Goal: Task Accomplishment & Management: Use online tool/utility

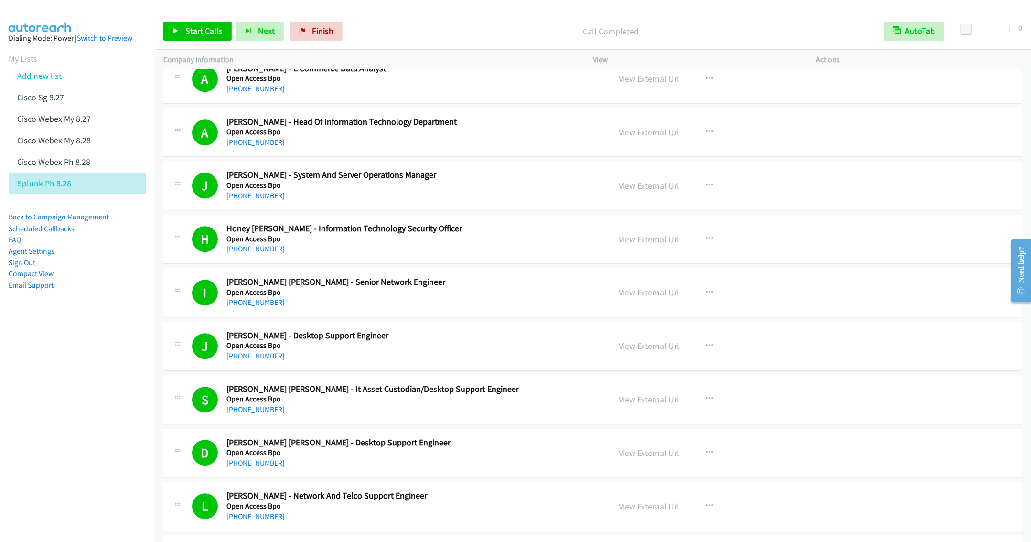
scroll to position [1290, 0]
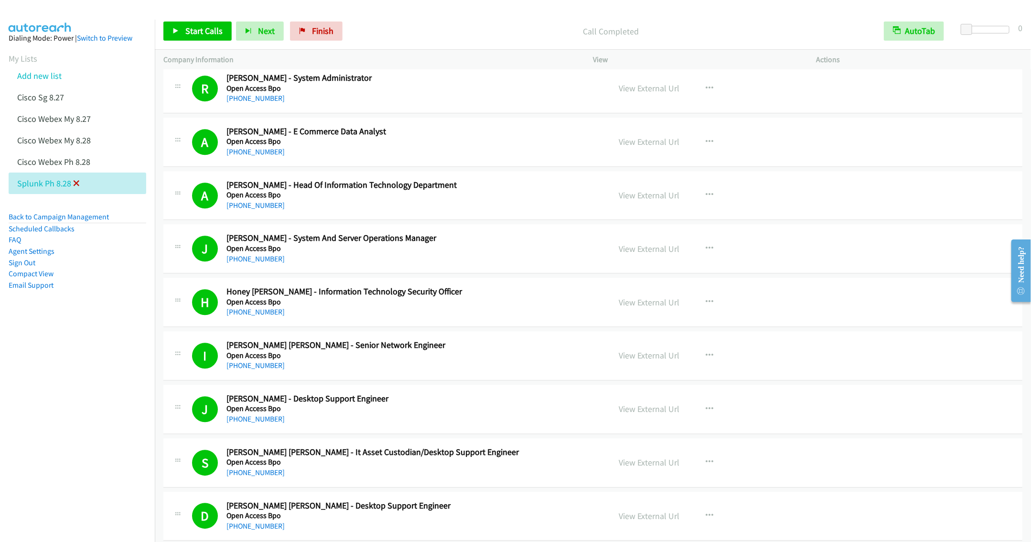
click at [75, 183] on icon at bounding box center [76, 184] width 7 height 7
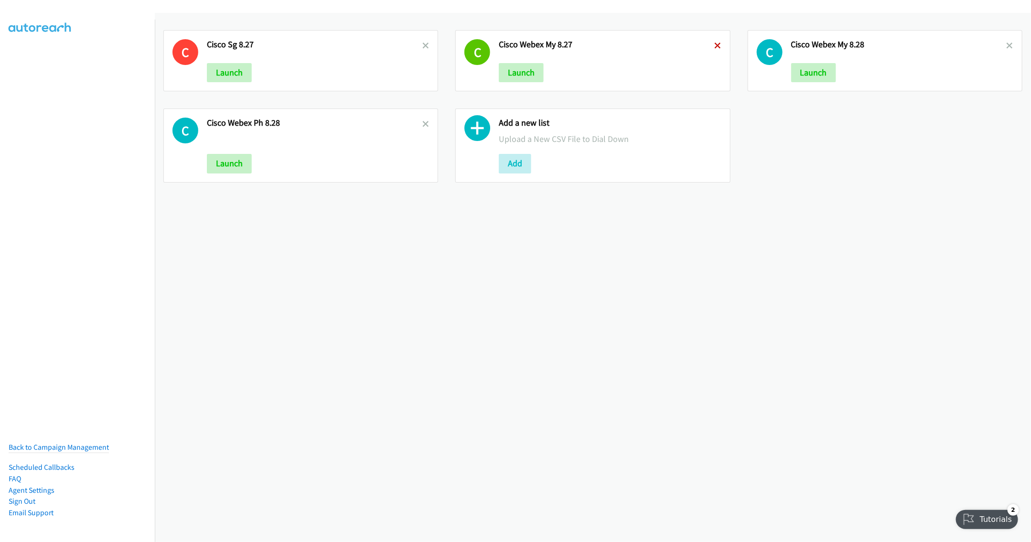
click at [715, 43] on icon at bounding box center [718, 46] width 7 height 7
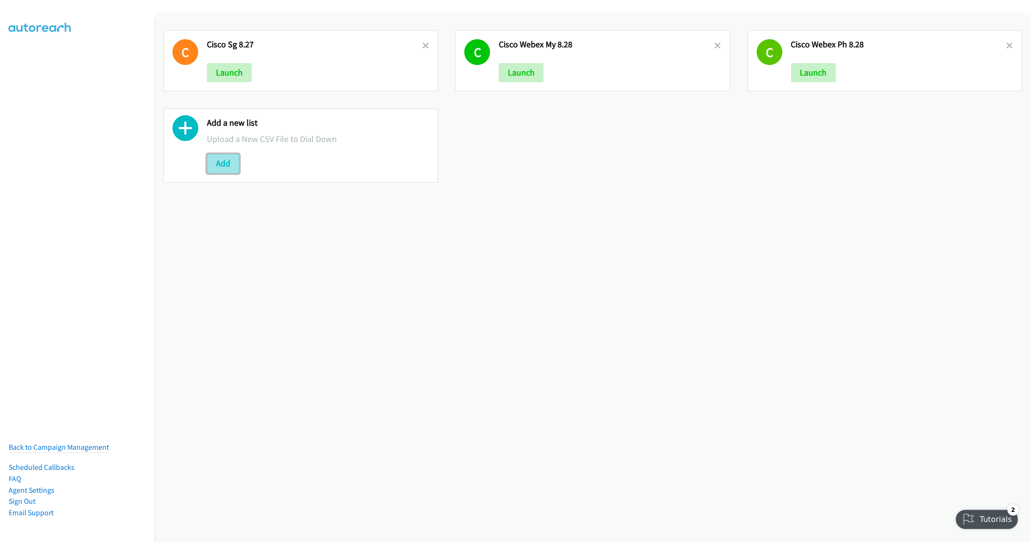
click at [224, 166] on button "Add" at bounding box center [223, 163] width 32 height 19
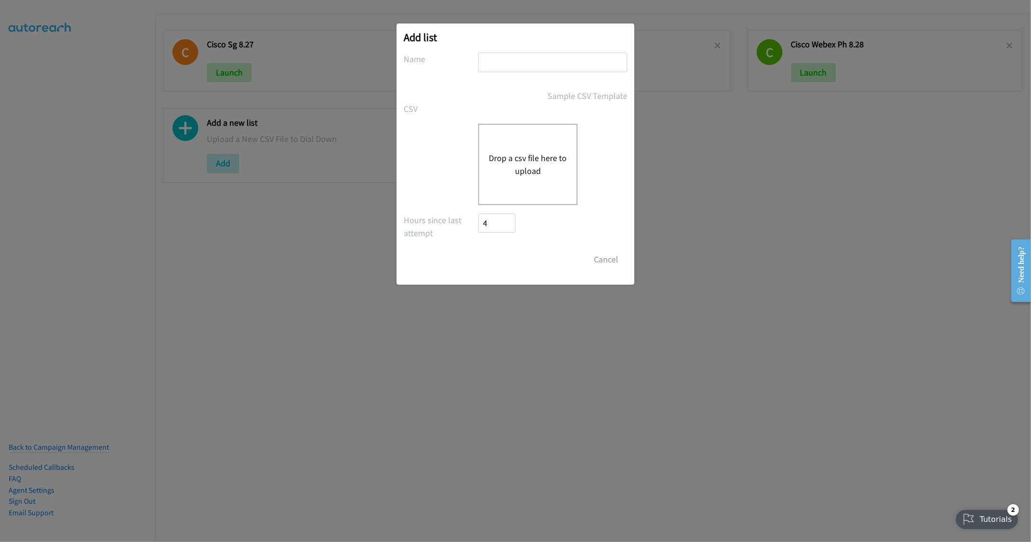
click at [504, 59] on input "text" at bounding box center [552, 63] width 149 height 20
type input "Cisco Webex TH"
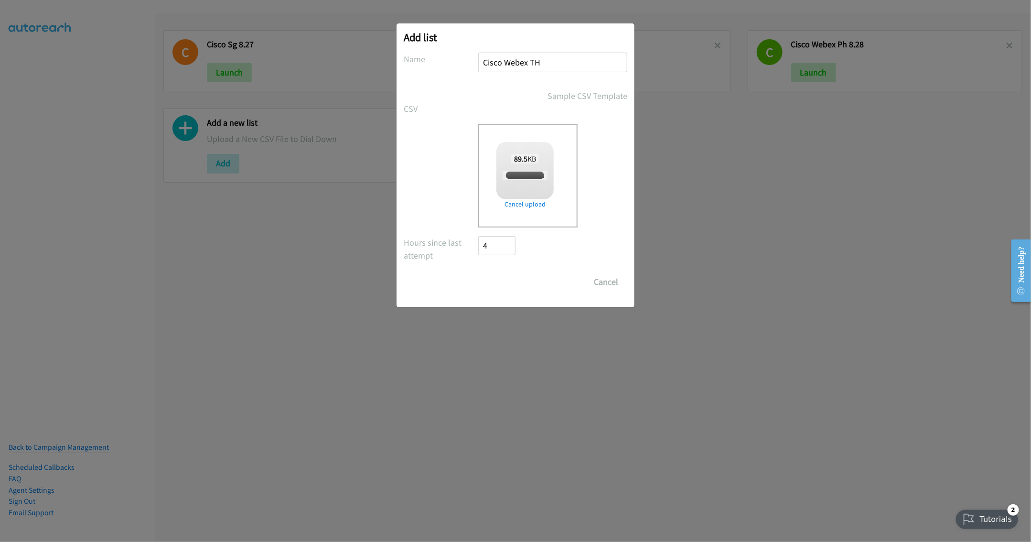
checkbox input "true"
click at [501, 281] on input "Save List" at bounding box center [503, 281] width 50 height 19
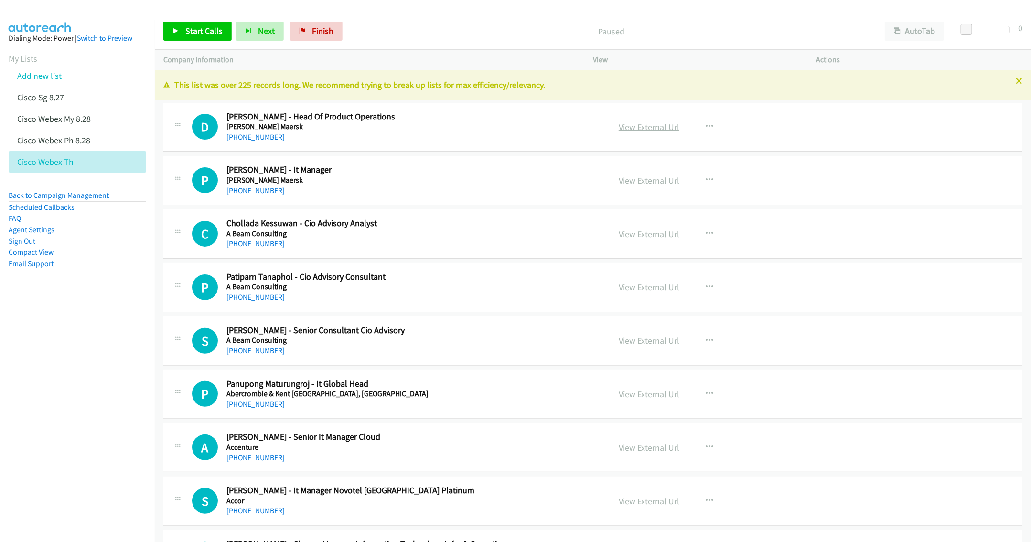
click at [643, 126] on link "View External Url" at bounding box center [649, 126] width 61 height 11
click at [1016, 82] on icon at bounding box center [1019, 81] width 7 height 7
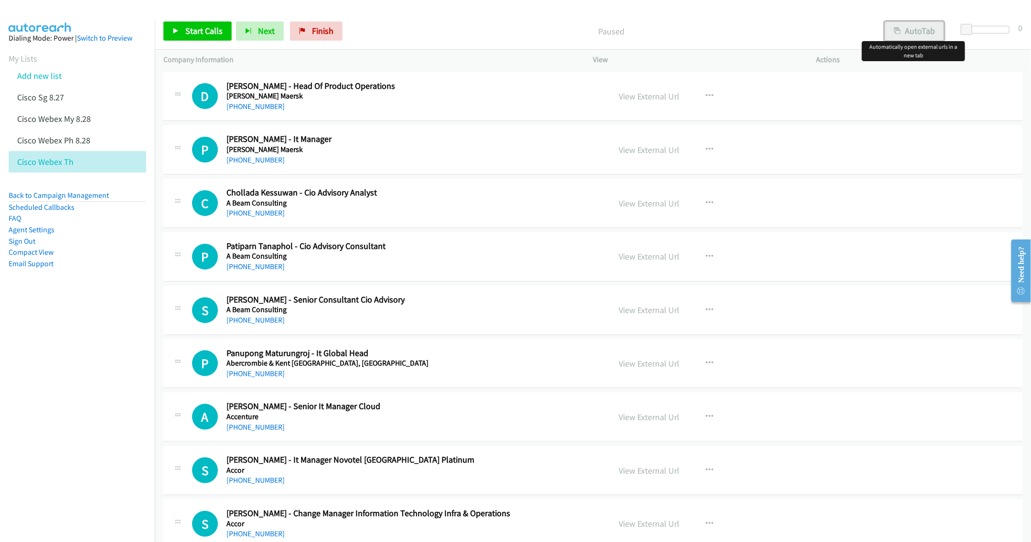
click at [904, 26] on button "AutoTab" at bounding box center [914, 30] width 59 height 19
click at [651, 96] on link "View External Url" at bounding box center [649, 96] width 61 height 11
click at [191, 36] on span "Start Calls" at bounding box center [203, 30] width 37 height 11
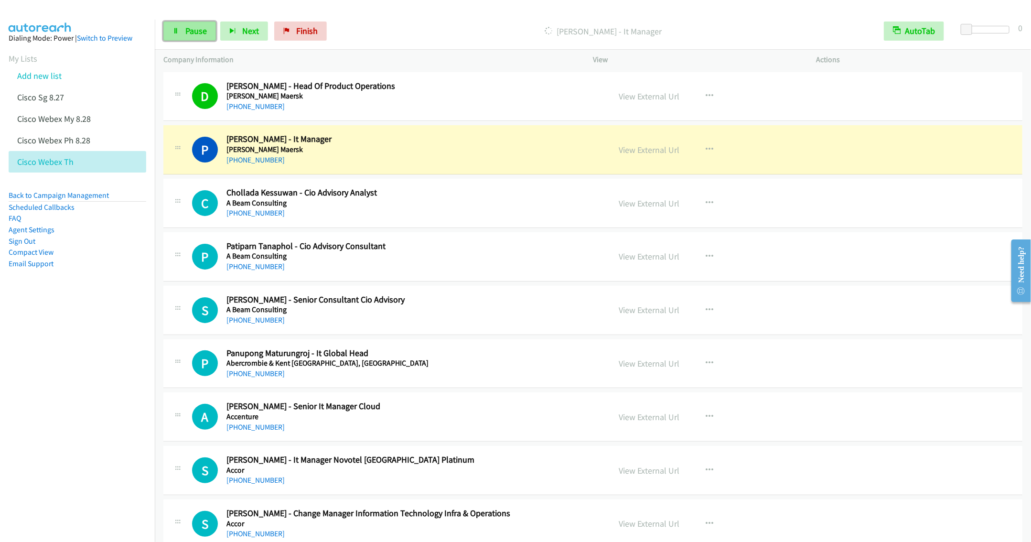
click at [187, 25] on link "Pause" at bounding box center [189, 30] width 53 height 19
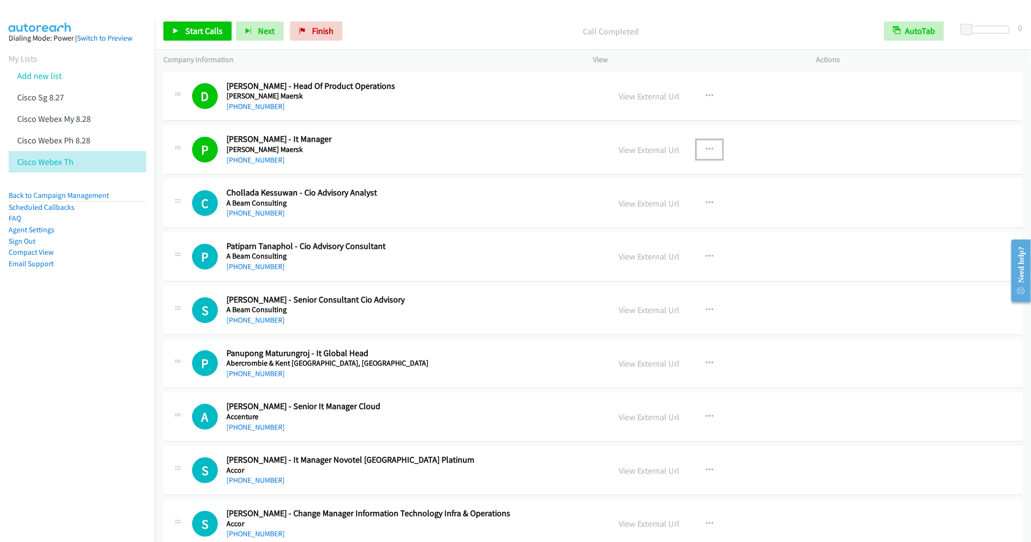
click at [705, 143] on button "button" at bounding box center [709, 149] width 26 height 19
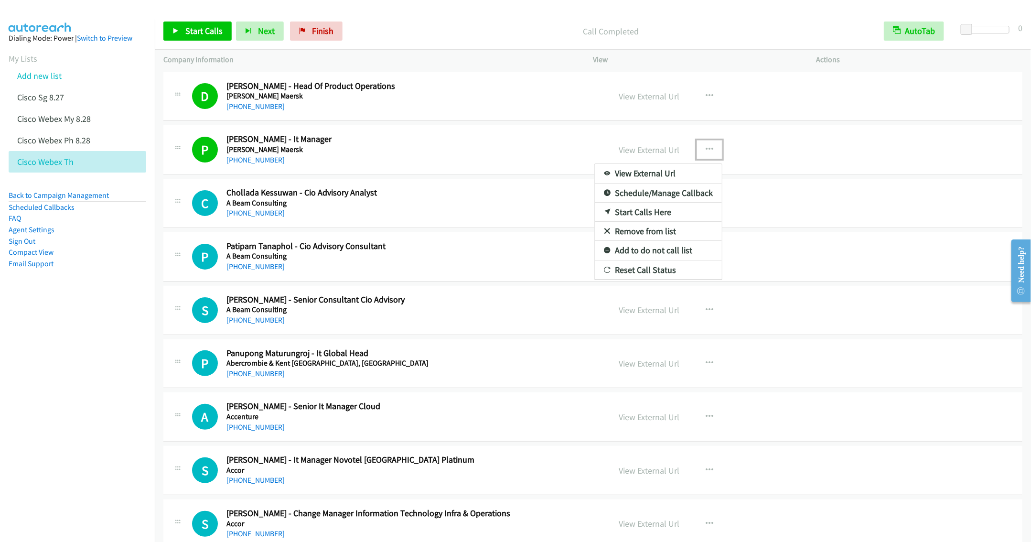
click at [658, 234] on link "Remove from list" at bounding box center [658, 231] width 127 height 19
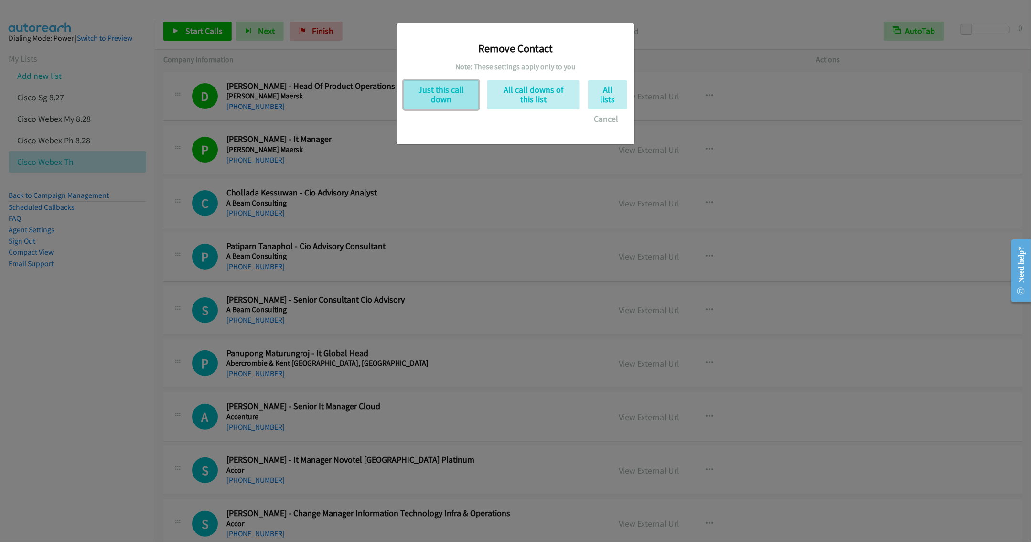
click at [424, 96] on button "Just this call down" at bounding box center [441, 94] width 75 height 29
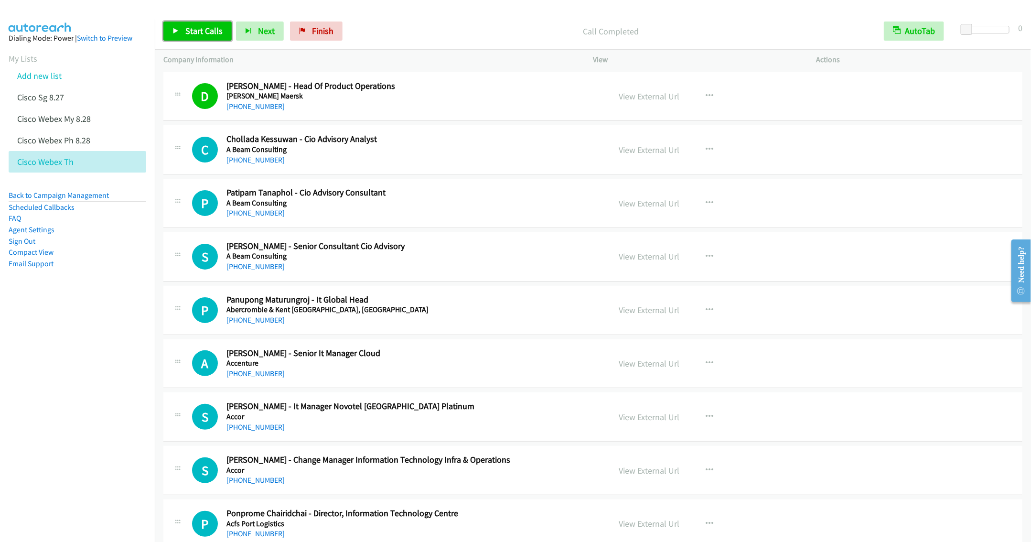
click at [199, 32] on span "Start Calls" at bounding box center [203, 30] width 37 height 11
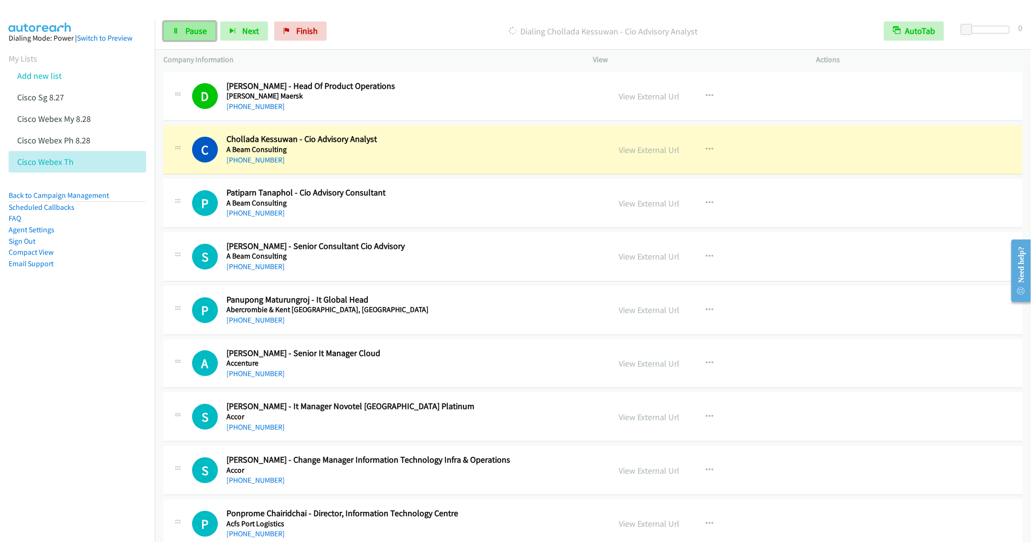
click at [190, 36] on link "Pause" at bounding box center [189, 30] width 53 height 19
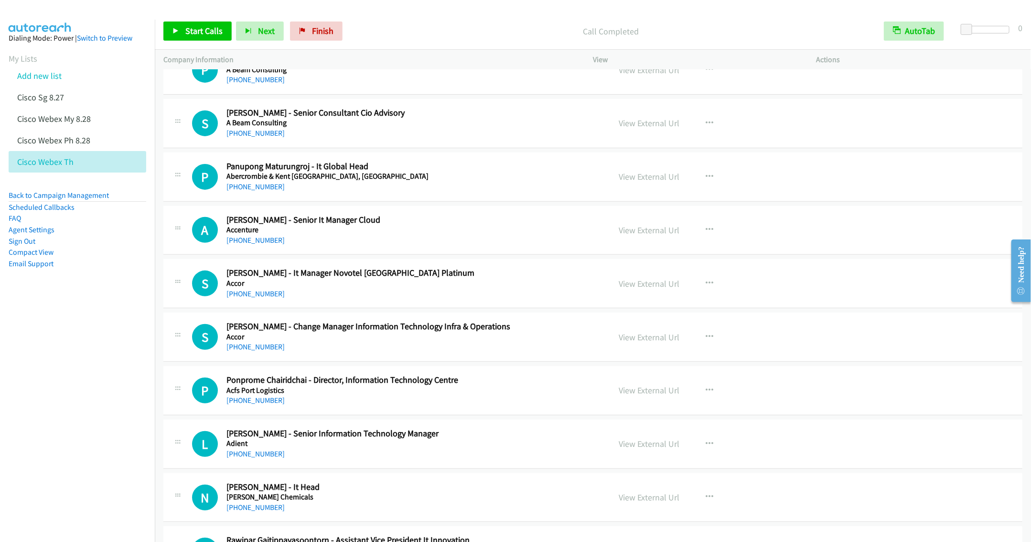
scroll to position [143, 0]
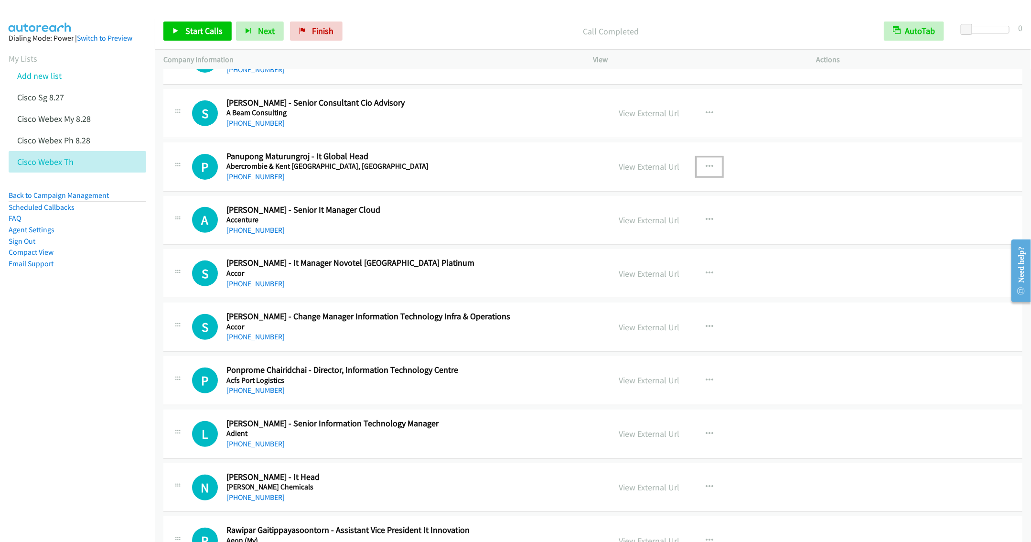
click at [706, 164] on icon "button" at bounding box center [710, 167] width 8 height 8
click at [643, 230] on link "Start Calls Here" at bounding box center [658, 228] width 127 height 19
click at [188, 31] on span "Start Calls" at bounding box center [203, 30] width 37 height 11
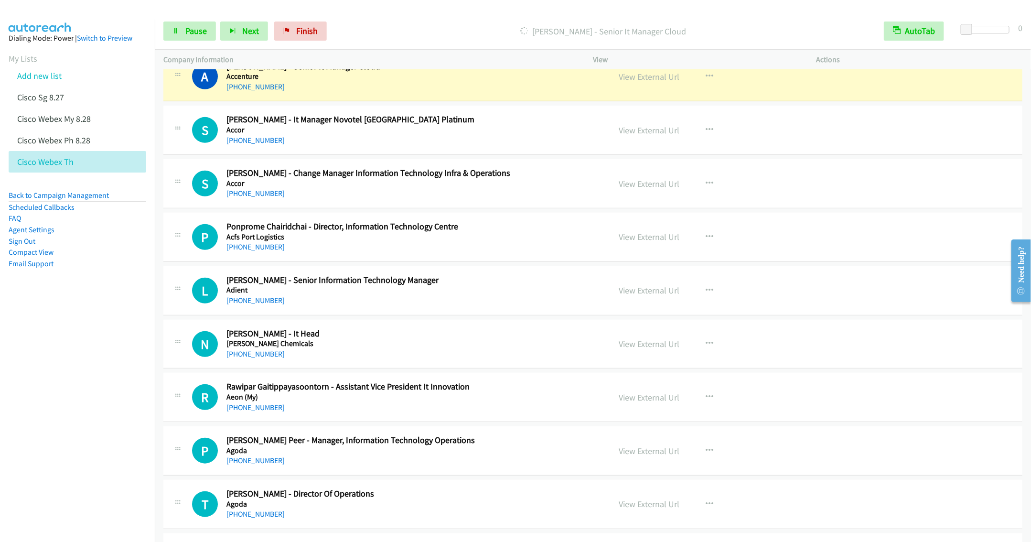
scroll to position [215, 0]
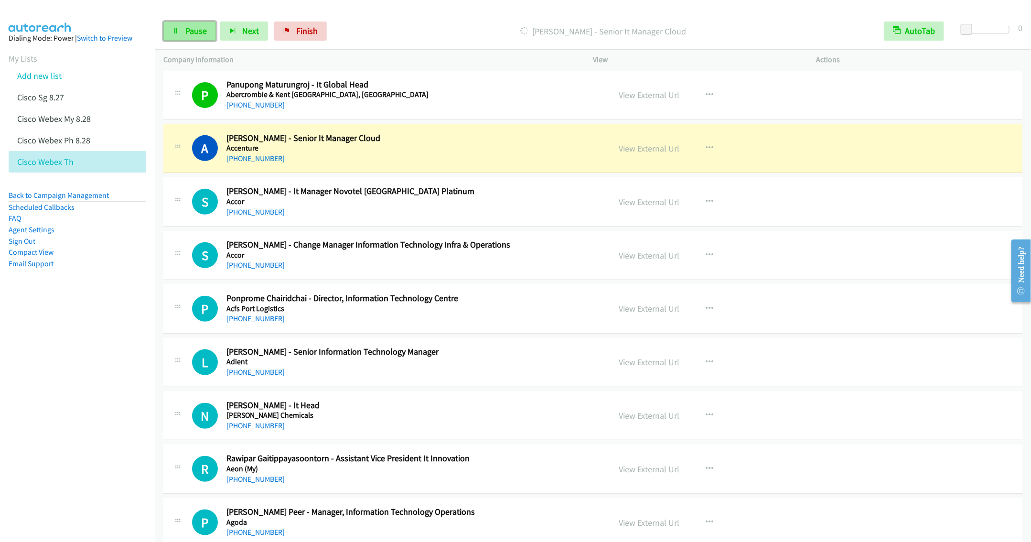
click at [185, 34] on span "Pause" at bounding box center [195, 30] width 21 height 11
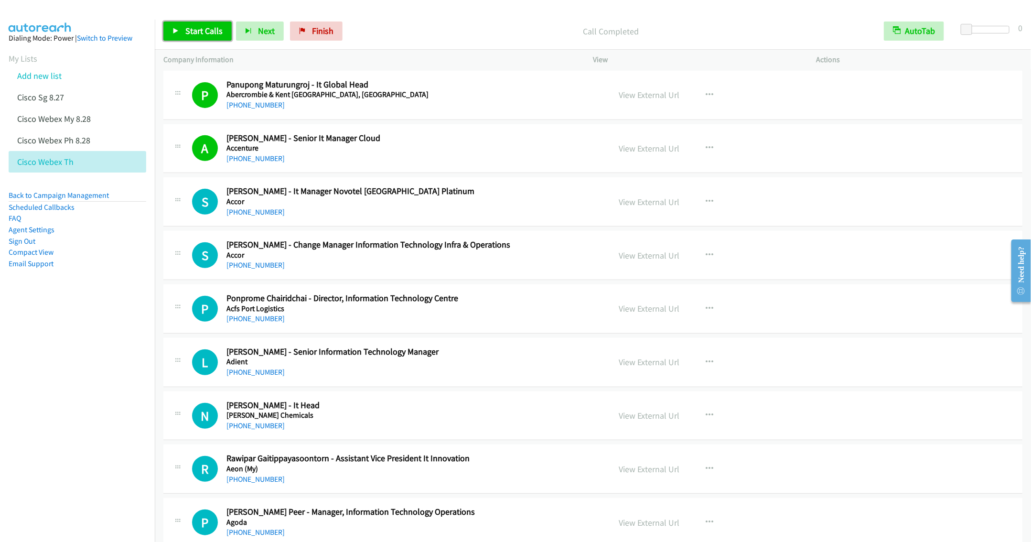
click at [200, 32] on span "Start Calls" at bounding box center [203, 30] width 37 height 11
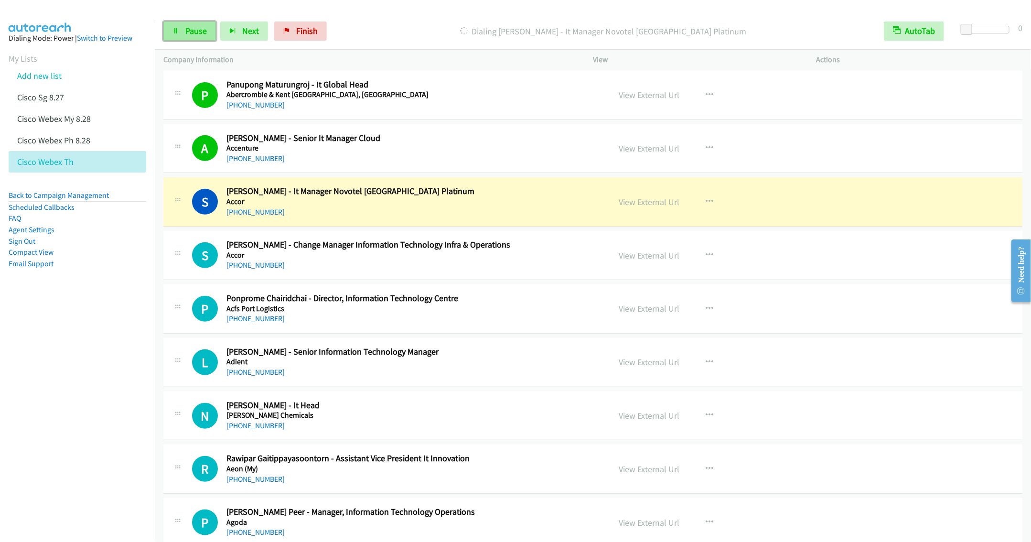
click at [195, 32] on span "Pause" at bounding box center [195, 30] width 21 height 11
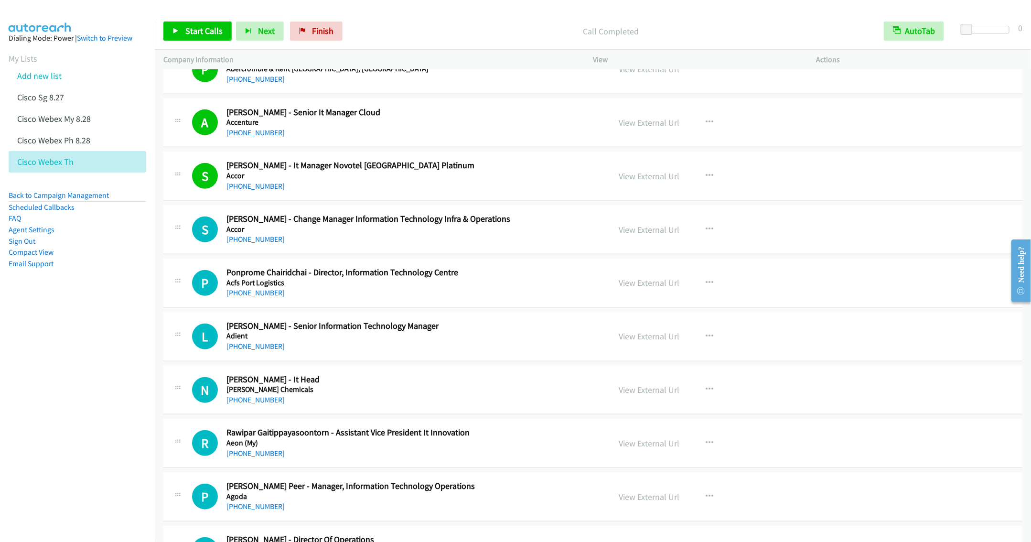
scroll to position [287, 0]
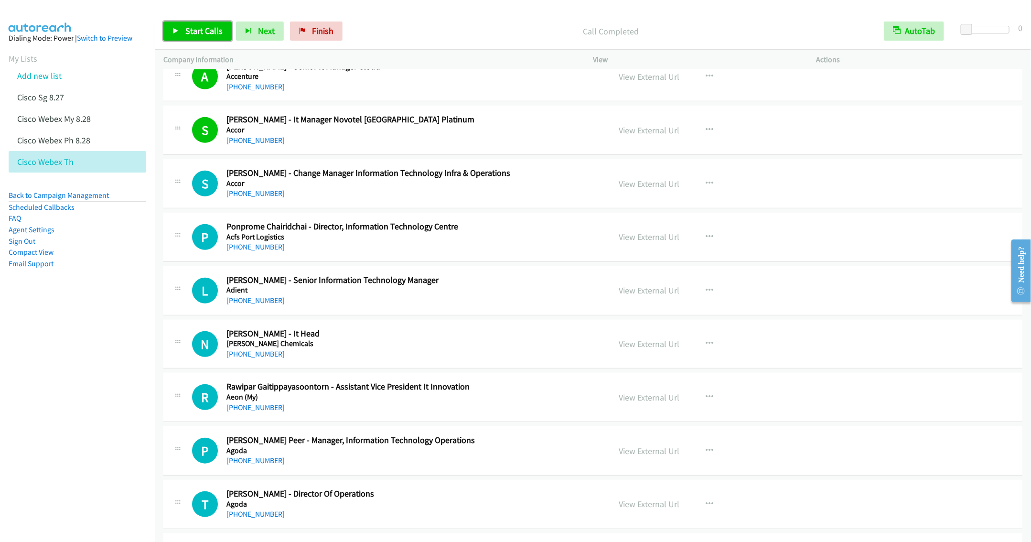
click at [211, 33] on span "Start Calls" at bounding box center [203, 30] width 37 height 11
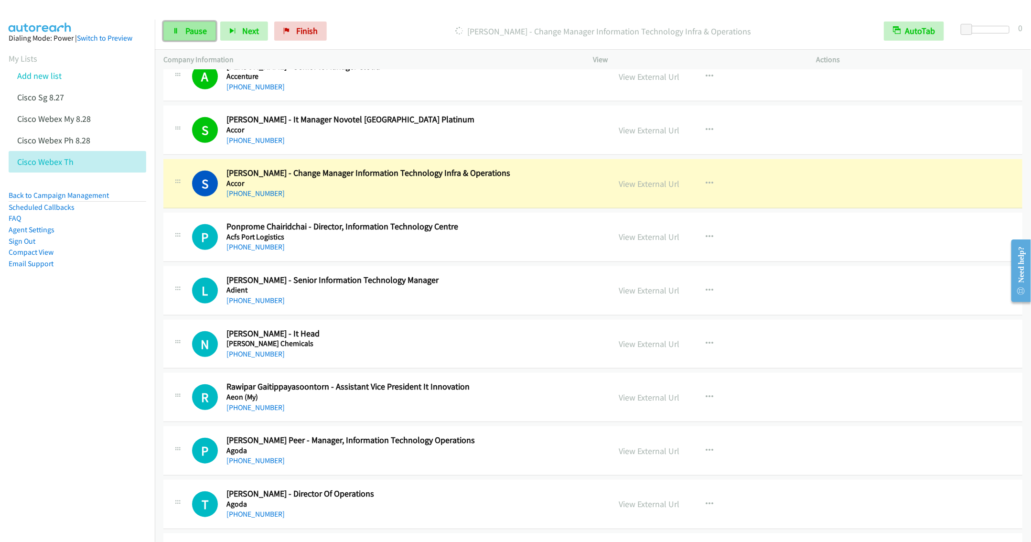
click at [194, 40] on link "Pause" at bounding box center [189, 30] width 53 height 19
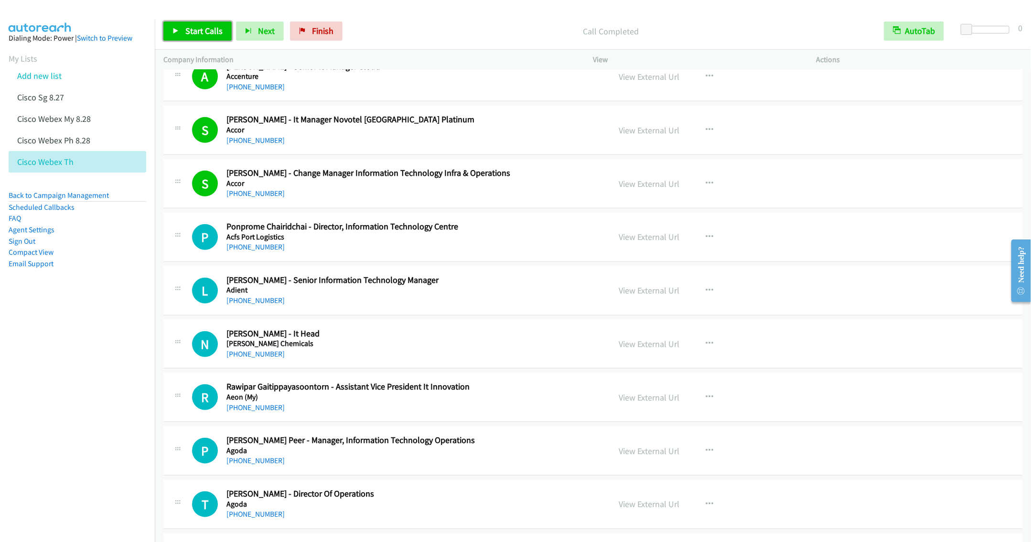
click at [186, 28] on span "Start Calls" at bounding box center [203, 30] width 37 height 11
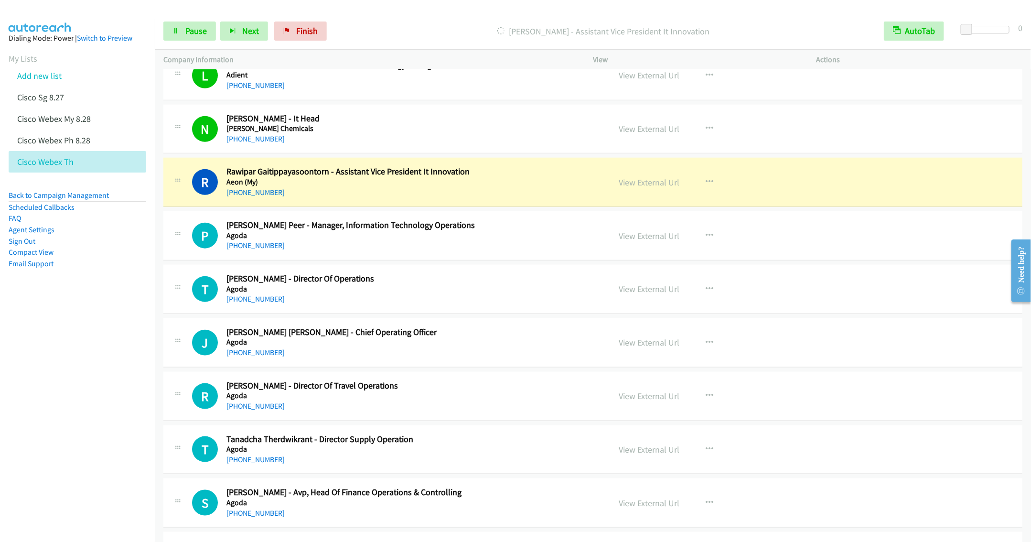
scroll to position [573, 0]
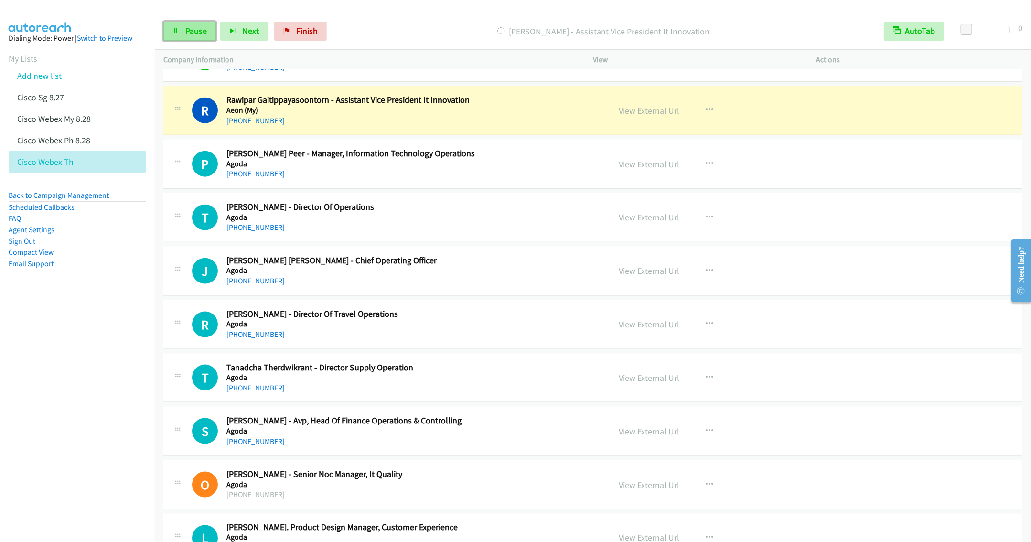
click at [196, 37] on link "Pause" at bounding box center [189, 30] width 53 height 19
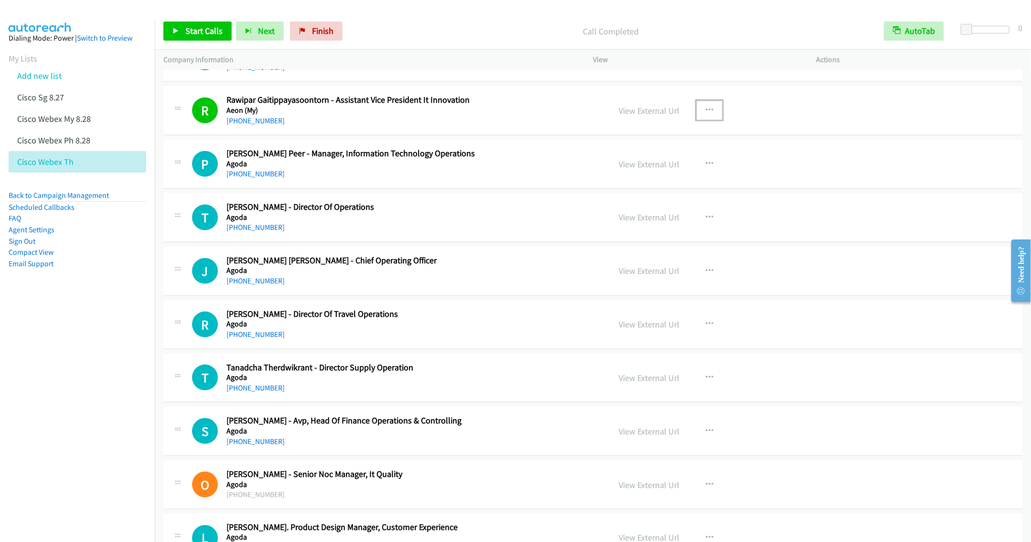
click at [706, 112] on icon "button" at bounding box center [710, 111] width 8 height 8
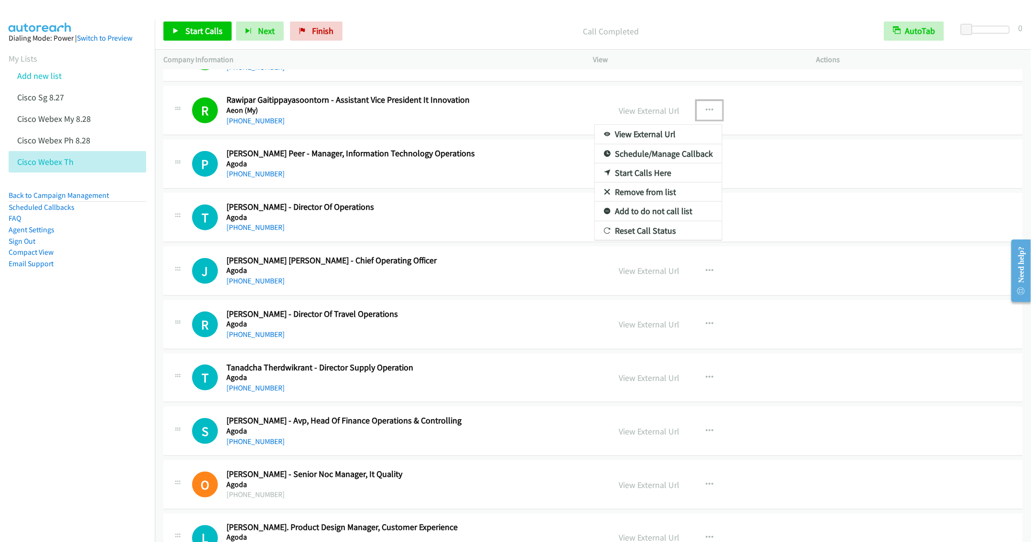
click at [638, 195] on link "Remove from list" at bounding box center [658, 191] width 127 height 19
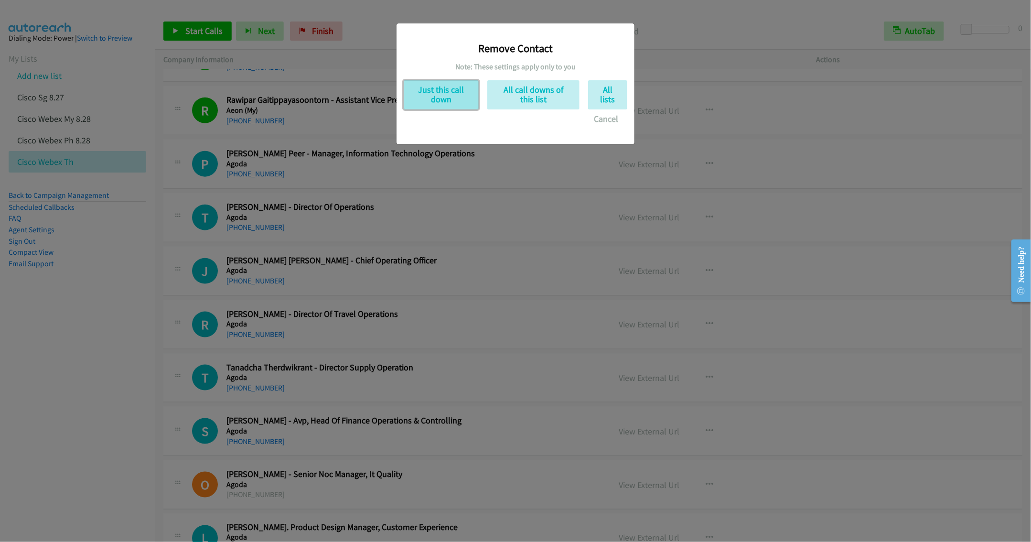
click at [415, 86] on button "Just this call down" at bounding box center [441, 94] width 75 height 29
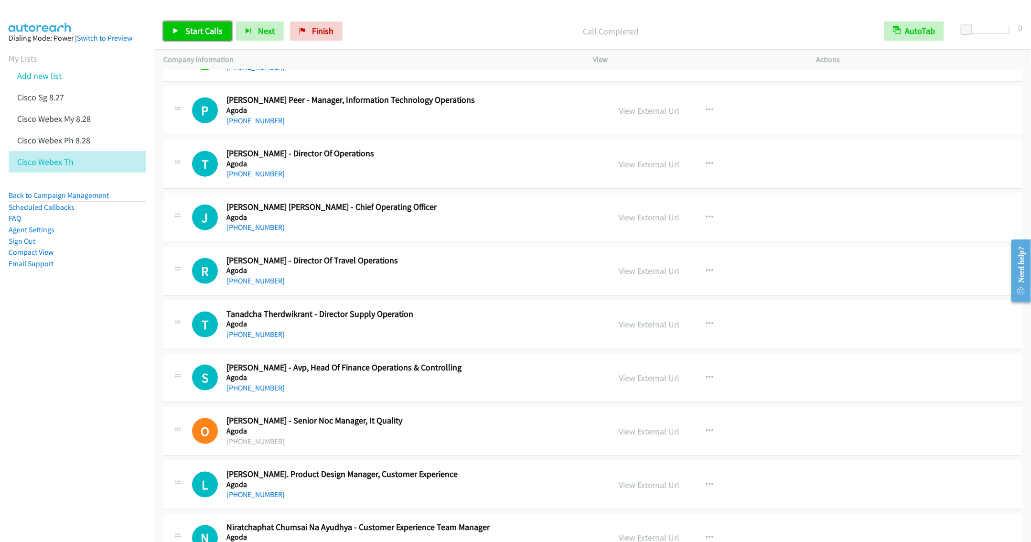
click at [190, 36] on link "Start Calls" at bounding box center [197, 30] width 68 height 19
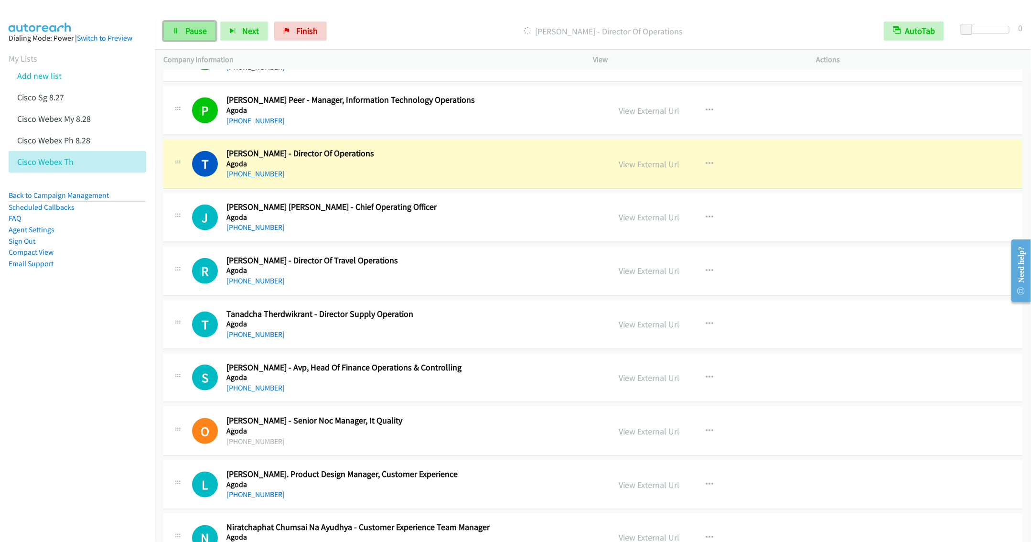
click at [186, 33] on span "Pause" at bounding box center [195, 30] width 21 height 11
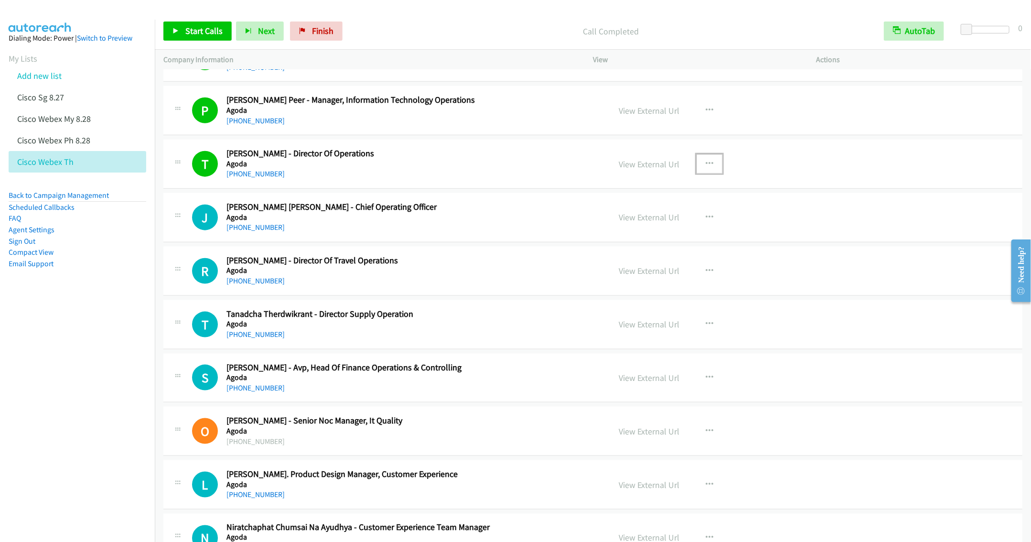
click at [706, 165] on icon "button" at bounding box center [710, 164] width 8 height 8
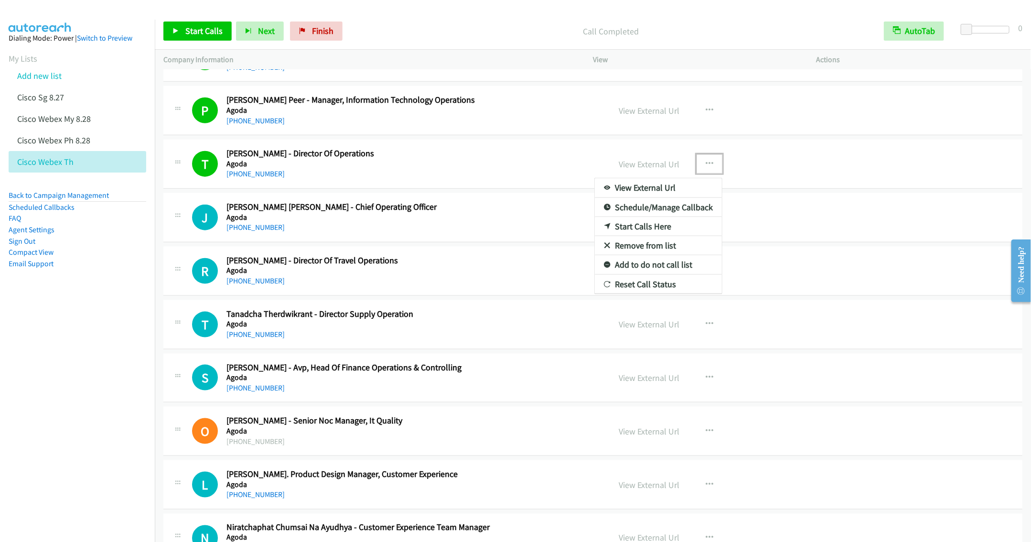
click at [644, 270] on link "Add to do not call list" at bounding box center [658, 264] width 127 height 19
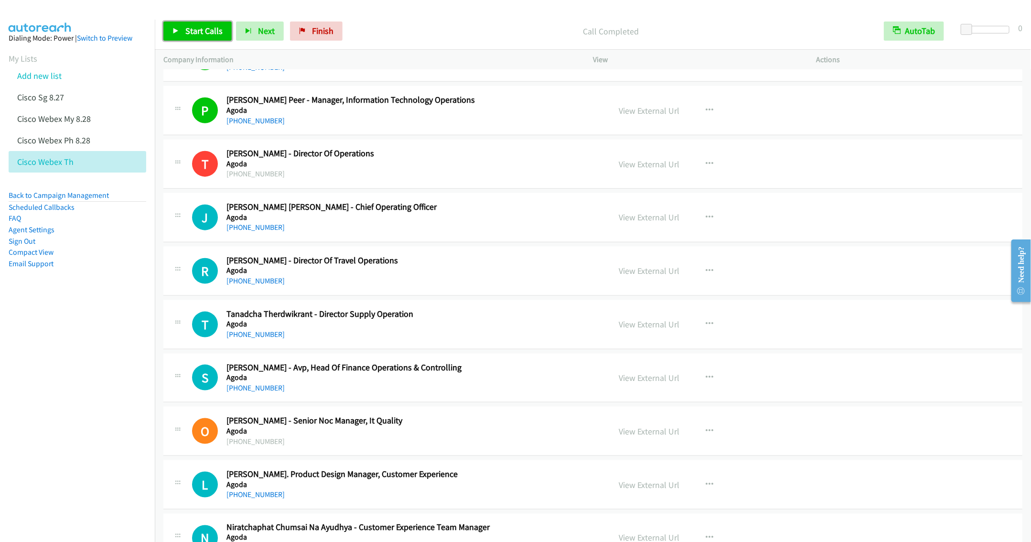
click at [208, 29] on span "Start Calls" at bounding box center [203, 30] width 37 height 11
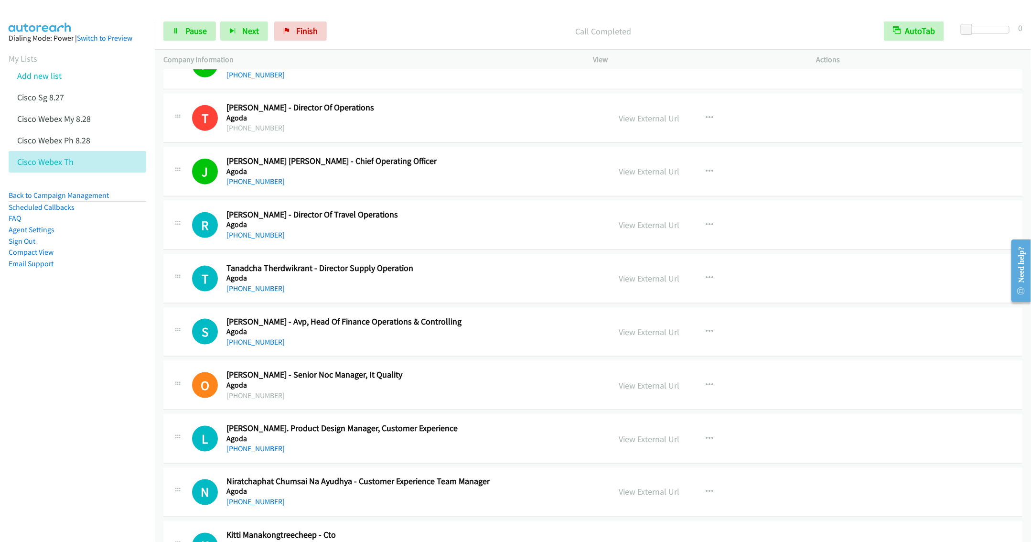
scroll to position [645, 0]
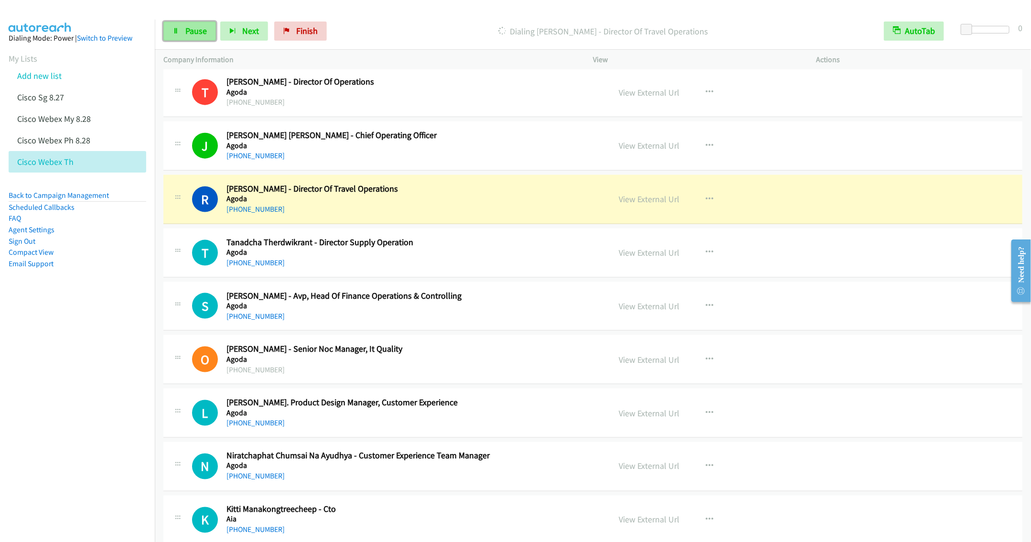
click at [192, 33] on span "Pause" at bounding box center [195, 30] width 21 height 11
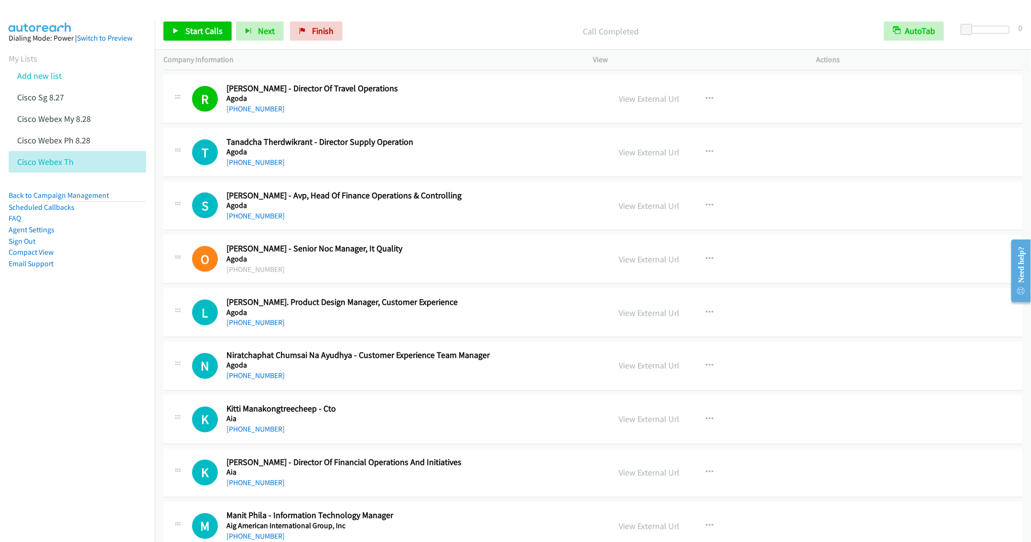
scroll to position [788, 0]
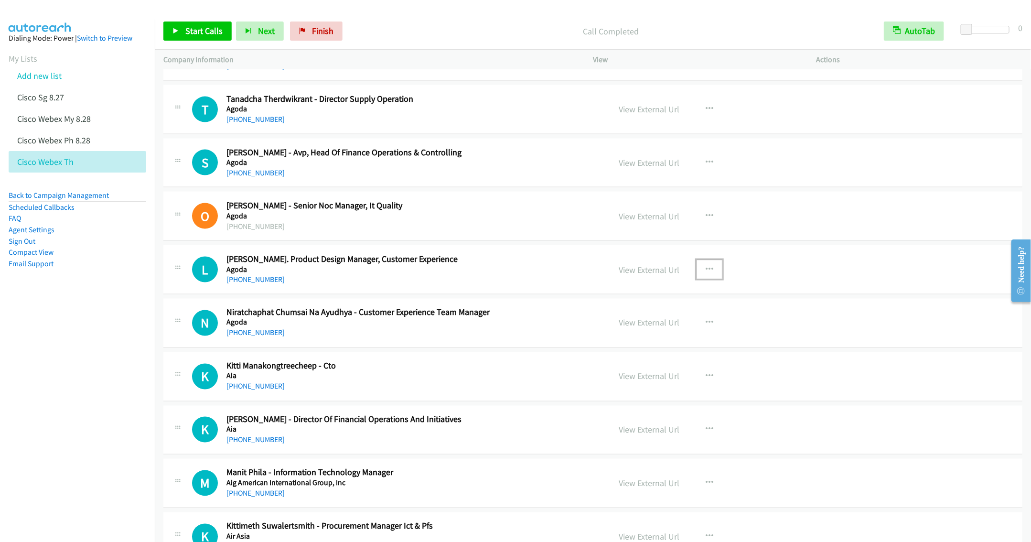
click at [708, 273] on button "button" at bounding box center [709, 269] width 26 height 19
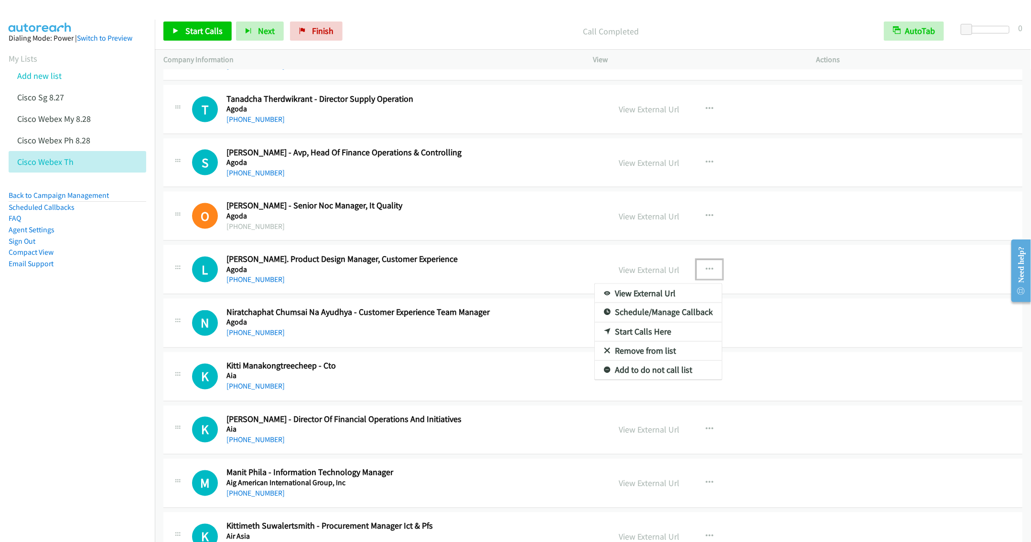
click at [641, 338] on link "Start Calls Here" at bounding box center [658, 331] width 127 height 19
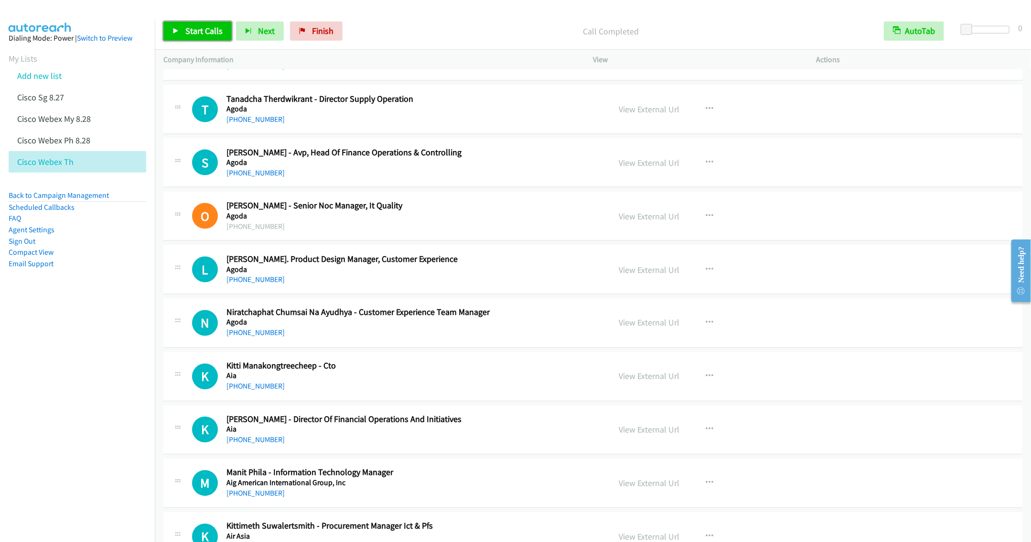
click at [201, 23] on link "Start Calls" at bounding box center [197, 30] width 68 height 19
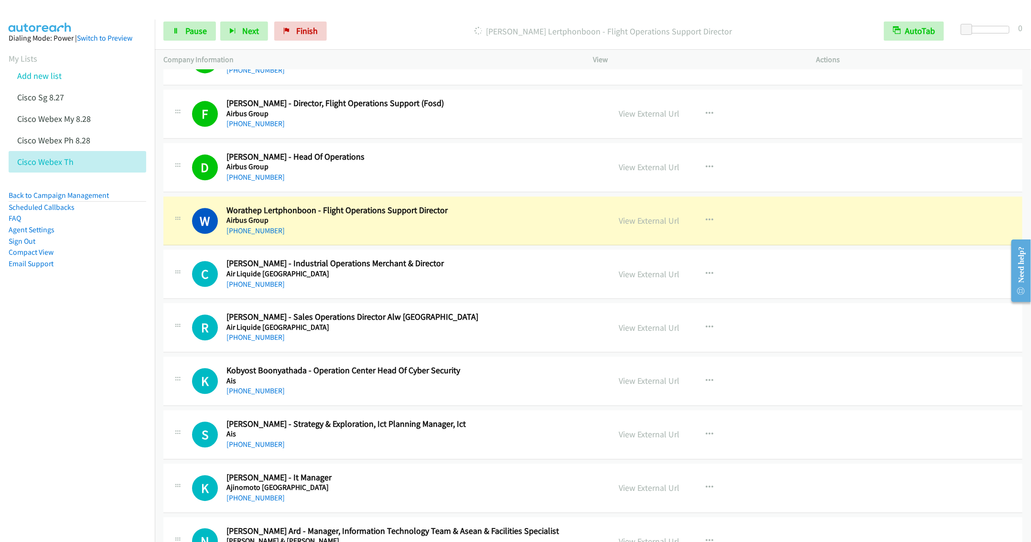
scroll to position [1290, 0]
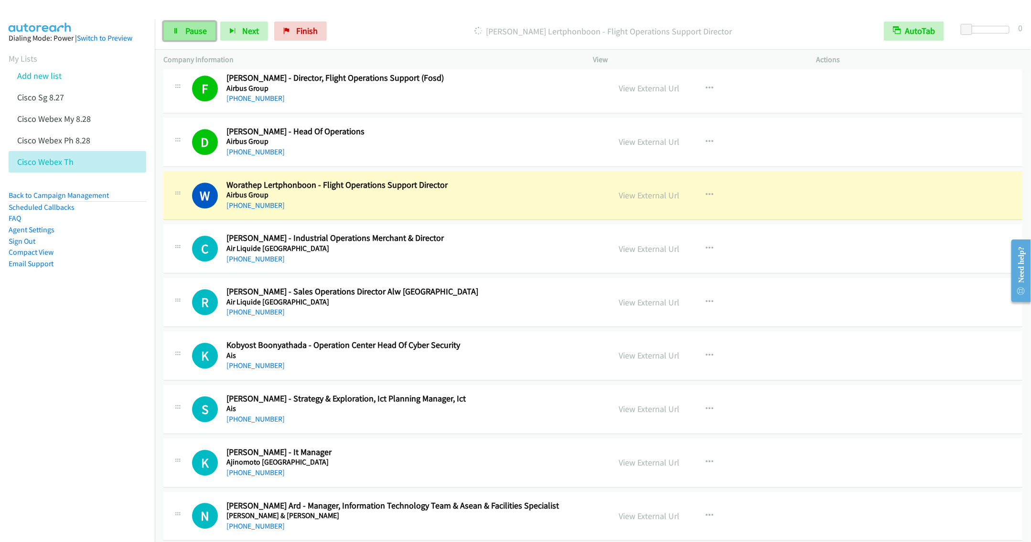
drag, startPoint x: 191, startPoint y: 30, endPoint x: 193, endPoint y: 35, distance: 5.0
click at [191, 30] on span "Pause" at bounding box center [195, 30] width 21 height 11
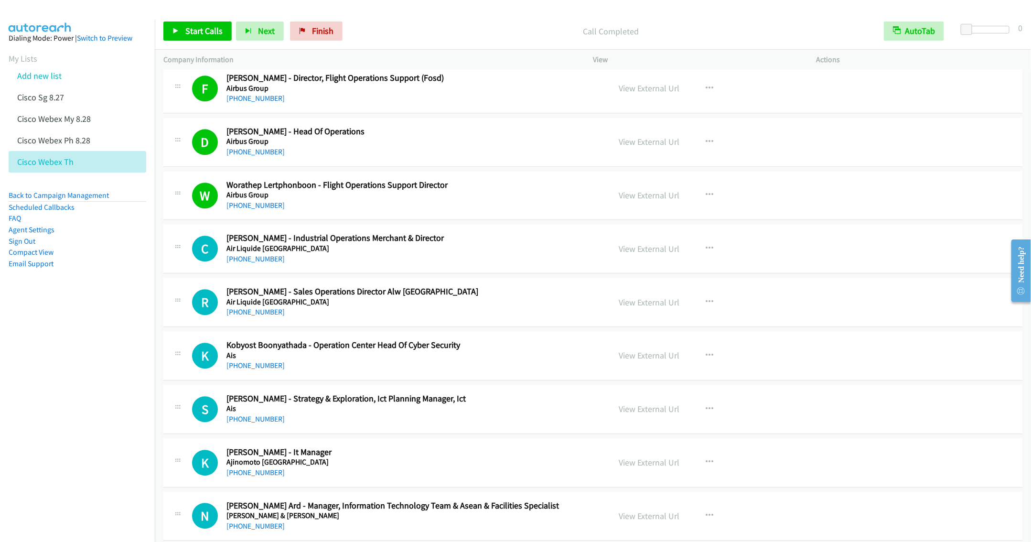
click at [447, 303] on h5 "Air Liquide Australia" at bounding box center [411, 302] width 370 height 10
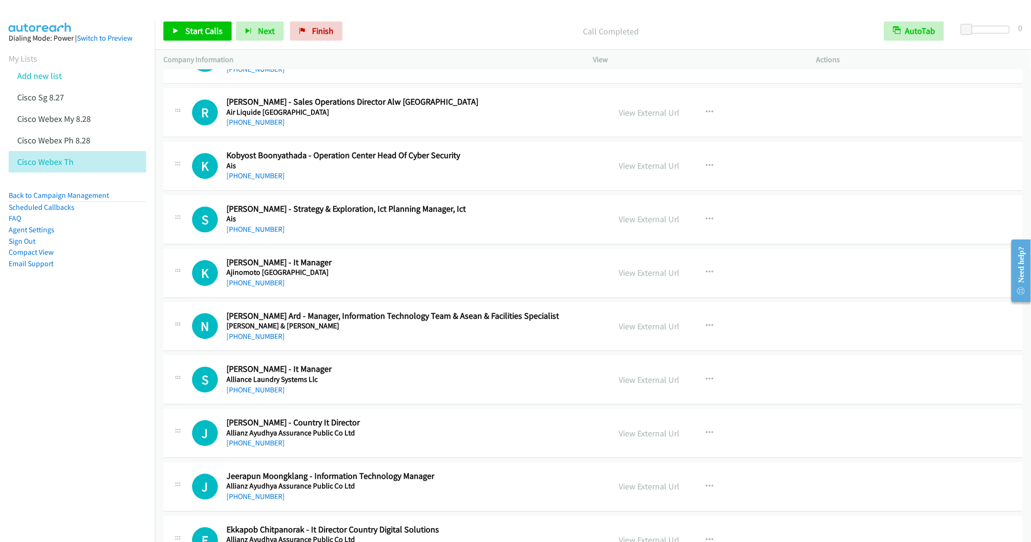
scroll to position [1505, 0]
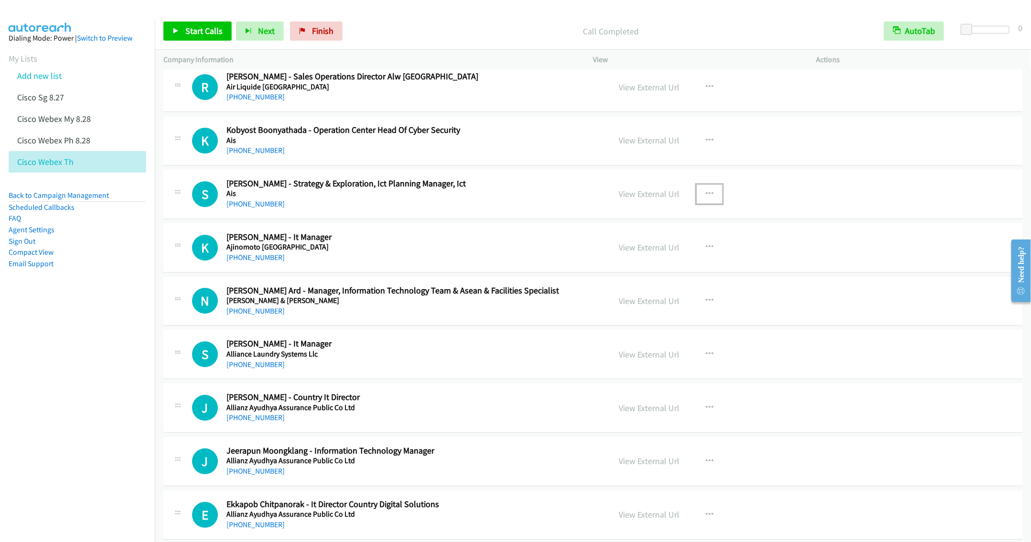
click at [707, 197] on icon "button" at bounding box center [710, 194] width 8 height 8
click at [643, 265] on link "Start Calls Here" at bounding box center [658, 255] width 127 height 19
click at [190, 24] on link "Start Calls" at bounding box center [197, 30] width 68 height 19
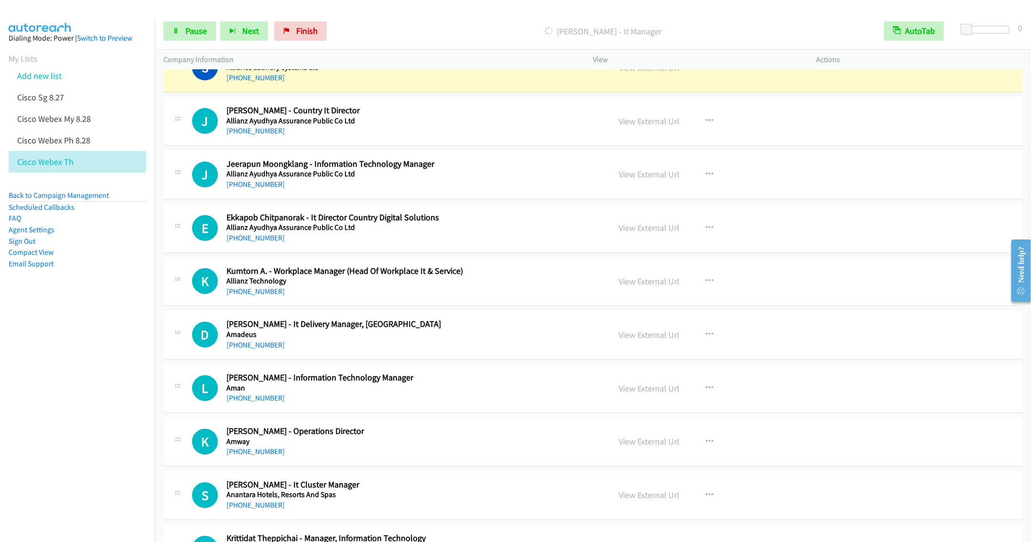
scroll to position [1720, 0]
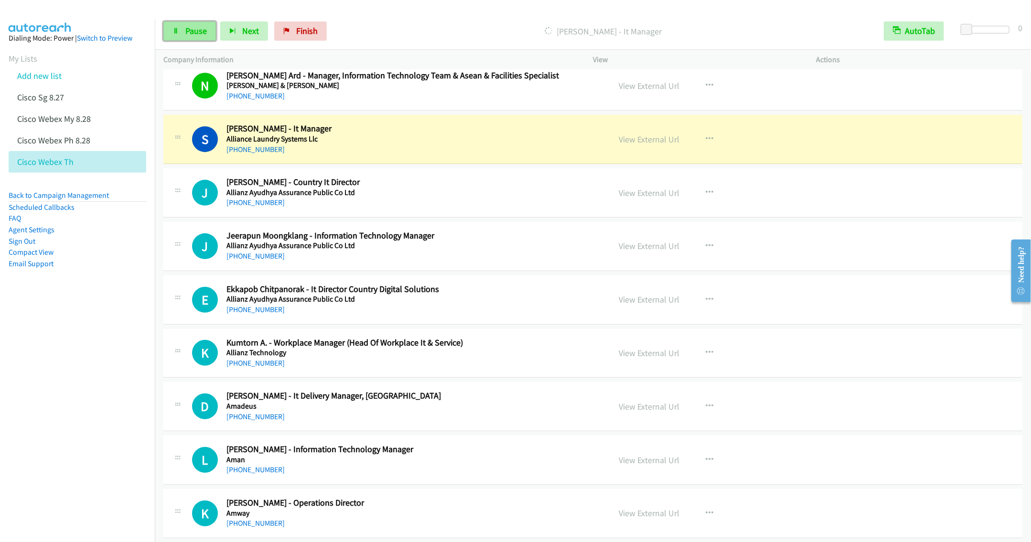
click at [192, 36] on link "Pause" at bounding box center [189, 30] width 53 height 19
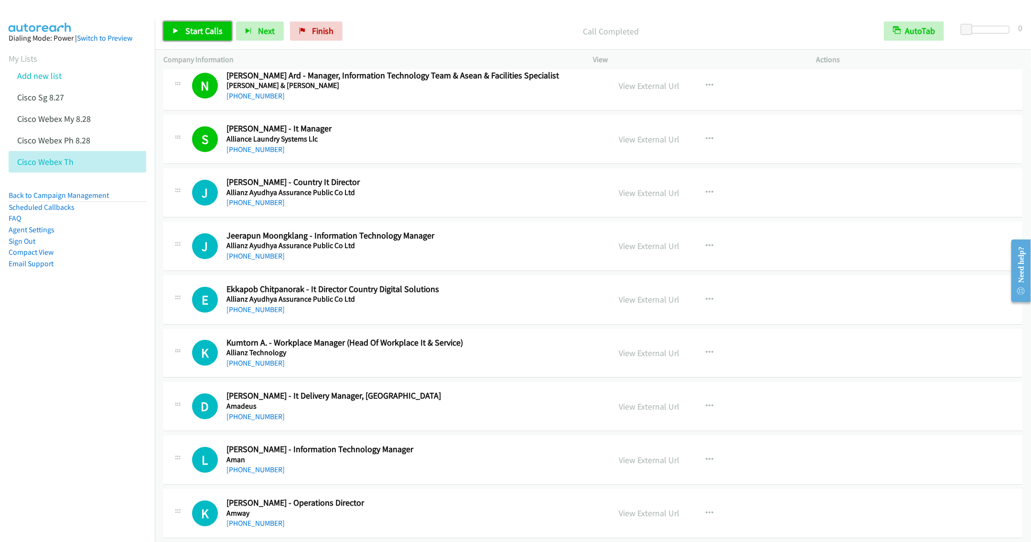
click at [191, 32] on span "Start Calls" at bounding box center [203, 30] width 37 height 11
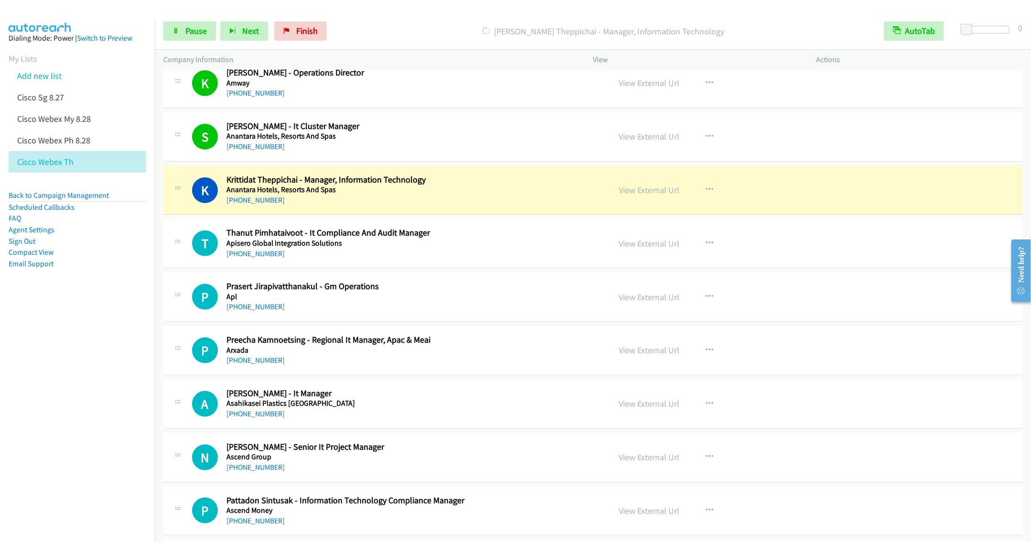
scroll to position [2221, 0]
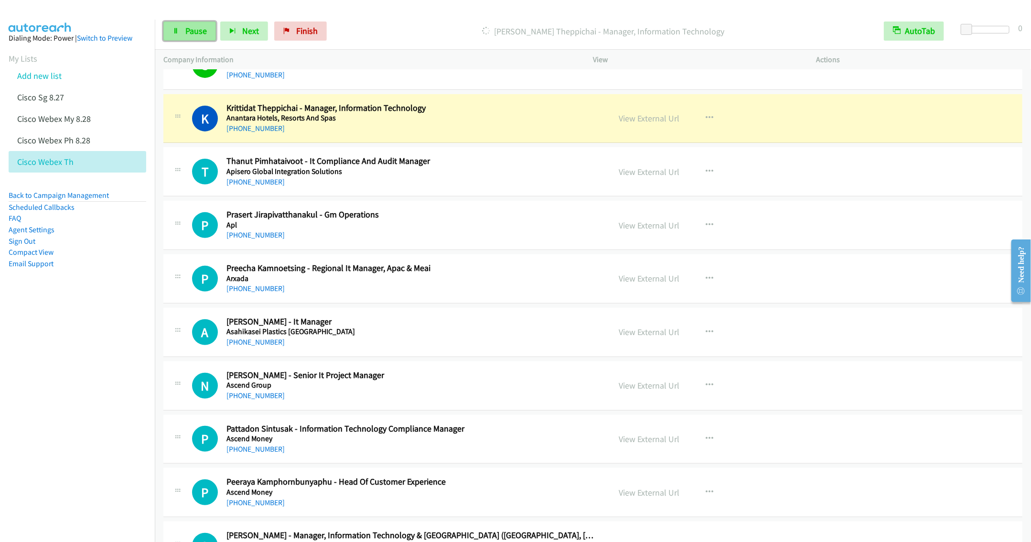
click at [191, 37] on link "Pause" at bounding box center [189, 30] width 53 height 19
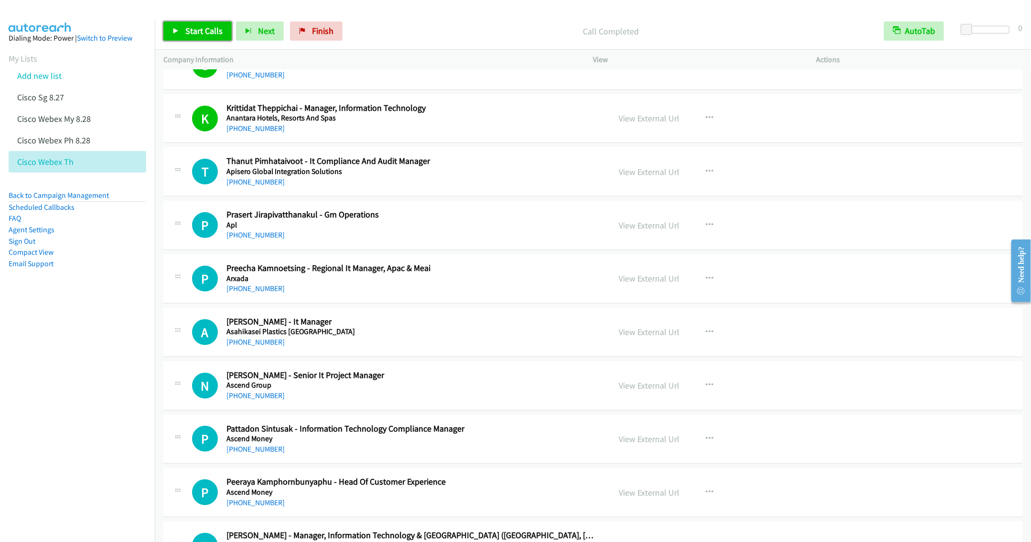
click at [190, 38] on link "Start Calls" at bounding box center [197, 30] width 68 height 19
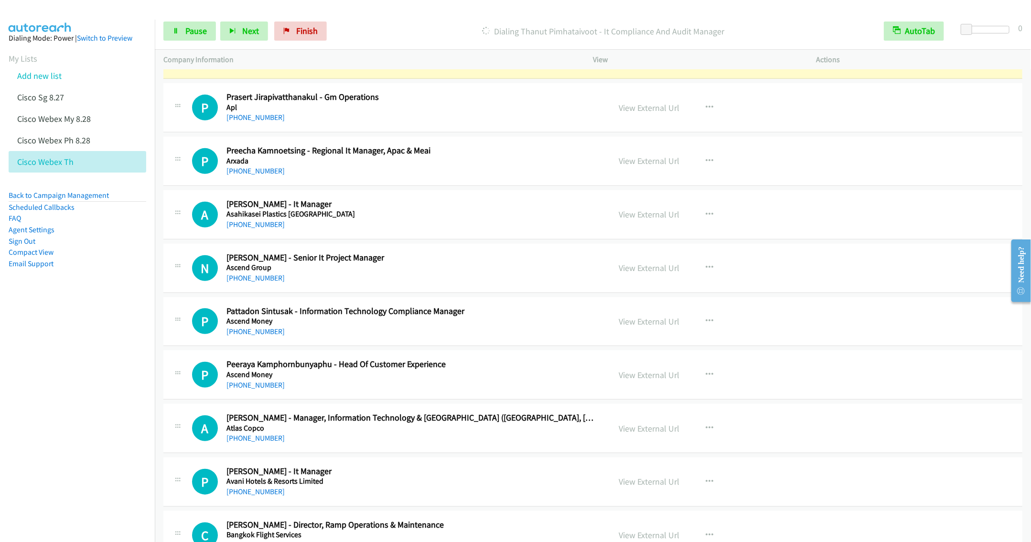
scroll to position [2293, 0]
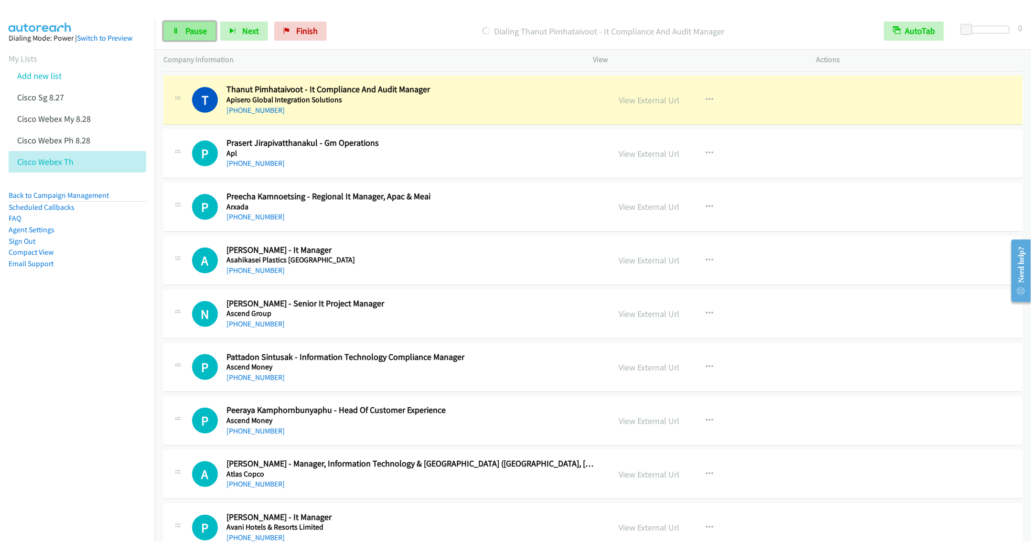
click at [193, 26] on span "Pause" at bounding box center [195, 30] width 21 height 11
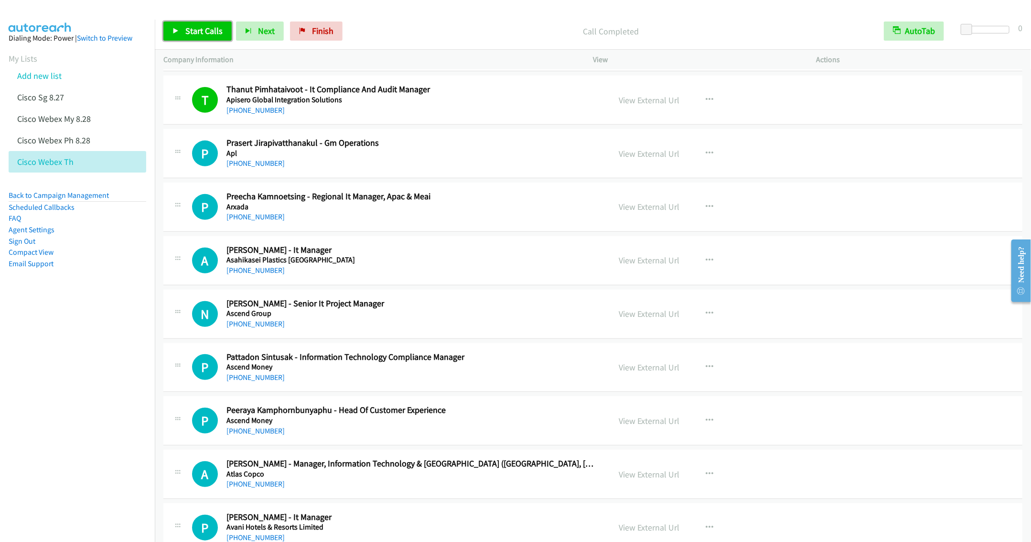
click at [192, 33] on span "Start Calls" at bounding box center [203, 30] width 37 height 11
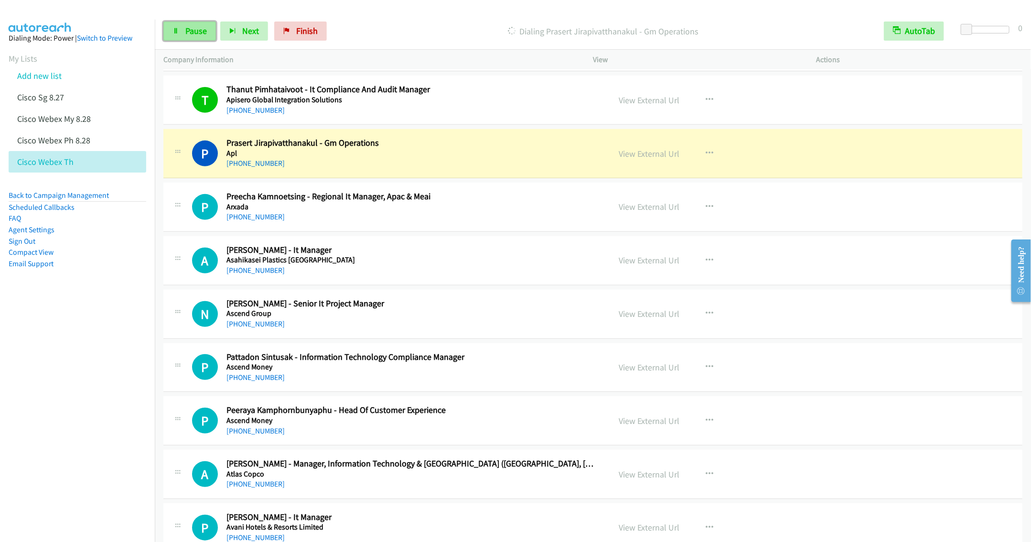
click at [182, 33] on link "Pause" at bounding box center [189, 30] width 53 height 19
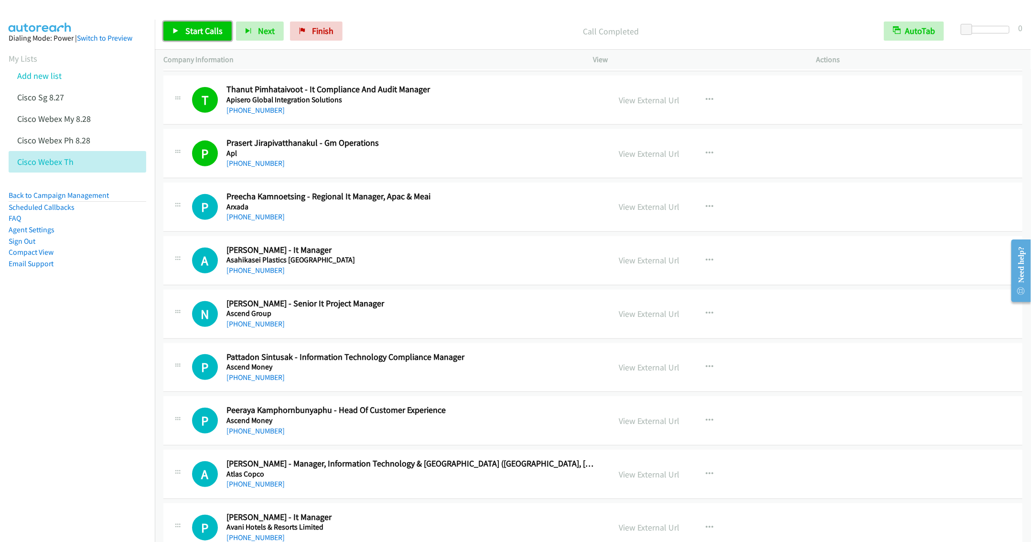
click at [195, 31] on span "Start Calls" at bounding box center [203, 30] width 37 height 11
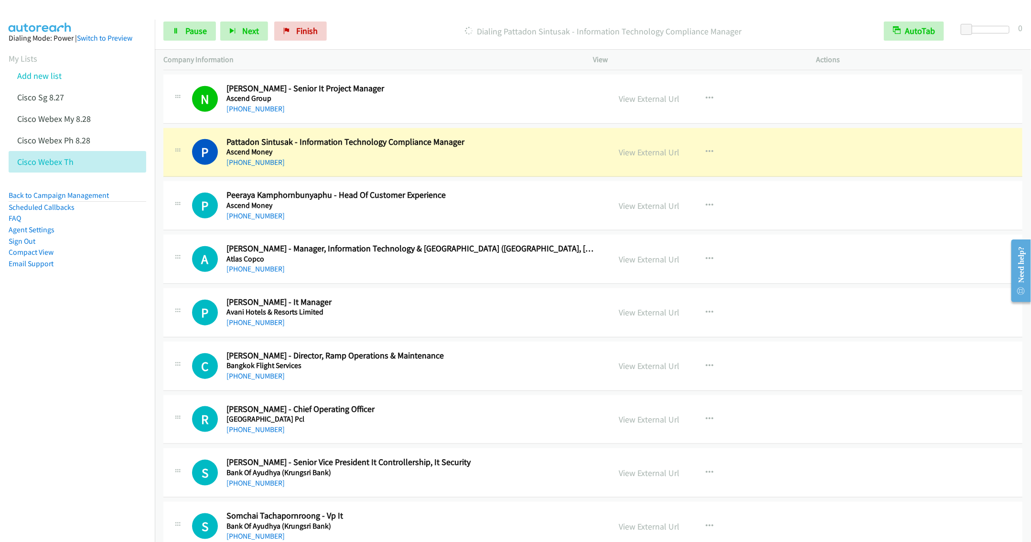
scroll to position [2580, 0]
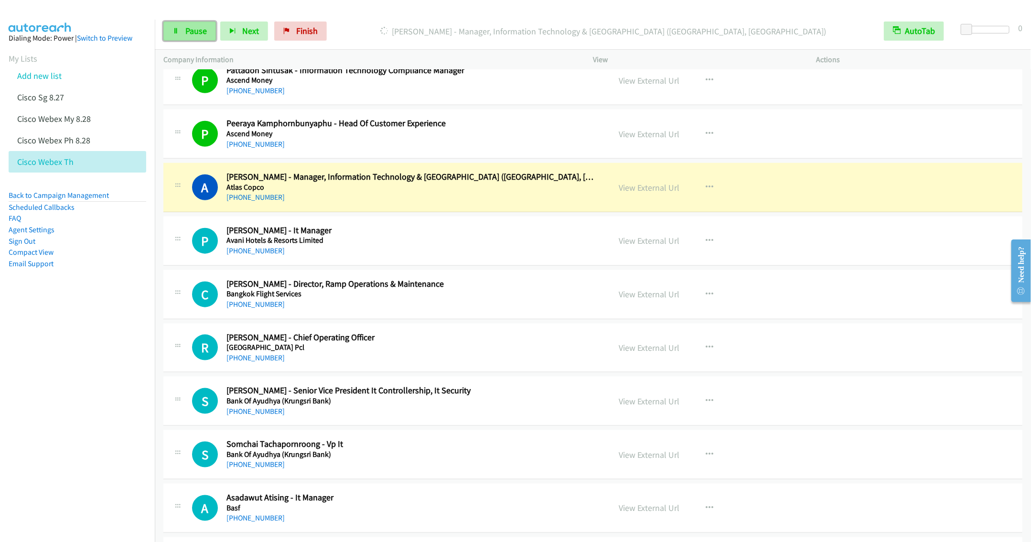
click at [181, 29] on link "Pause" at bounding box center [189, 30] width 53 height 19
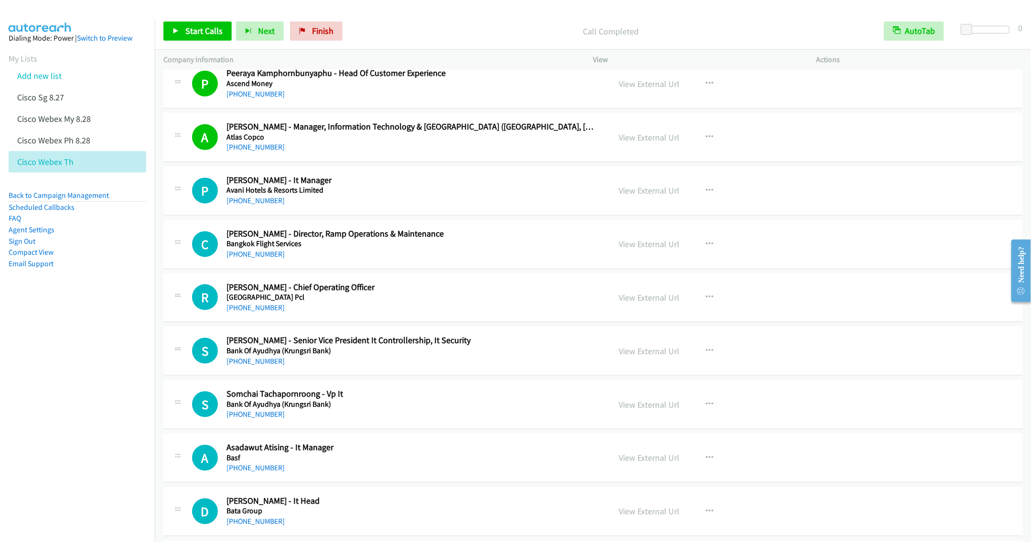
scroll to position [2651, 0]
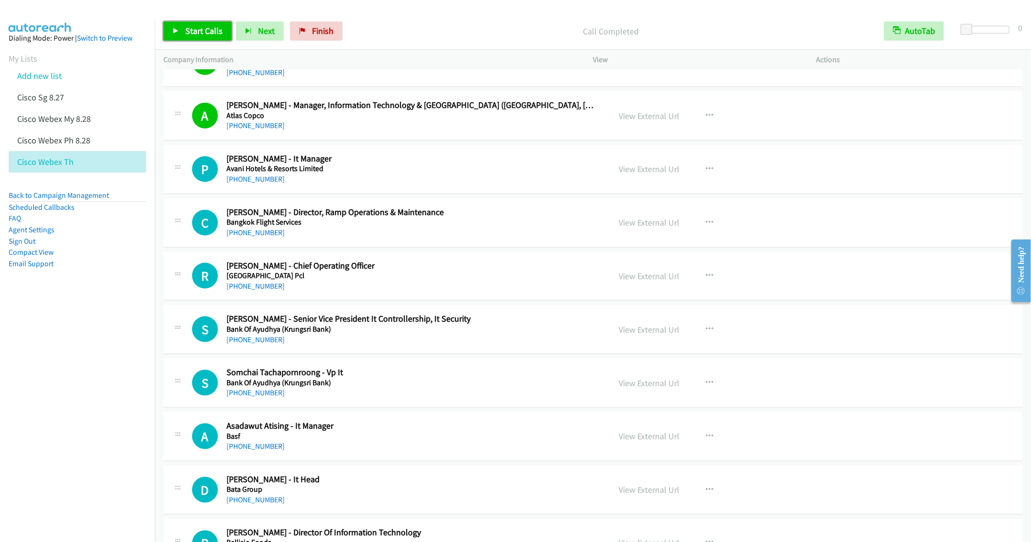
click at [197, 31] on span "Start Calls" at bounding box center [203, 30] width 37 height 11
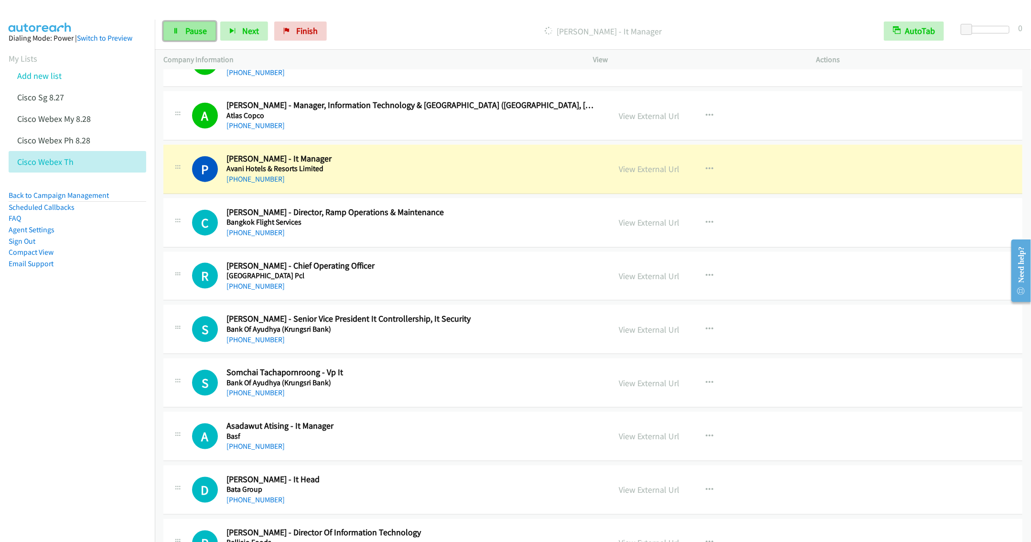
click at [184, 33] on link "Pause" at bounding box center [189, 30] width 53 height 19
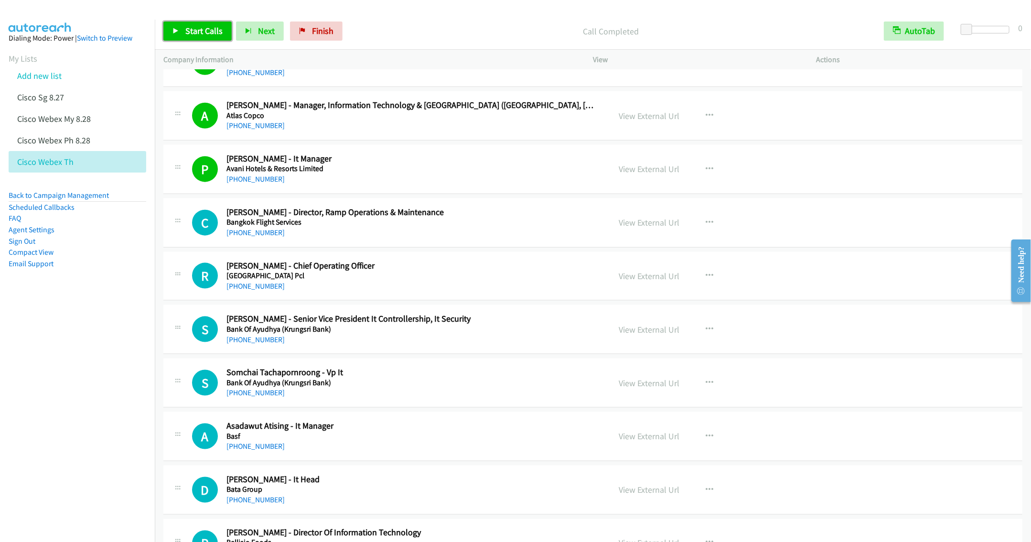
click at [200, 31] on span "Start Calls" at bounding box center [203, 30] width 37 height 11
click at [190, 33] on span "Pause" at bounding box center [195, 30] width 21 height 11
click at [188, 28] on span "Start Calls" at bounding box center [203, 30] width 37 height 11
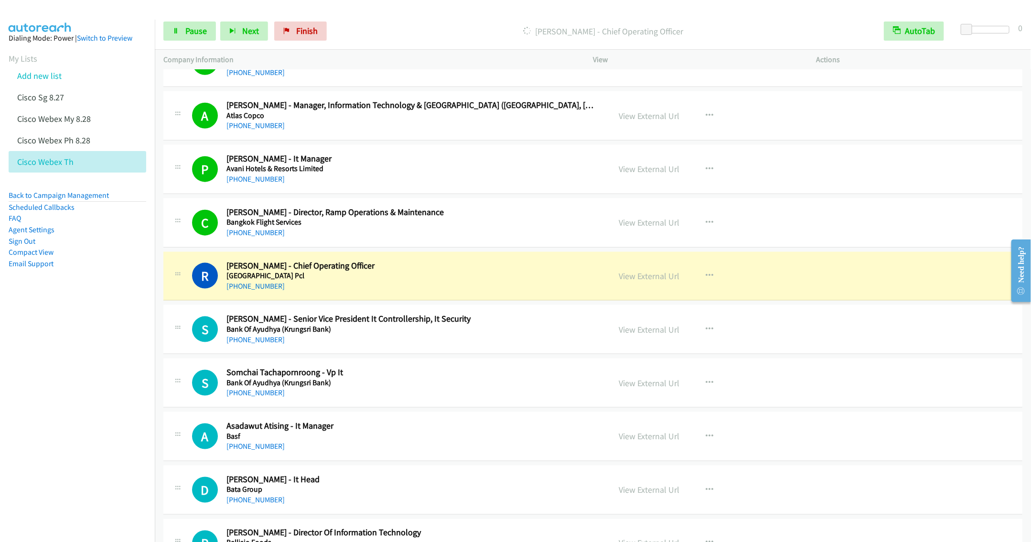
click at [494, 345] on div "+66 81 901 2475" at bounding box center [411, 339] width 370 height 11
click at [708, 339] on button "button" at bounding box center [709, 329] width 26 height 19
click at [642, 401] on link "Start Calls Here" at bounding box center [658, 391] width 127 height 19
click at [706, 337] on button "button" at bounding box center [709, 329] width 26 height 19
click at [635, 401] on link "Start Calls Here" at bounding box center [658, 391] width 127 height 19
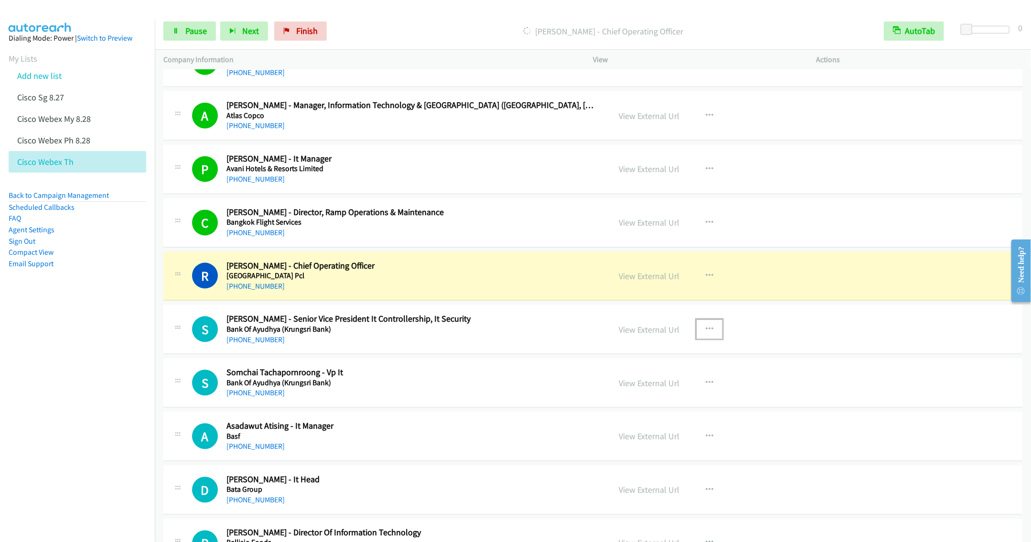
click at [708, 339] on button "button" at bounding box center [709, 329] width 26 height 19
click at [636, 420] on link "Remove from list" at bounding box center [658, 410] width 127 height 19
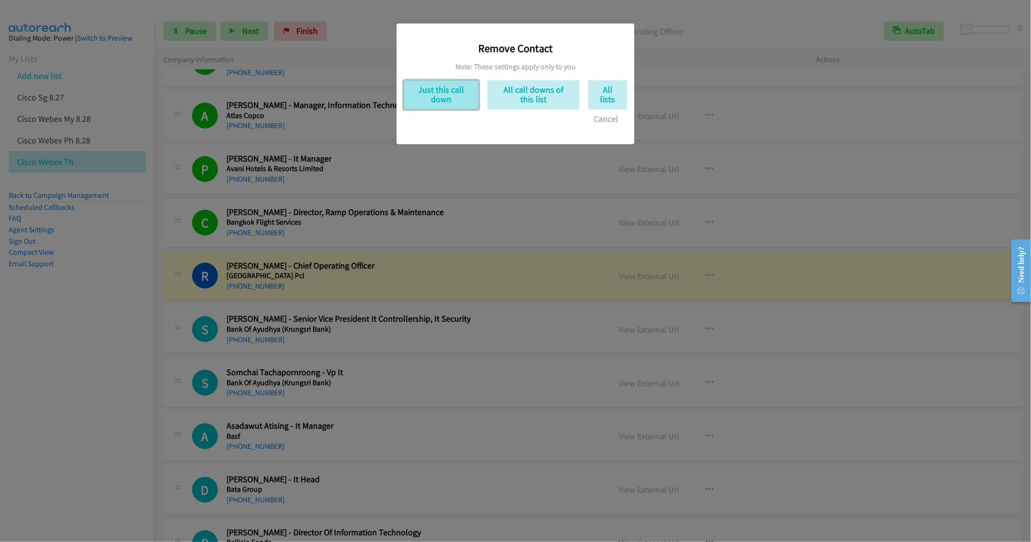
click at [443, 98] on button "Just this call down" at bounding box center [441, 94] width 75 height 29
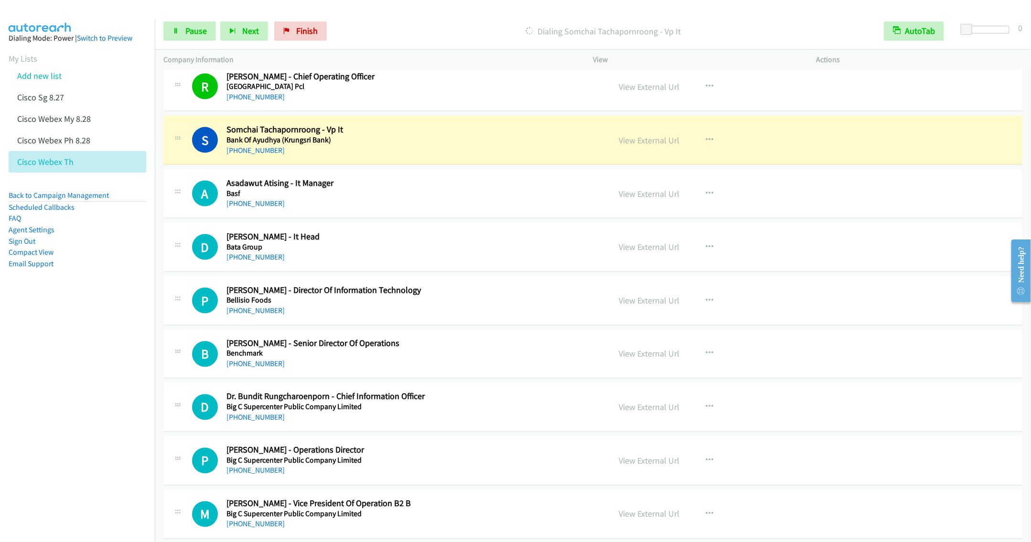
scroll to position [2866, 0]
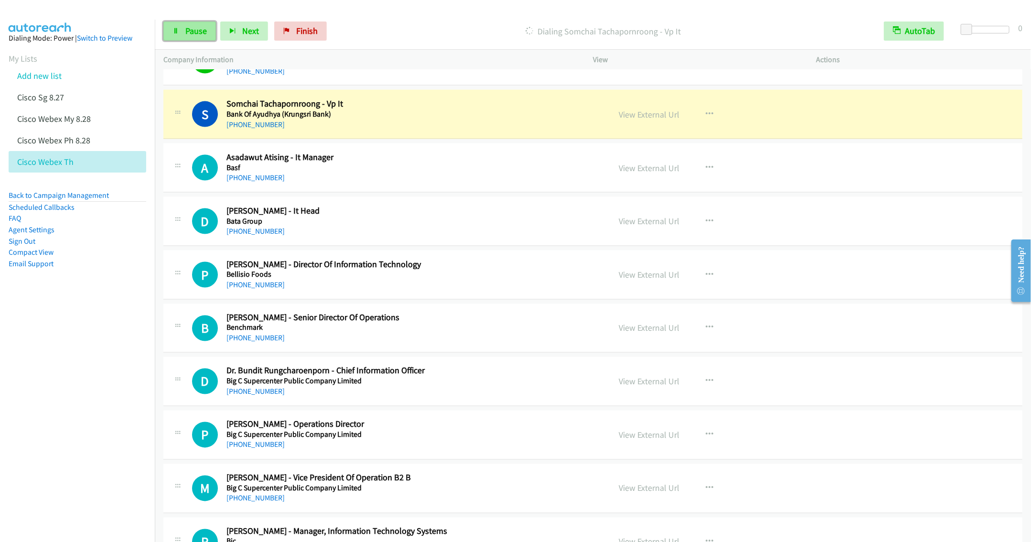
click at [188, 25] on link "Pause" at bounding box center [189, 30] width 53 height 19
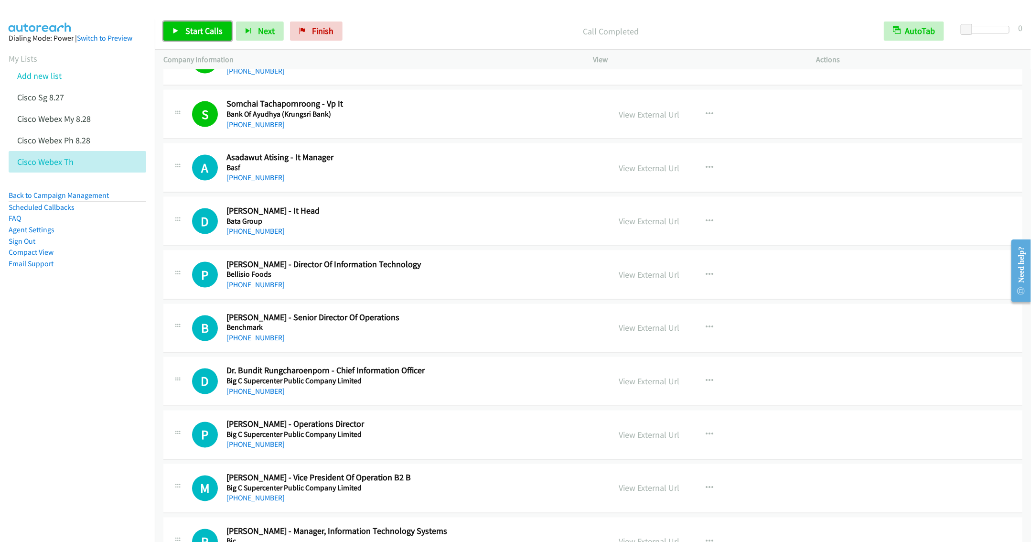
click at [191, 33] on span "Start Calls" at bounding box center [203, 30] width 37 height 11
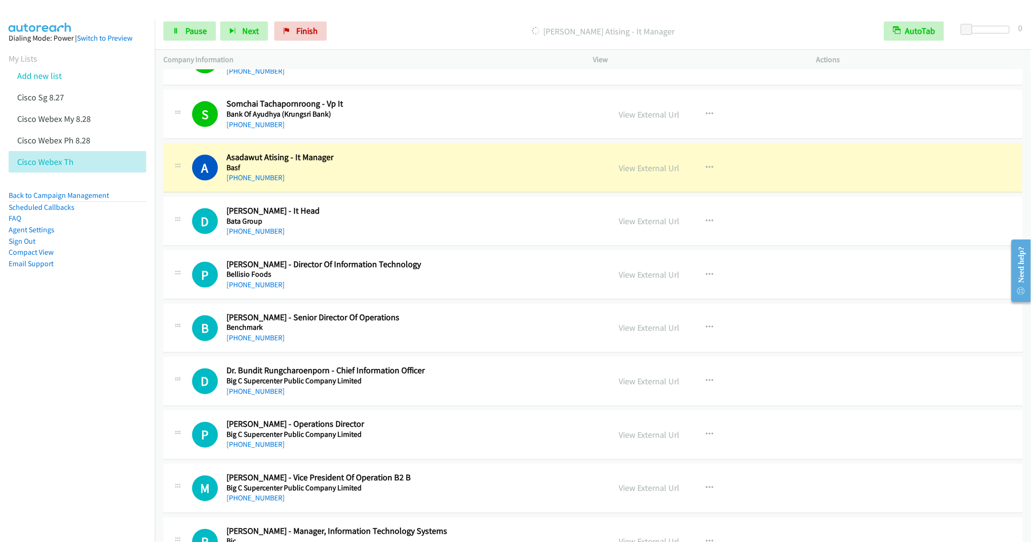
scroll to position [2938, 0]
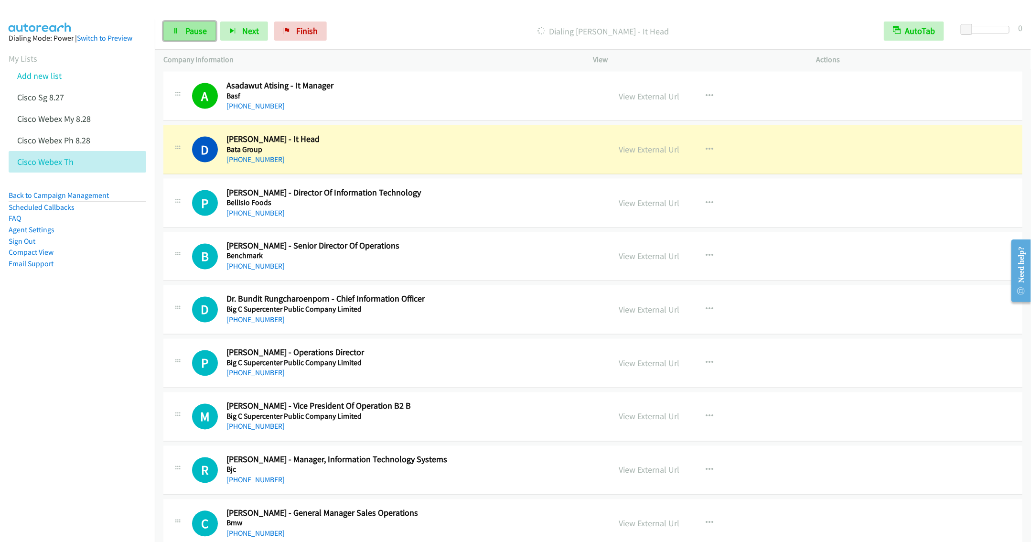
click at [186, 36] on link "Pause" at bounding box center [189, 30] width 53 height 19
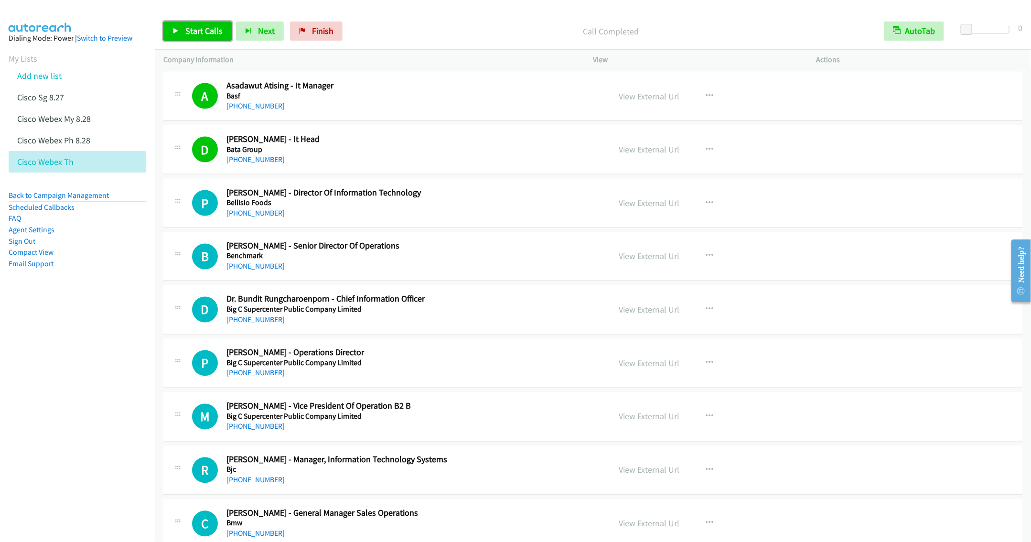
click at [187, 33] on span "Start Calls" at bounding box center [203, 30] width 37 height 11
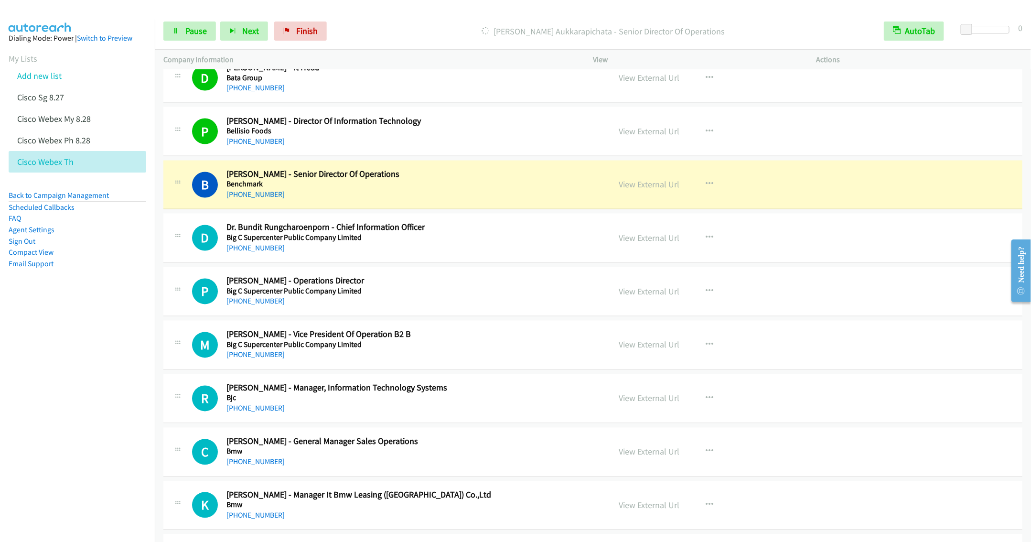
scroll to position [3081, 0]
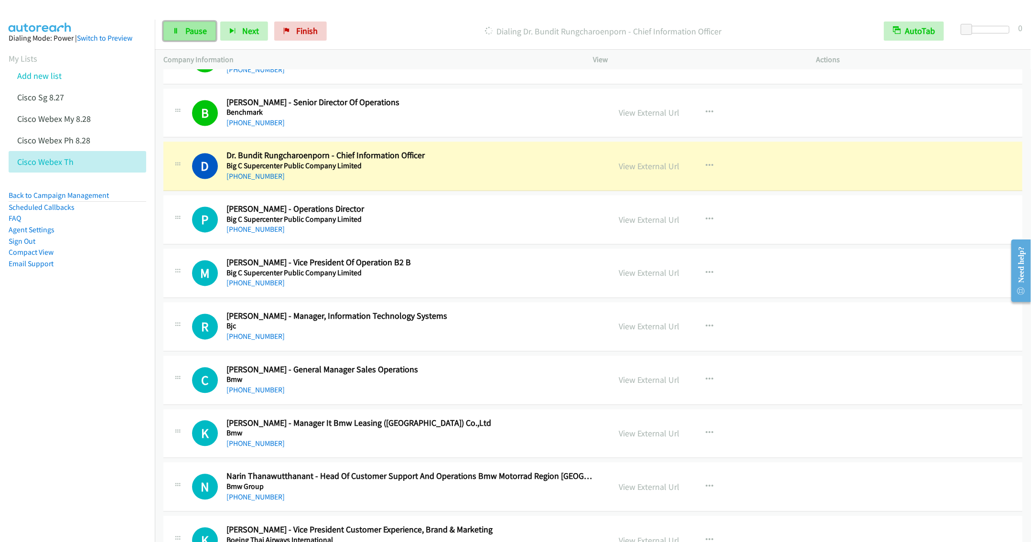
click at [182, 25] on link "Pause" at bounding box center [189, 30] width 53 height 19
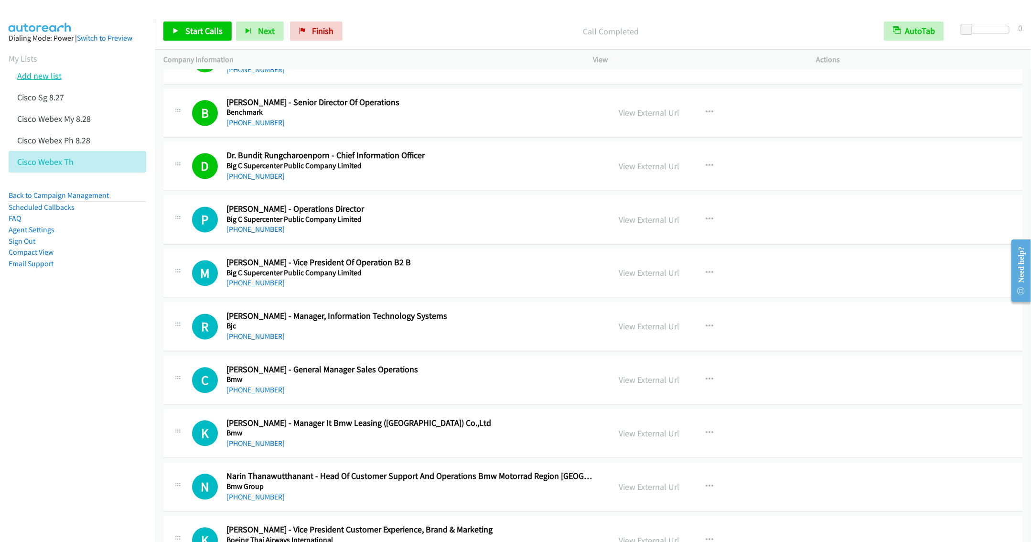
click at [40, 71] on link "Add new list" at bounding box center [39, 75] width 44 height 11
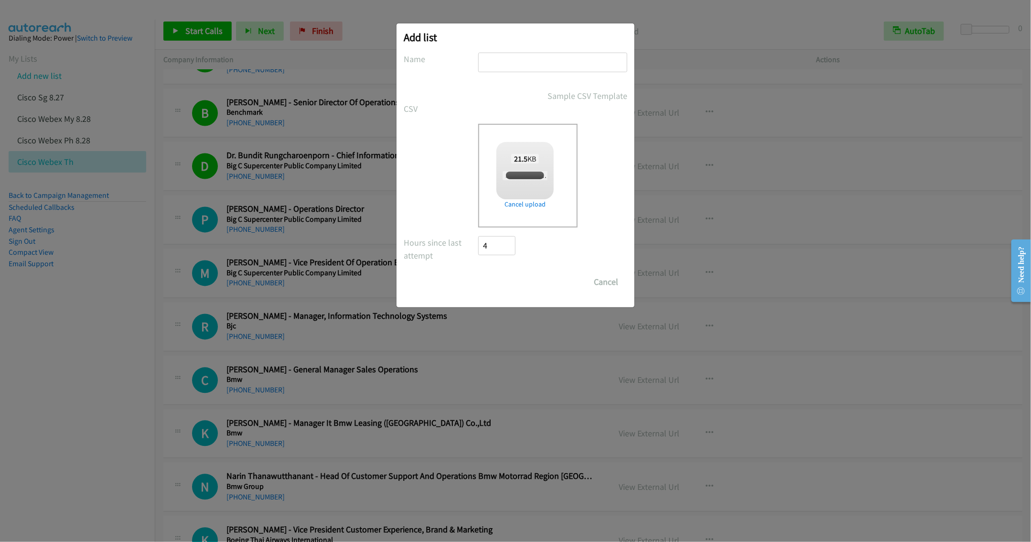
checkbox input "true"
click at [510, 64] on input "text" at bounding box center [552, 63] width 149 height 20
type input "Splunk SG 8.28"
click at [501, 277] on input "Save List" at bounding box center [503, 281] width 50 height 19
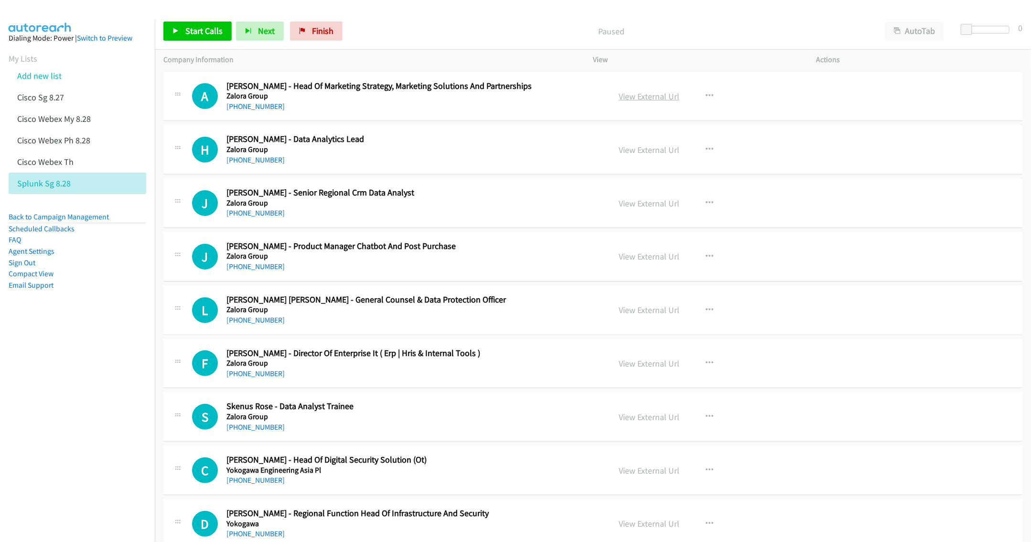
click at [648, 99] on link "View External Url" at bounding box center [649, 96] width 61 height 11
click at [477, 151] on h5 "Zalora Group" at bounding box center [411, 150] width 370 height 10
click at [704, 138] on div "View External Url View External Url Schedule/Manage Callback Start Calls Here R…" at bounding box center [726, 150] width 232 height 32
click at [706, 146] on icon "button" at bounding box center [710, 150] width 8 height 8
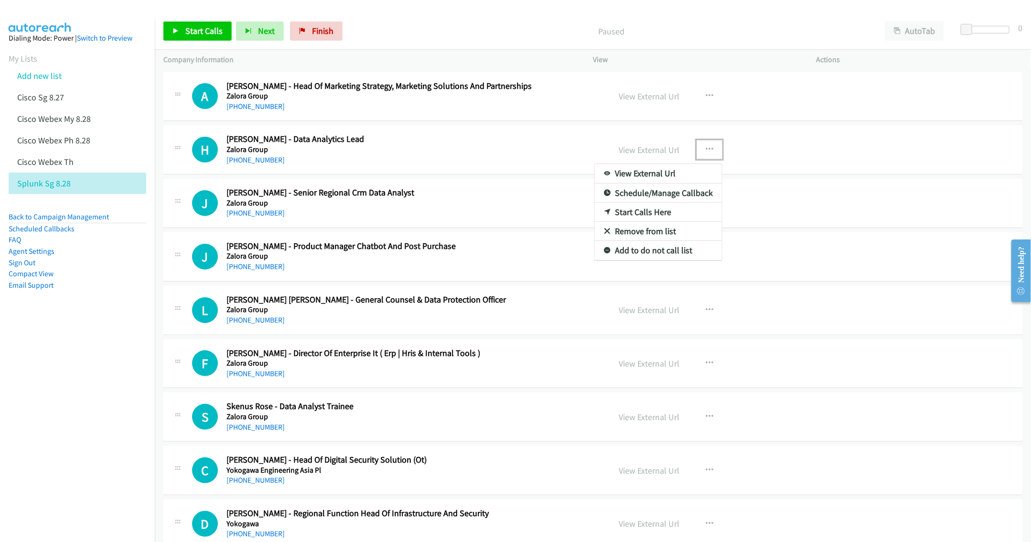
click at [635, 214] on link "Start Calls Here" at bounding box center [658, 212] width 127 height 19
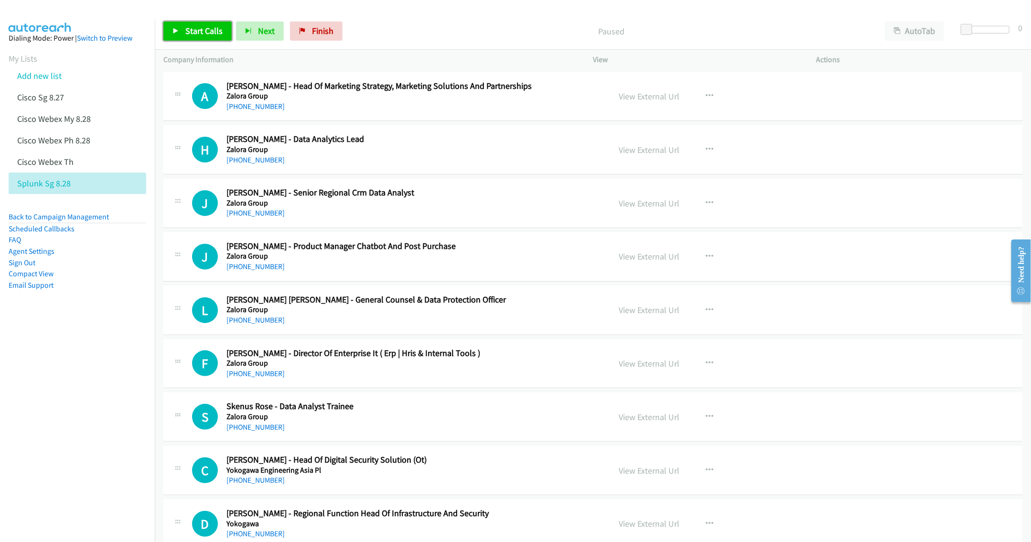
click at [190, 32] on span "Start Calls" at bounding box center [203, 30] width 37 height 11
click at [417, 203] on h5 "Zalora Group" at bounding box center [411, 203] width 370 height 10
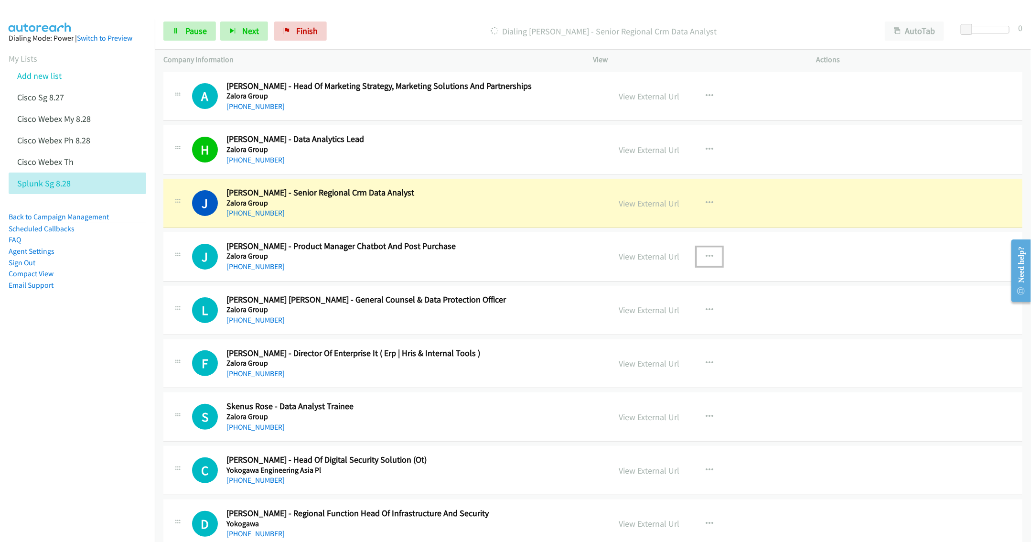
click at [706, 253] on icon "button" at bounding box center [710, 257] width 8 height 8
click at [650, 340] on link "Remove from list" at bounding box center [658, 338] width 127 height 19
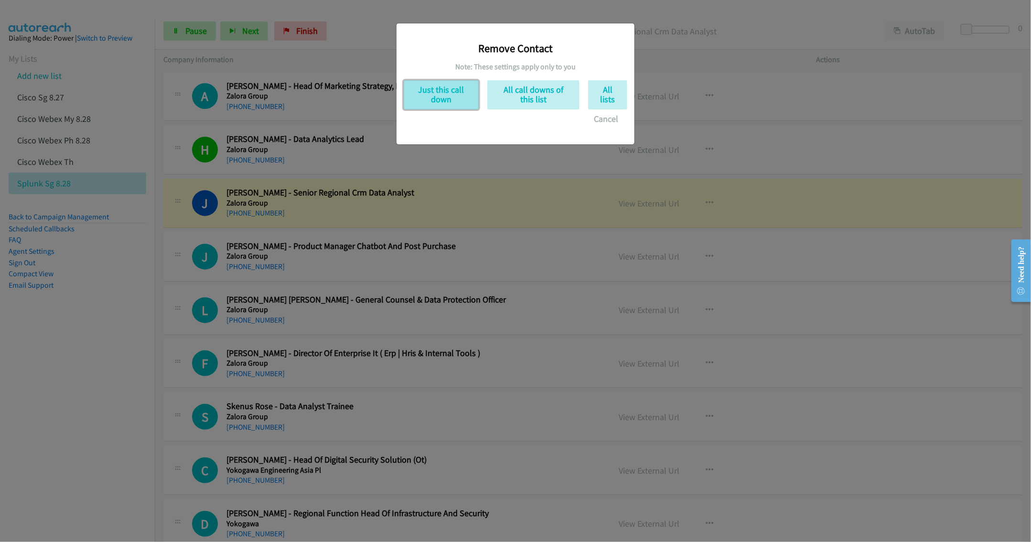
click at [449, 100] on button "Just this call down" at bounding box center [441, 94] width 75 height 29
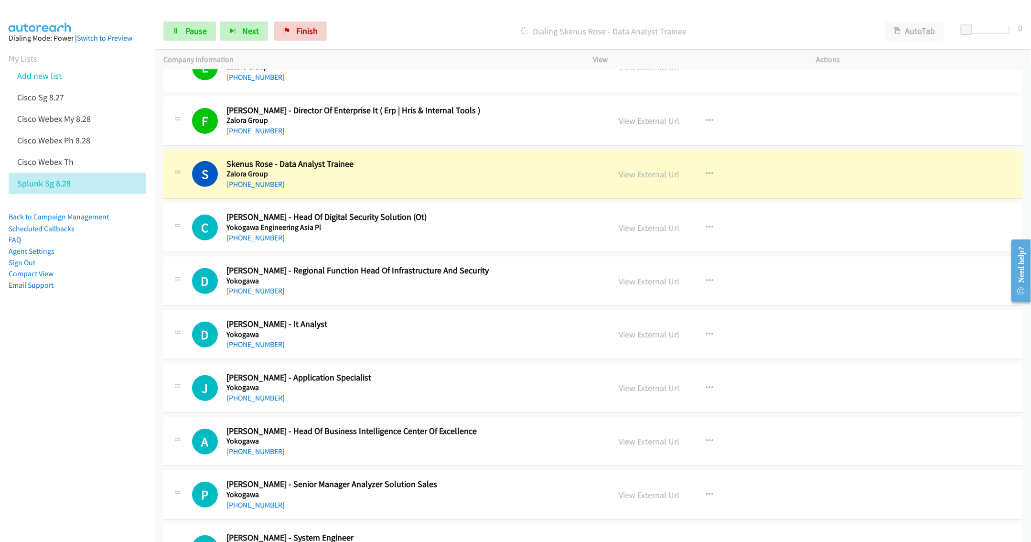
scroll to position [215, 0]
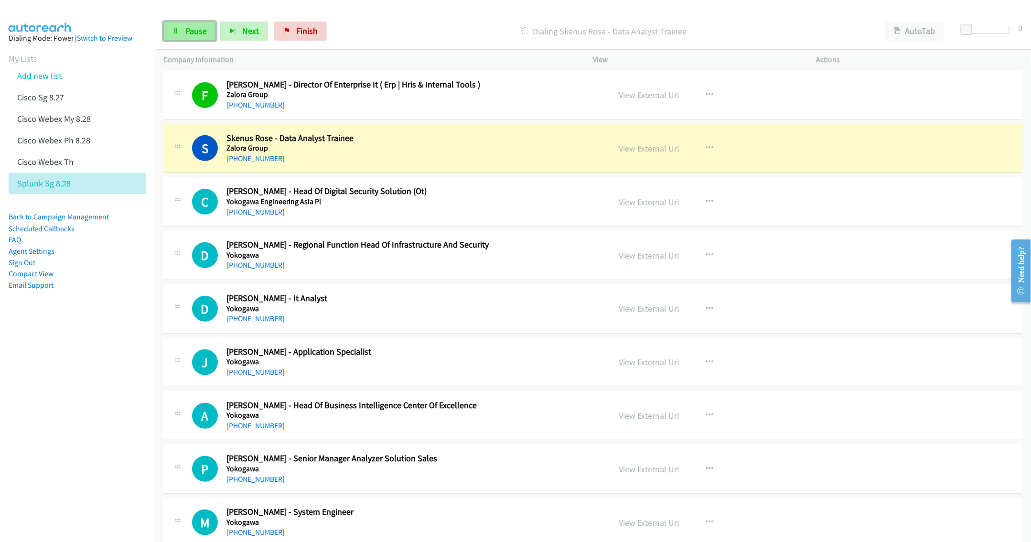
click at [198, 38] on link "Pause" at bounding box center [189, 30] width 53 height 19
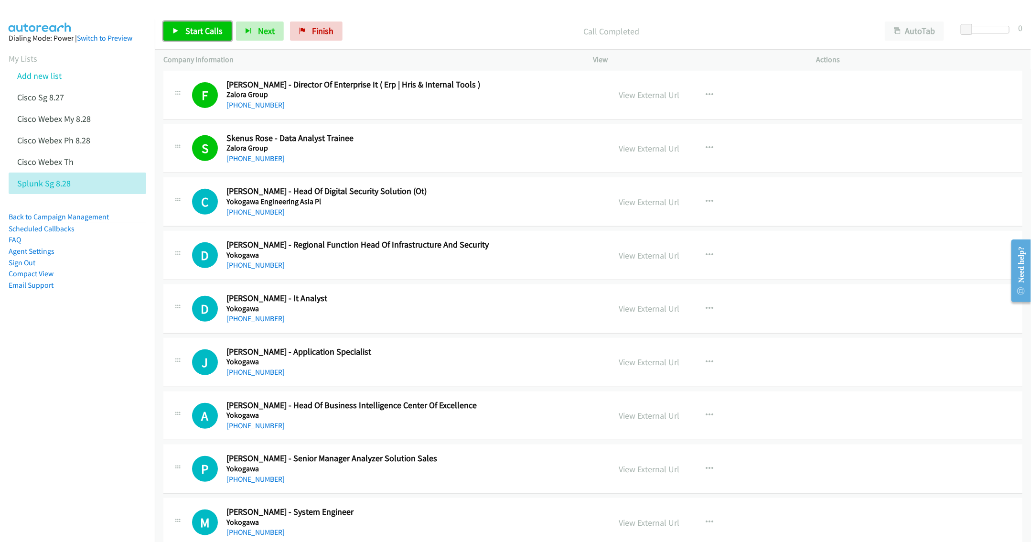
click at [201, 30] on span "Start Calls" at bounding box center [203, 30] width 37 height 11
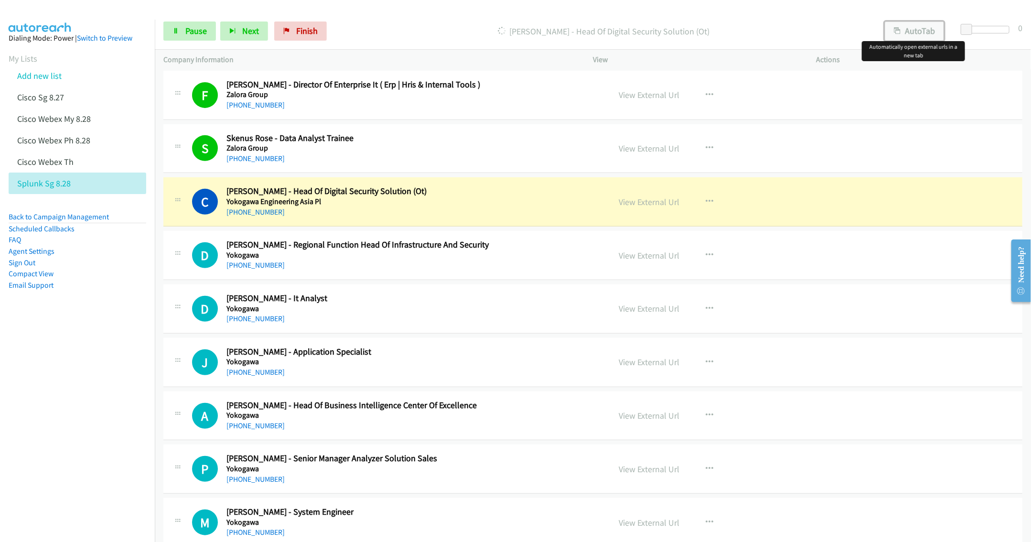
click at [461, 189] on h2 "[PERSON_NAME] - Head Of Digital Security Solution (Ot)" at bounding box center [411, 191] width 370 height 11
click at [626, 201] on link "View External Url" at bounding box center [649, 201] width 61 height 11
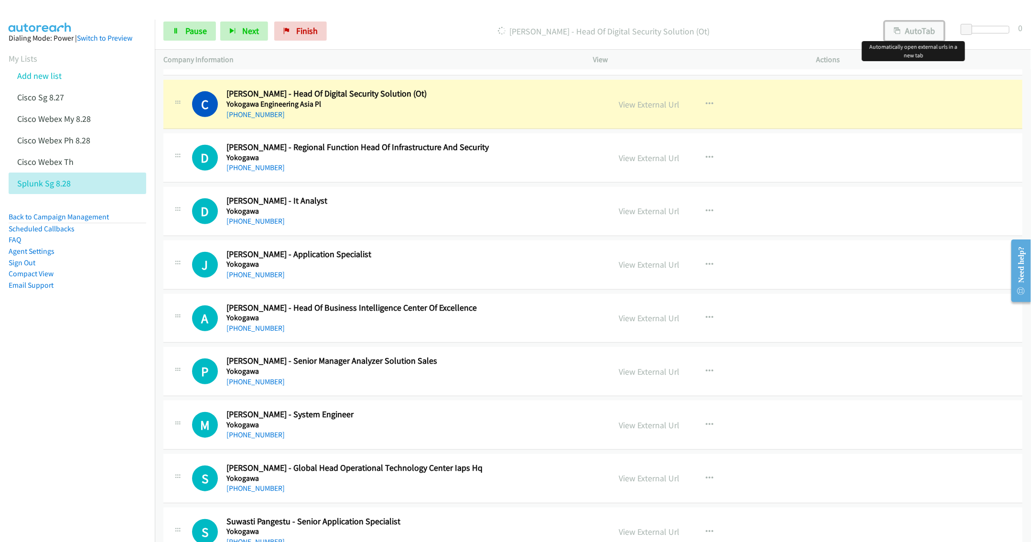
scroll to position [287, 0]
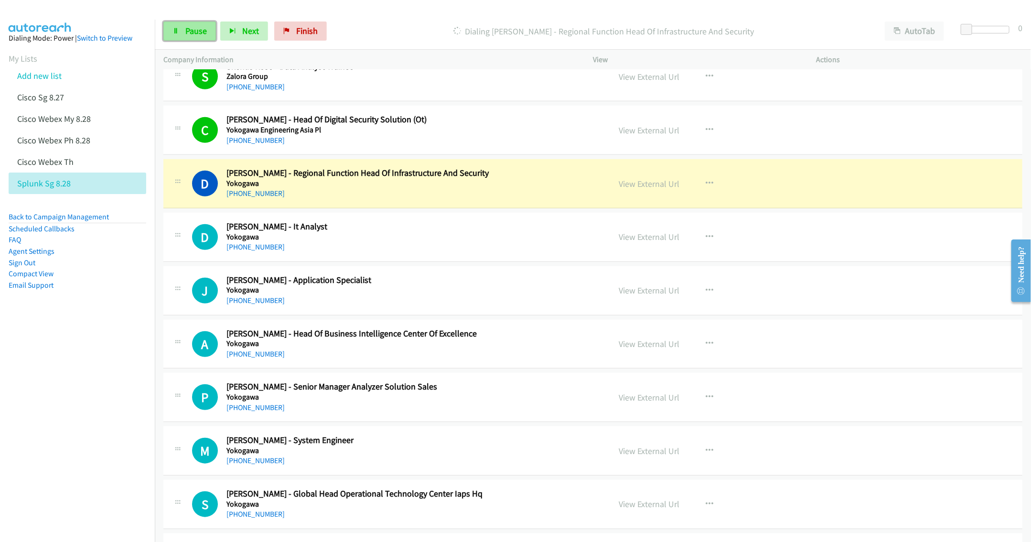
click at [191, 26] on span "Pause" at bounding box center [195, 30] width 21 height 11
click at [492, 185] on h5 "Yokogawa" at bounding box center [411, 184] width 370 height 10
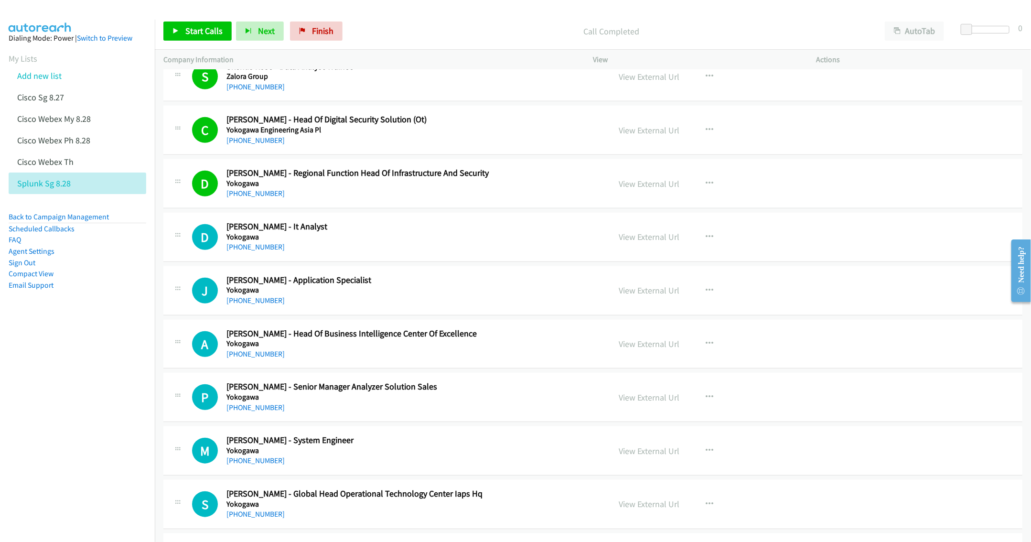
click at [449, 185] on h5 "Yokogawa" at bounding box center [411, 184] width 370 height 10
click at [190, 21] on div "Start Calls Pause Next Finish Call Completed AutoTab AutoTab 0" at bounding box center [593, 31] width 876 height 37
click at [198, 34] on span "Start Calls" at bounding box center [203, 30] width 37 height 11
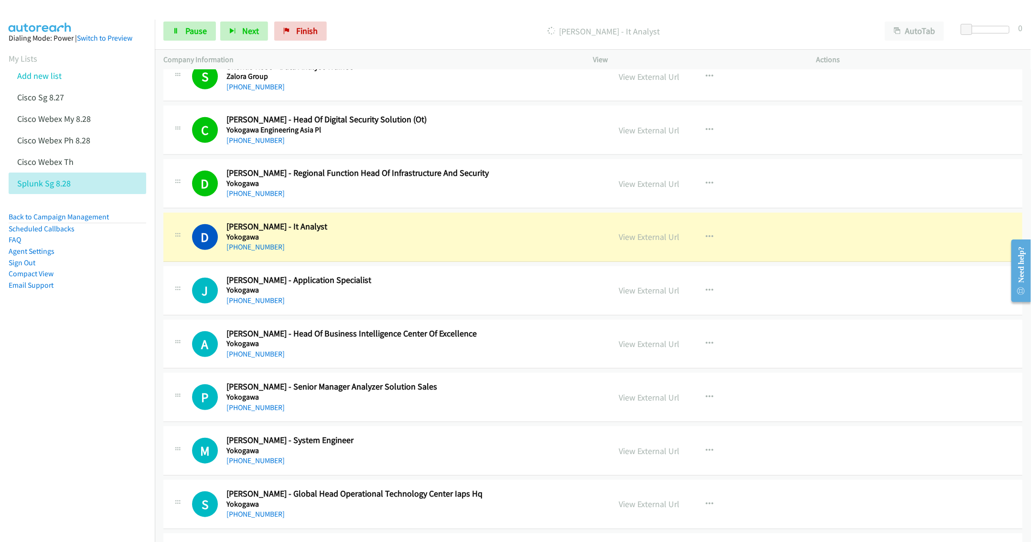
scroll to position [358, 0]
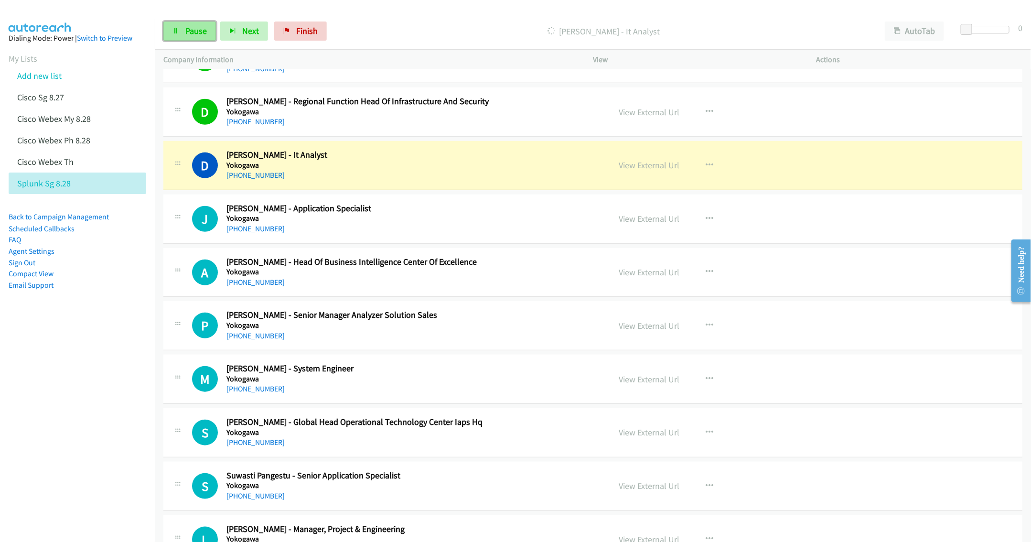
click at [183, 35] on link "Pause" at bounding box center [189, 30] width 53 height 19
click at [646, 165] on link "View External Url" at bounding box center [649, 165] width 61 height 11
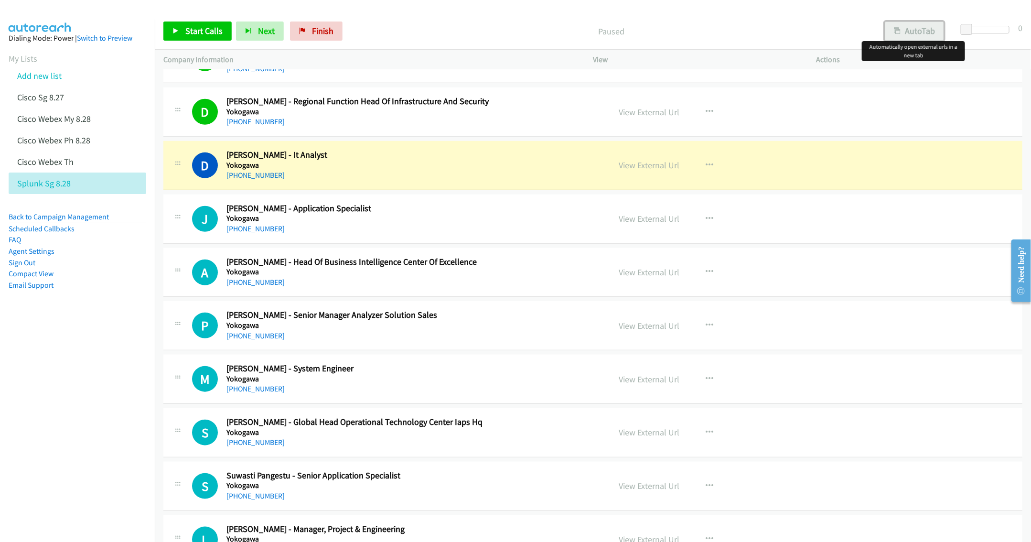
click at [904, 29] on button "AutoTab" at bounding box center [914, 30] width 59 height 19
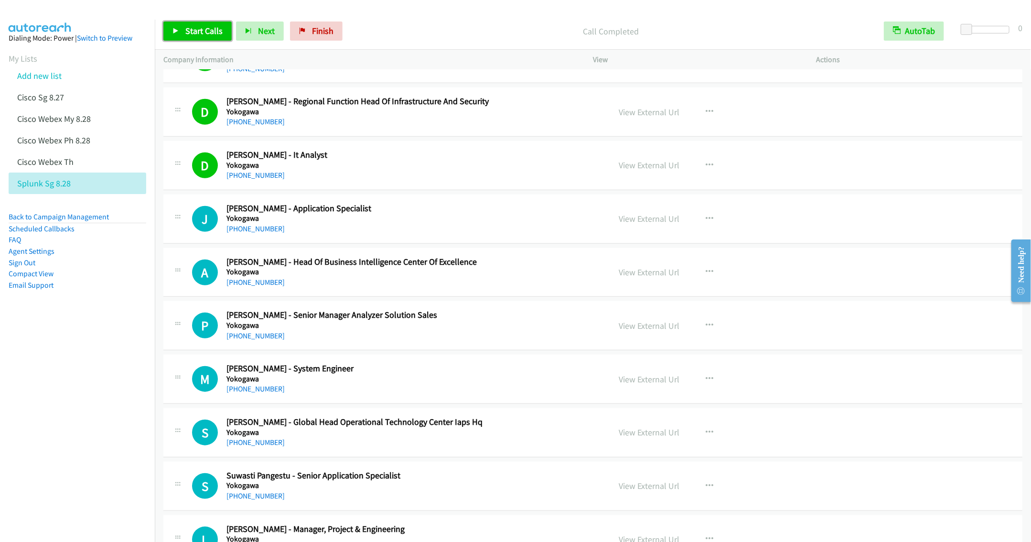
click at [196, 24] on link "Start Calls" at bounding box center [197, 30] width 68 height 19
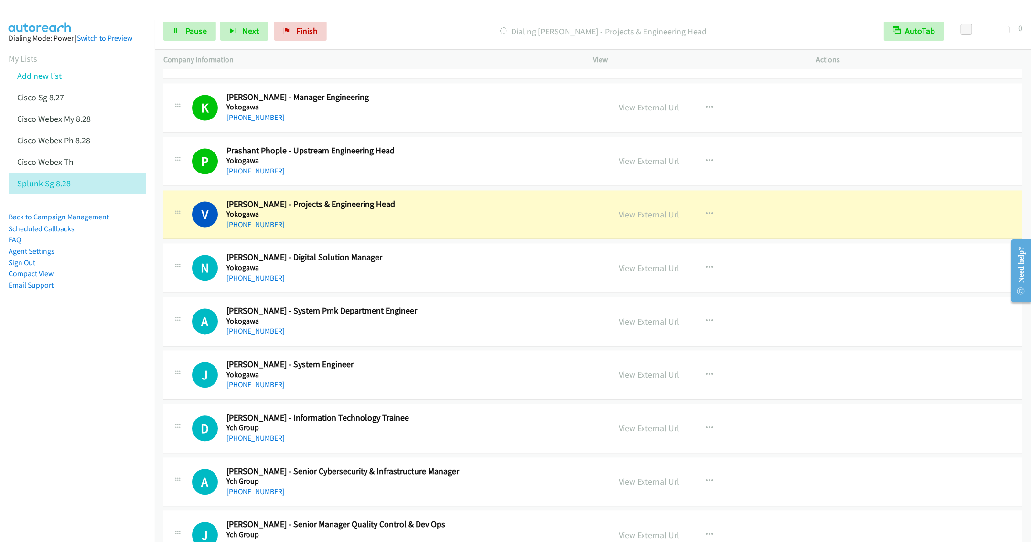
scroll to position [1075, 0]
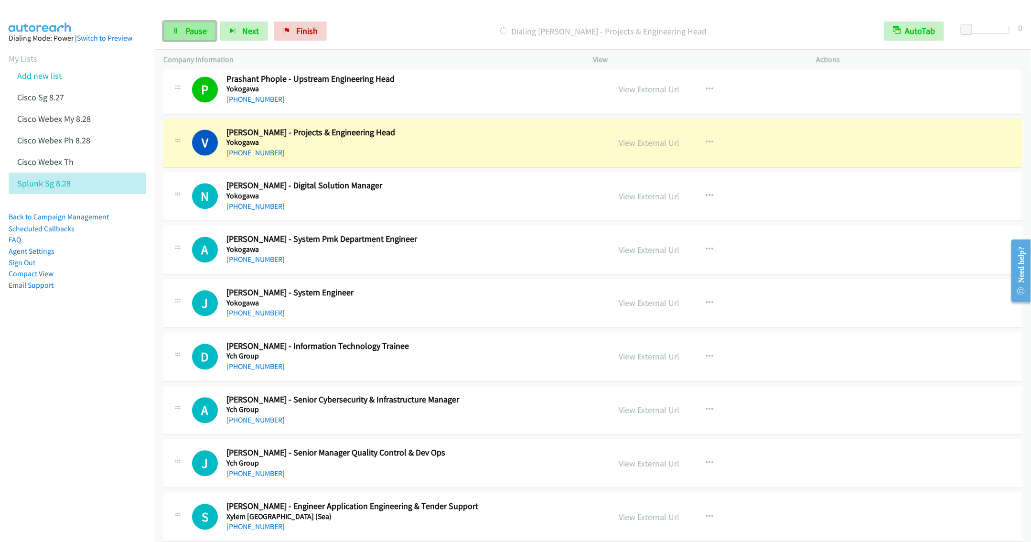
click at [188, 33] on span "Pause" at bounding box center [195, 30] width 21 height 11
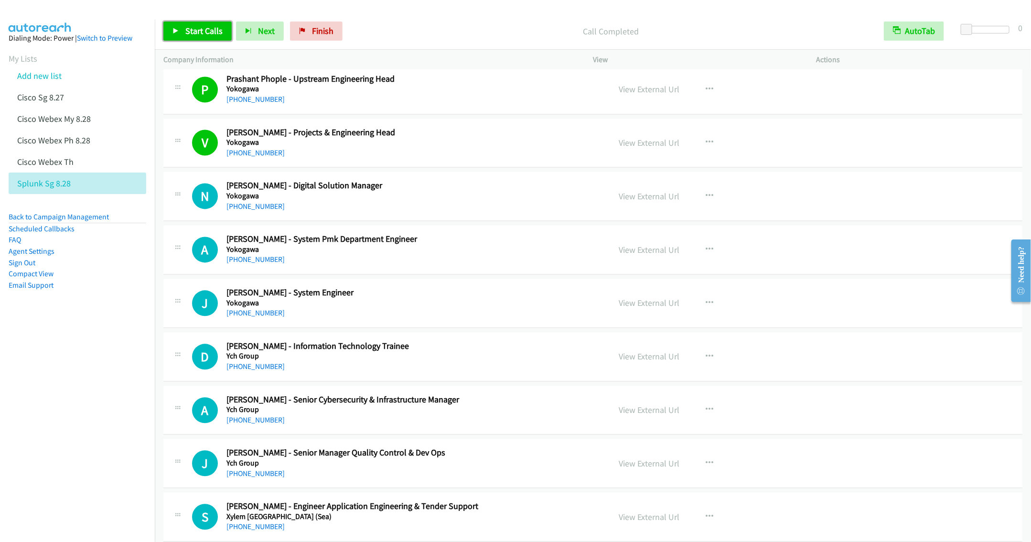
click at [194, 36] on span "Start Calls" at bounding box center [203, 30] width 37 height 11
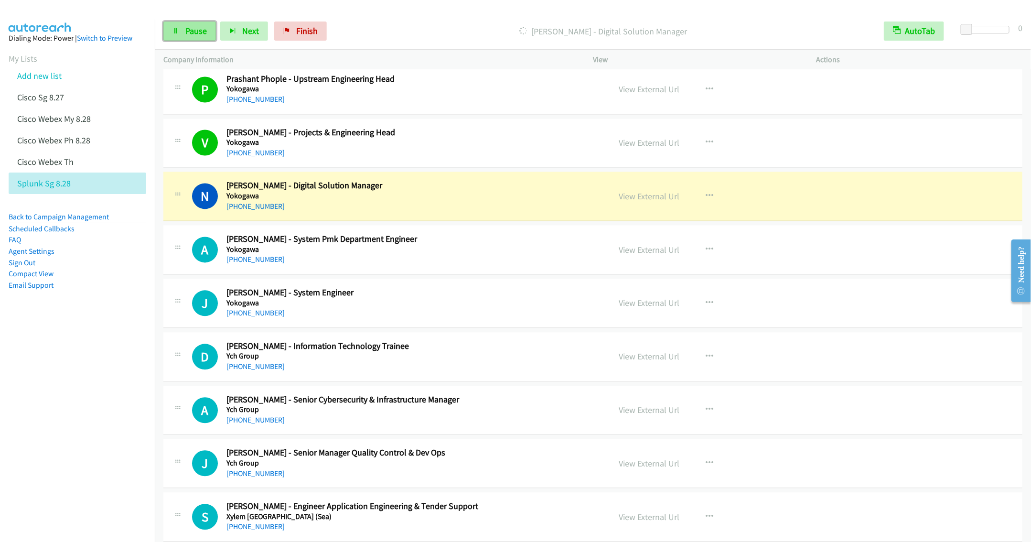
click at [175, 32] on icon at bounding box center [175, 31] width 7 height 7
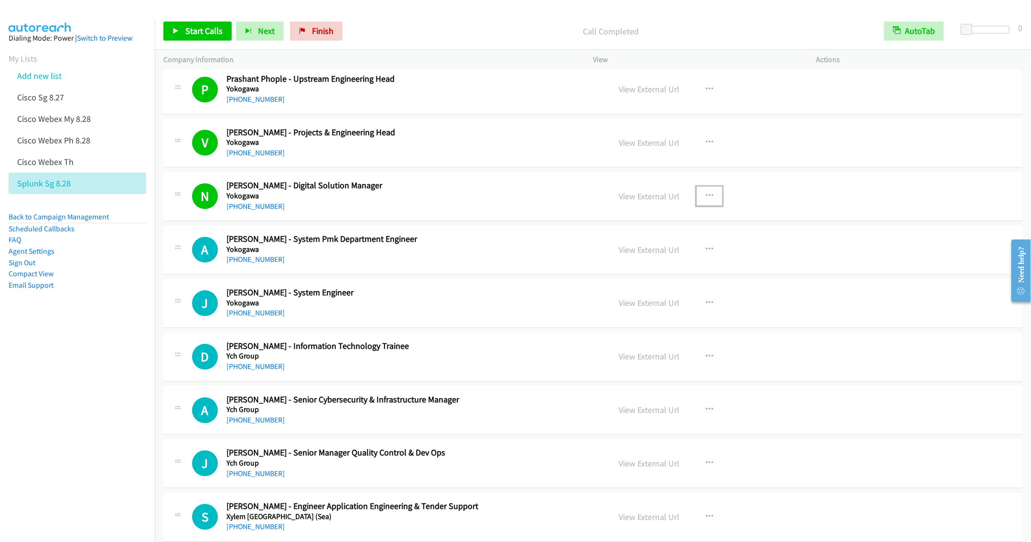
click at [707, 200] on icon "button" at bounding box center [710, 197] width 8 height 8
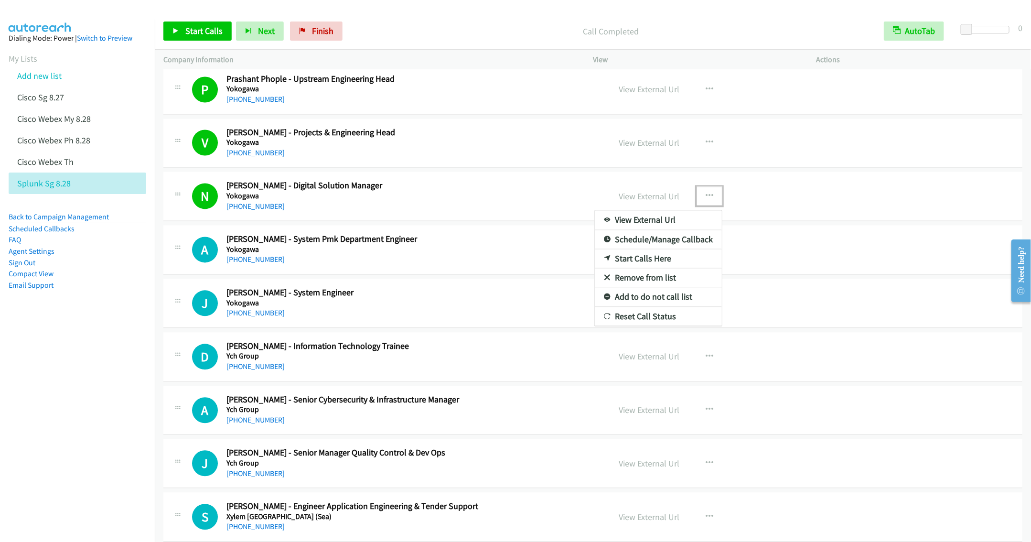
click at [625, 284] on link "Remove from list" at bounding box center [658, 277] width 127 height 19
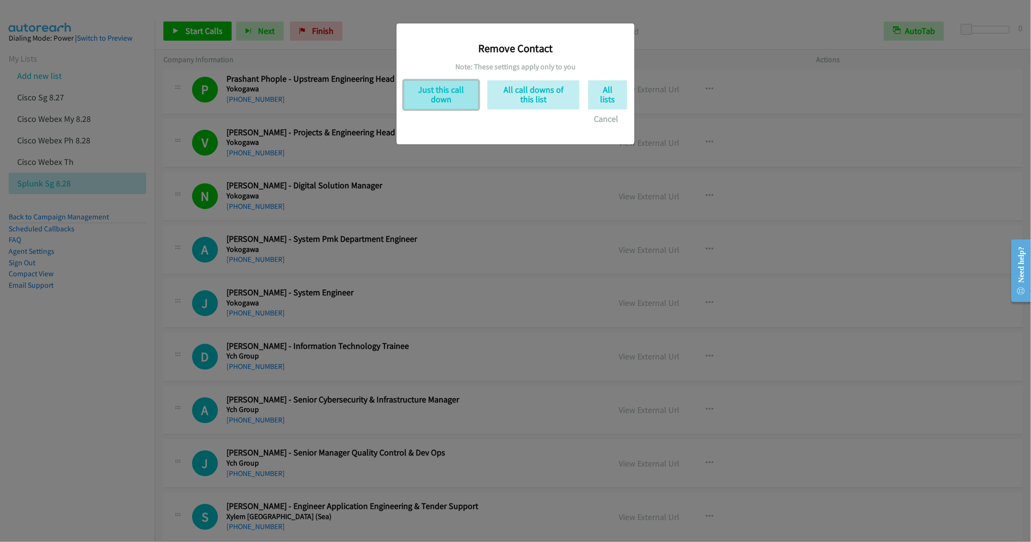
click at [433, 86] on button "Just this call down" at bounding box center [441, 94] width 75 height 29
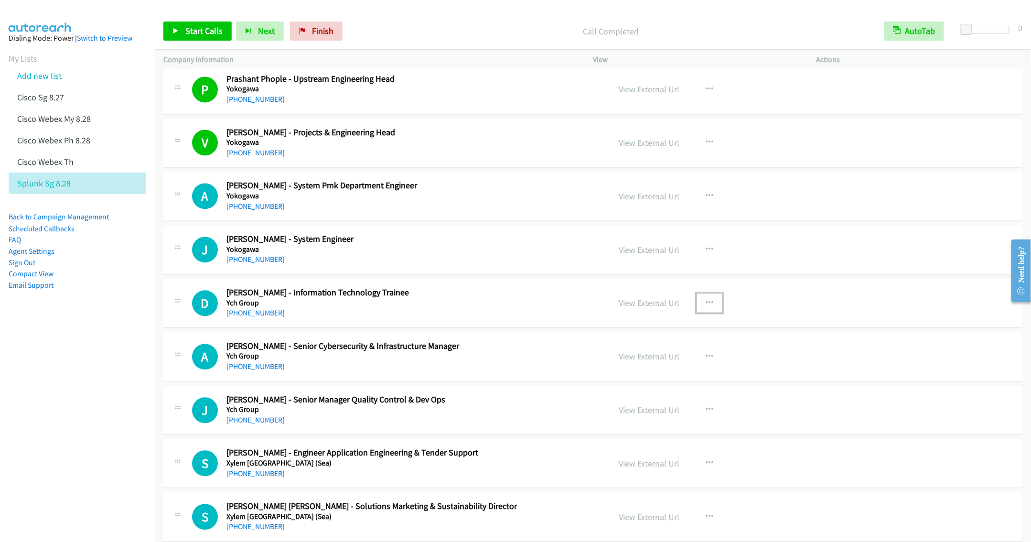
click at [706, 307] on icon "button" at bounding box center [710, 304] width 8 height 8
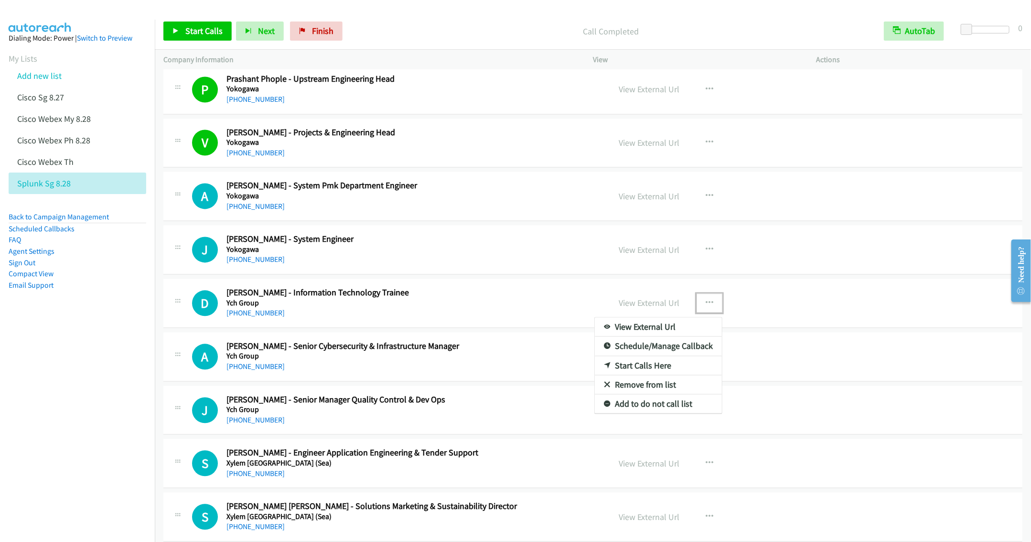
click at [628, 375] on link "Start Calls Here" at bounding box center [658, 365] width 127 height 19
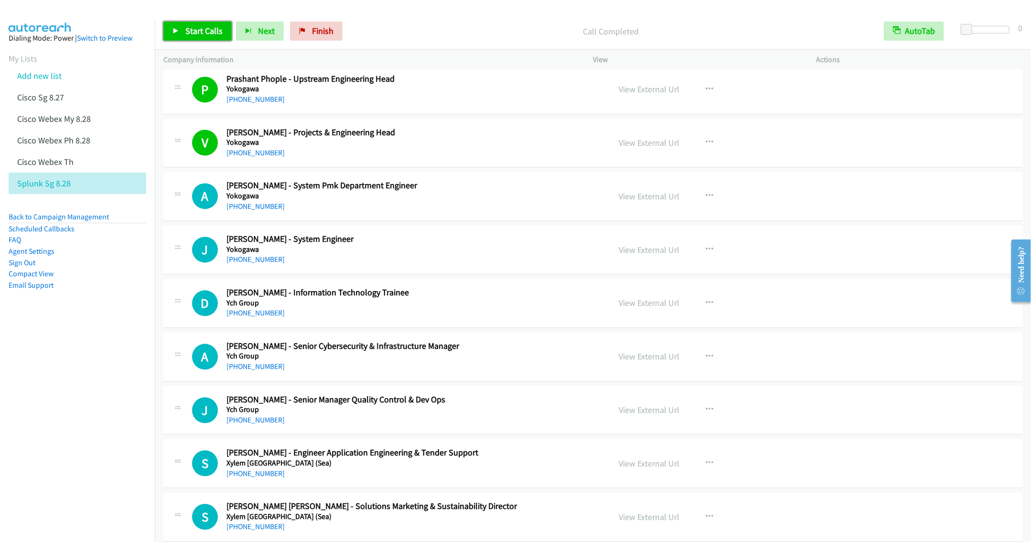
click at [178, 29] on icon at bounding box center [175, 31] width 7 height 7
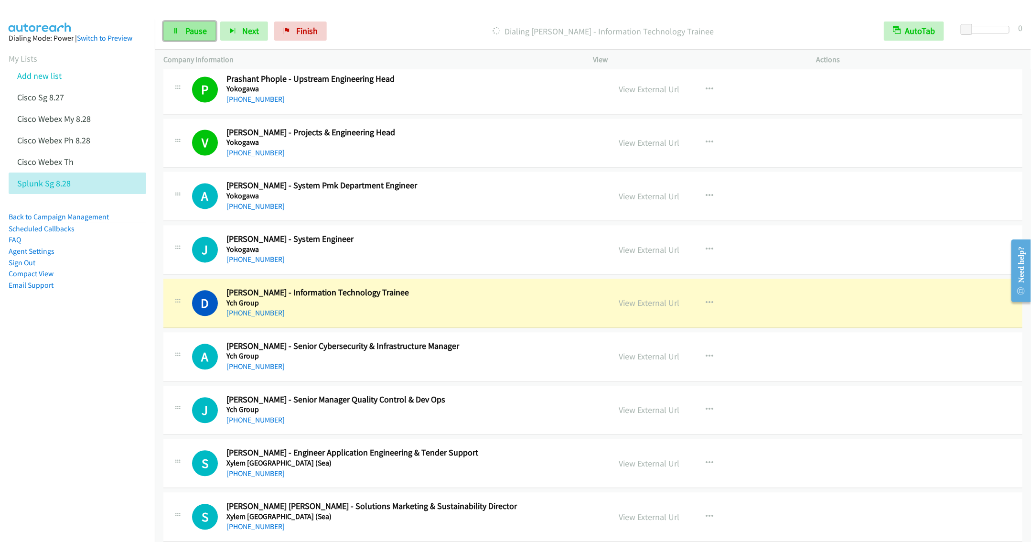
click at [189, 36] on link "Pause" at bounding box center [189, 30] width 53 height 19
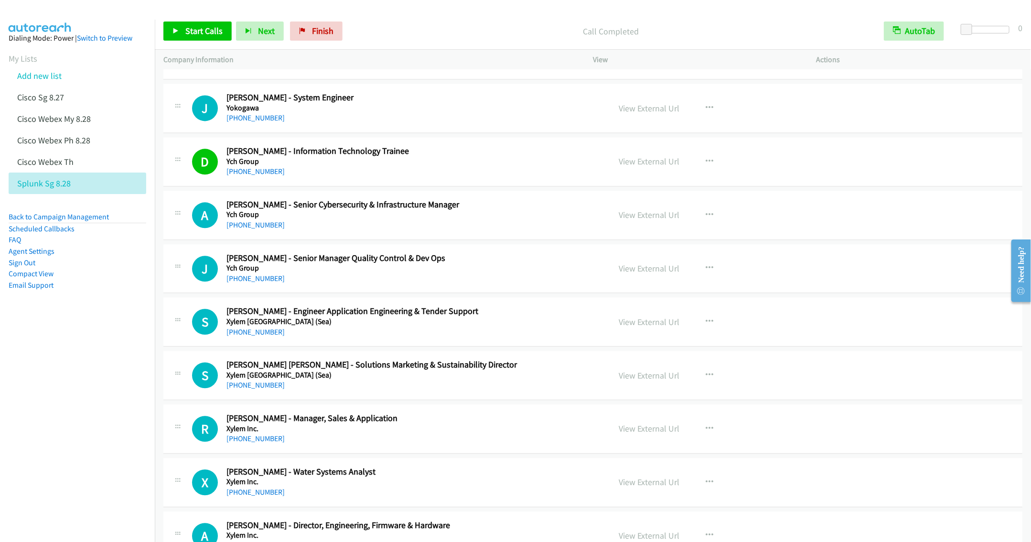
scroll to position [1218, 0]
click at [186, 32] on span "Start Calls" at bounding box center [203, 30] width 37 height 11
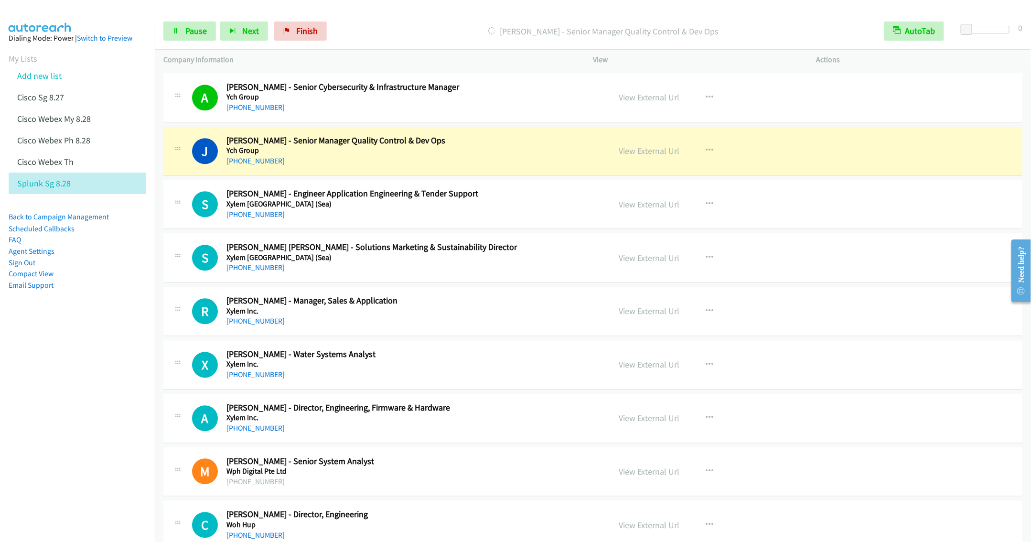
scroll to position [1361, 0]
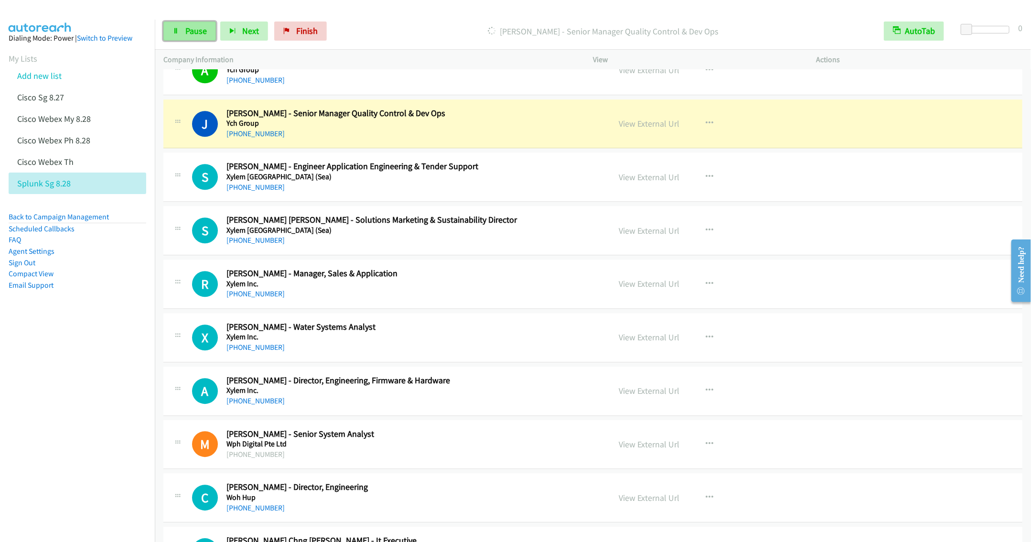
click at [182, 26] on link "Pause" at bounding box center [189, 30] width 53 height 19
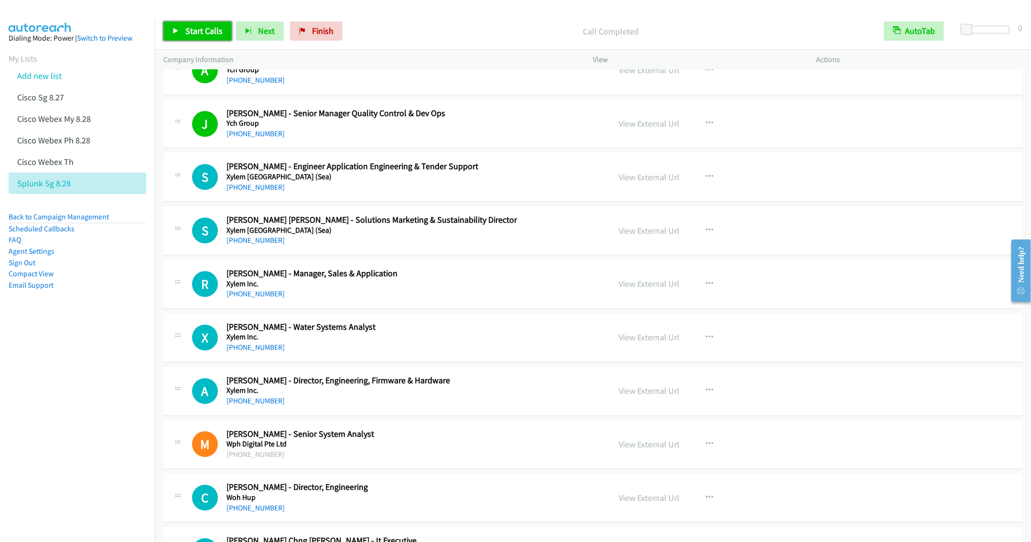
click at [201, 26] on span "Start Calls" at bounding box center [203, 30] width 37 height 11
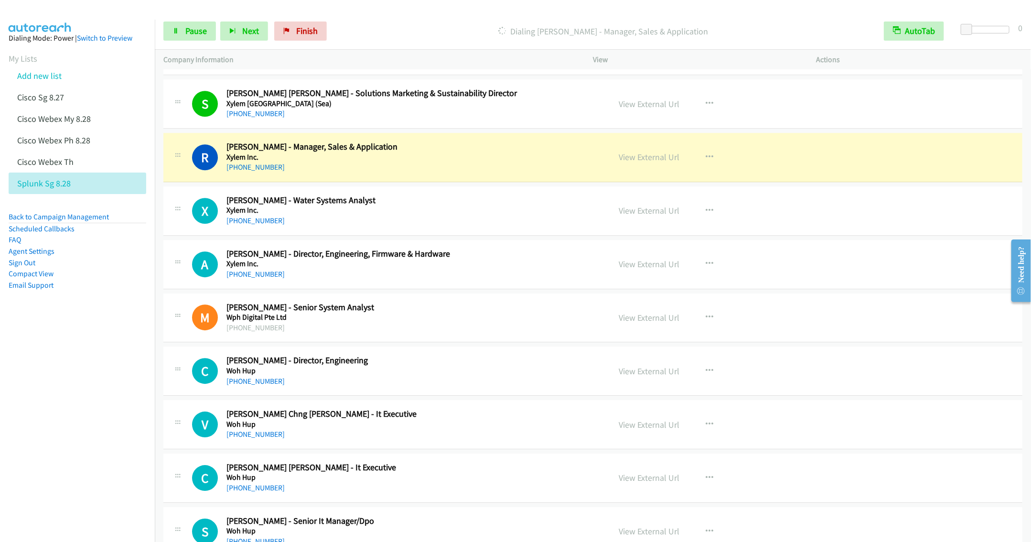
scroll to position [1505, 0]
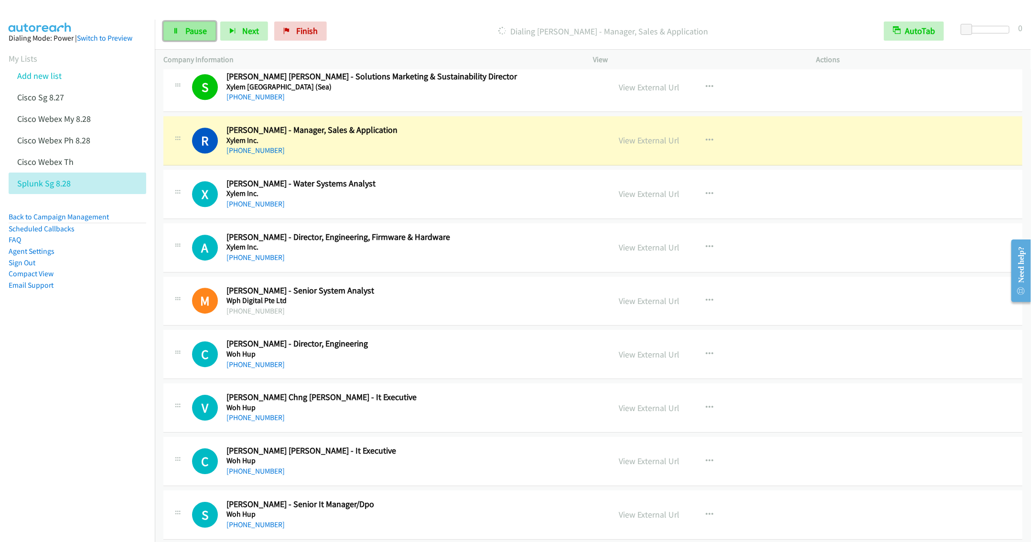
click at [193, 33] on span "Pause" at bounding box center [195, 30] width 21 height 11
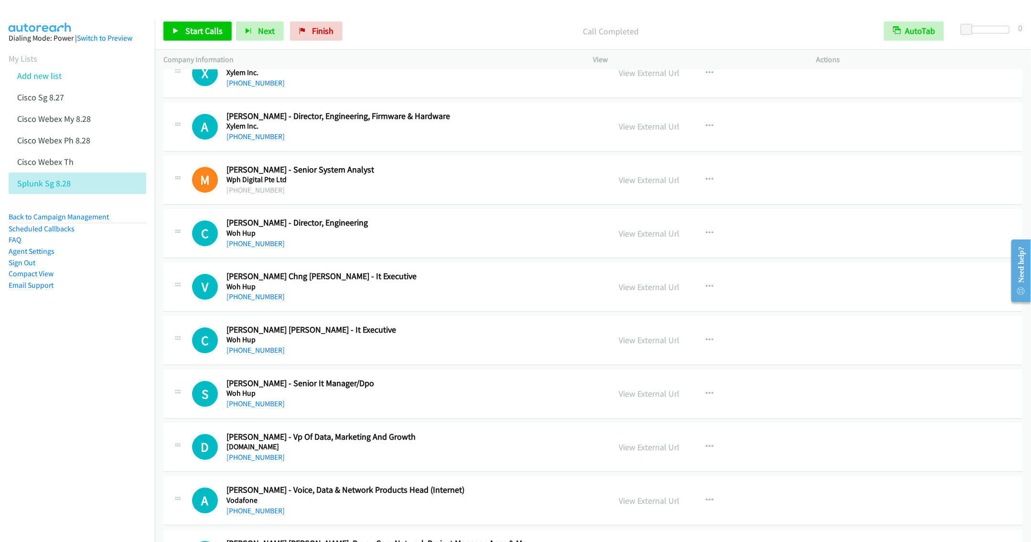
scroll to position [1648, 0]
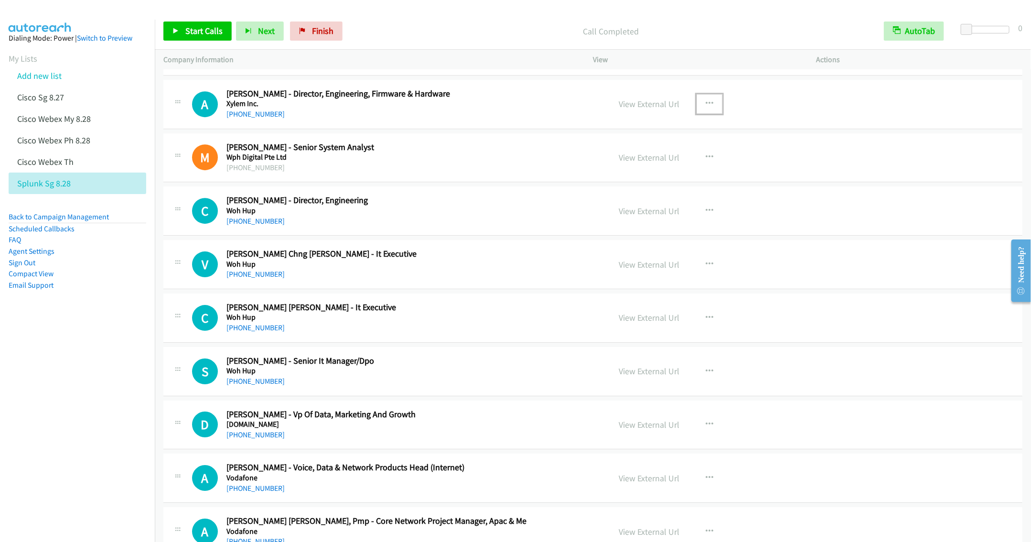
click at [706, 107] on icon "button" at bounding box center [710, 104] width 8 height 8
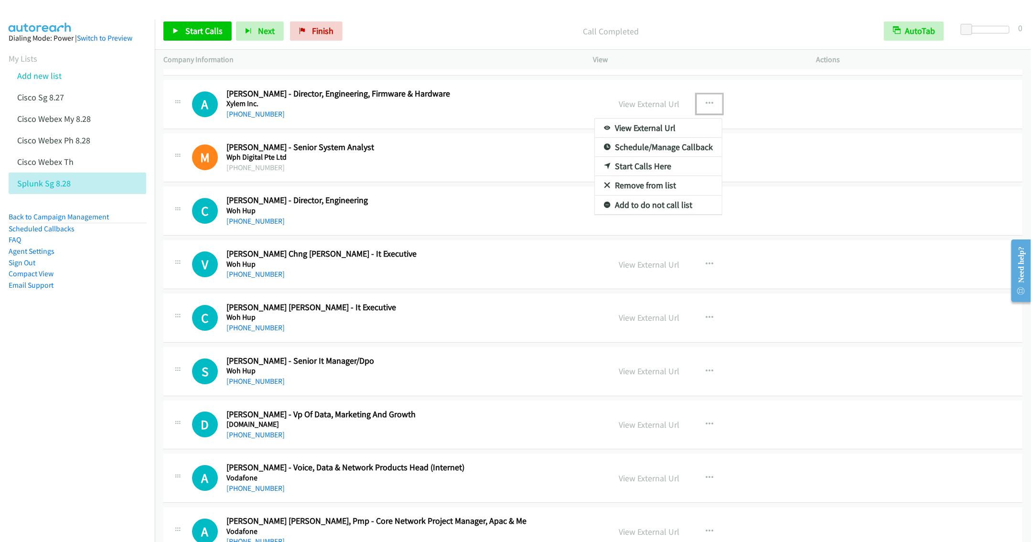
click at [645, 176] on link "Start Calls Here" at bounding box center [658, 166] width 127 height 19
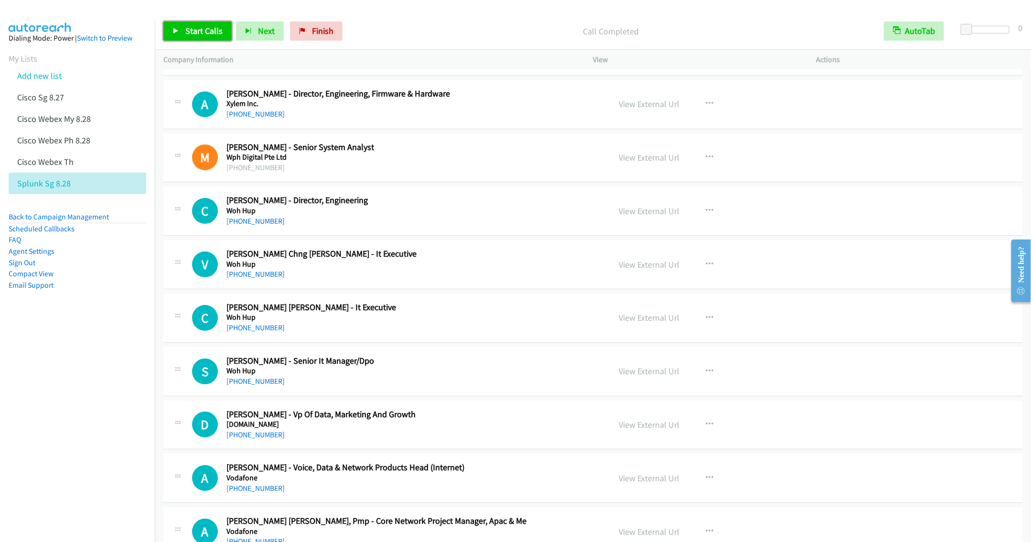
click at [186, 26] on span "Start Calls" at bounding box center [203, 30] width 37 height 11
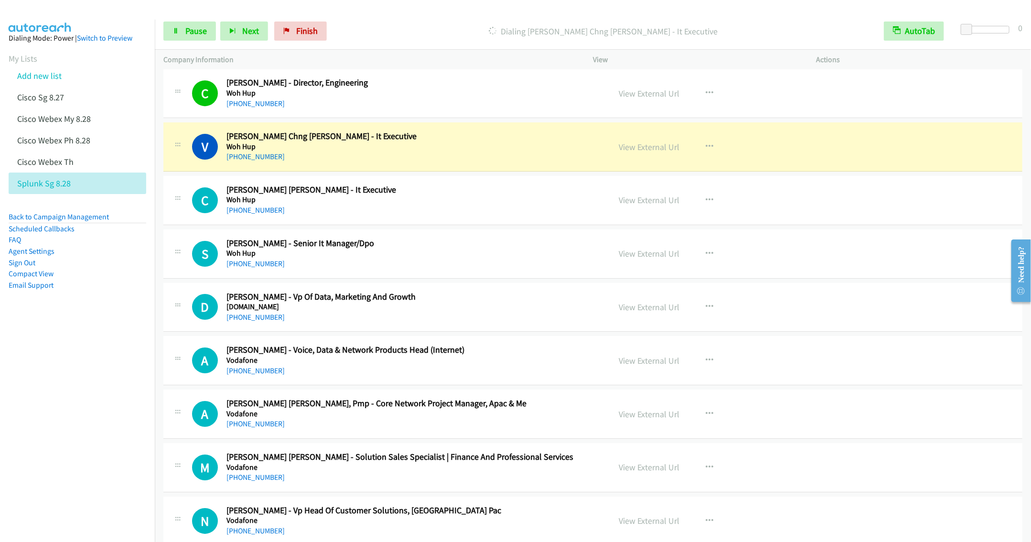
scroll to position [1791, 0]
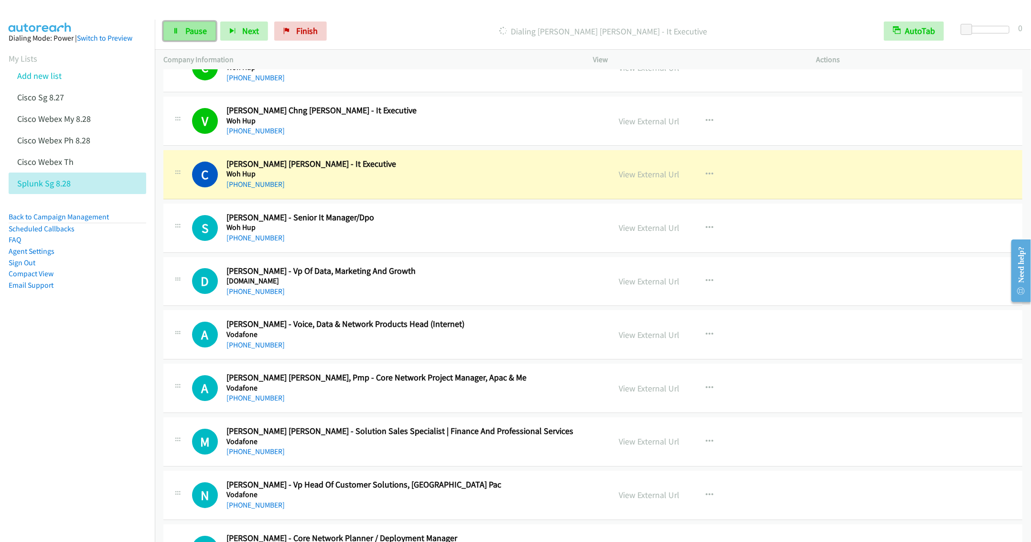
click at [184, 33] on link "Pause" at bounding box center [189, 30] width 53 height 19
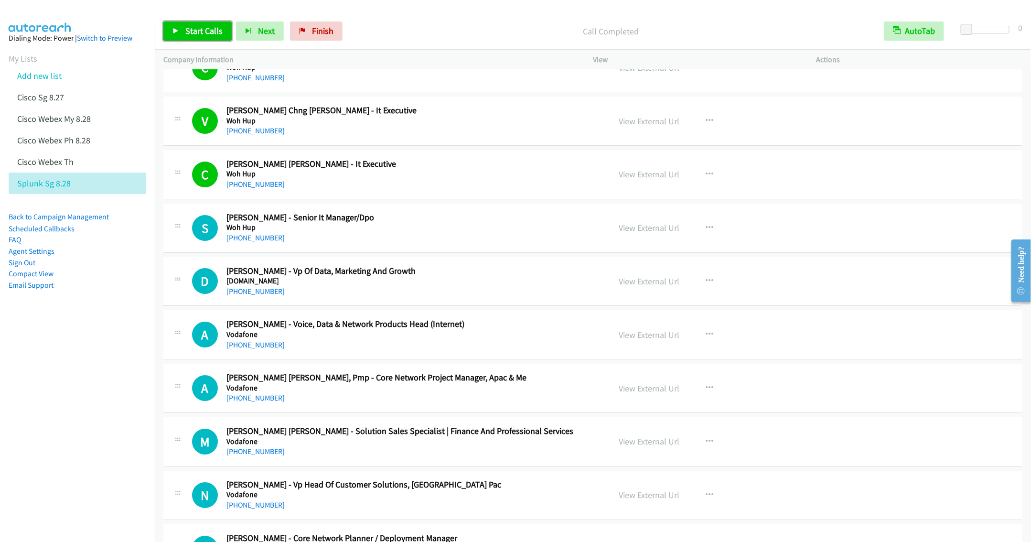
click at [184, 26] on link "Start Calls" at bounding box center [197, 30] width 68 height 19
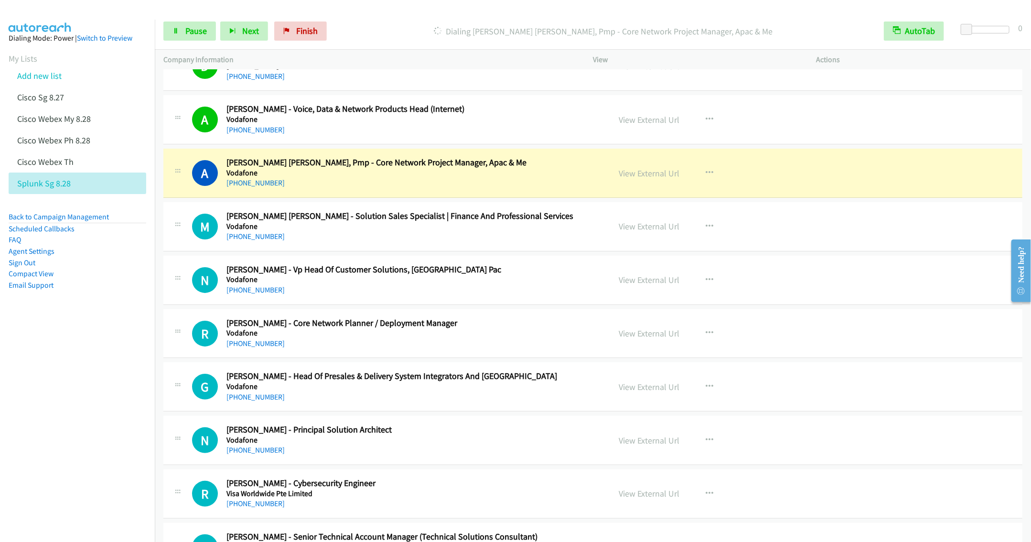
scroll to position [2078, 0]
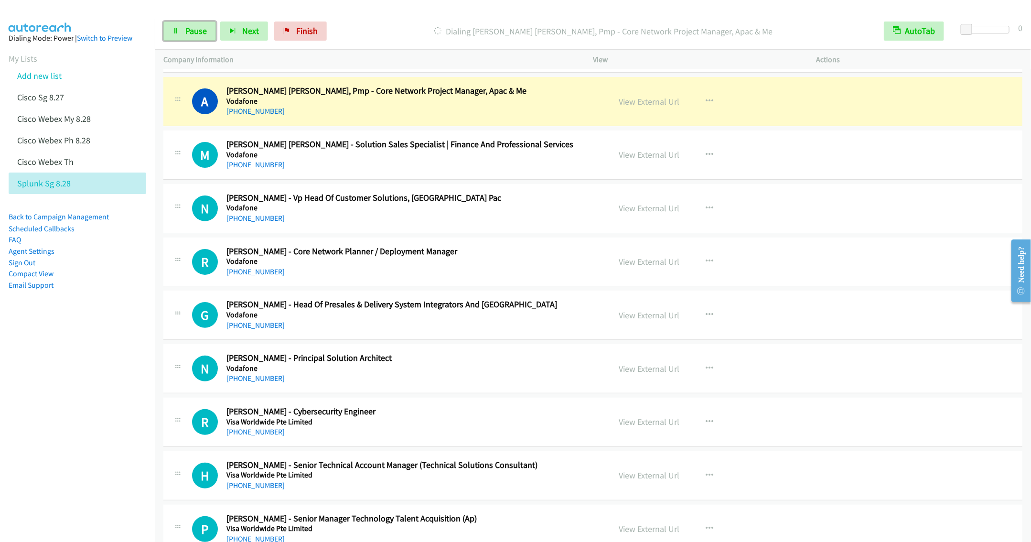
drag, startPoint x: 179, startPoint y: 31, endPoint x: 365, endPoint y: 130, distance: 211.4
click at [179, 31] on link "Pause" at bounding box center [189, 30] width 53 height 19
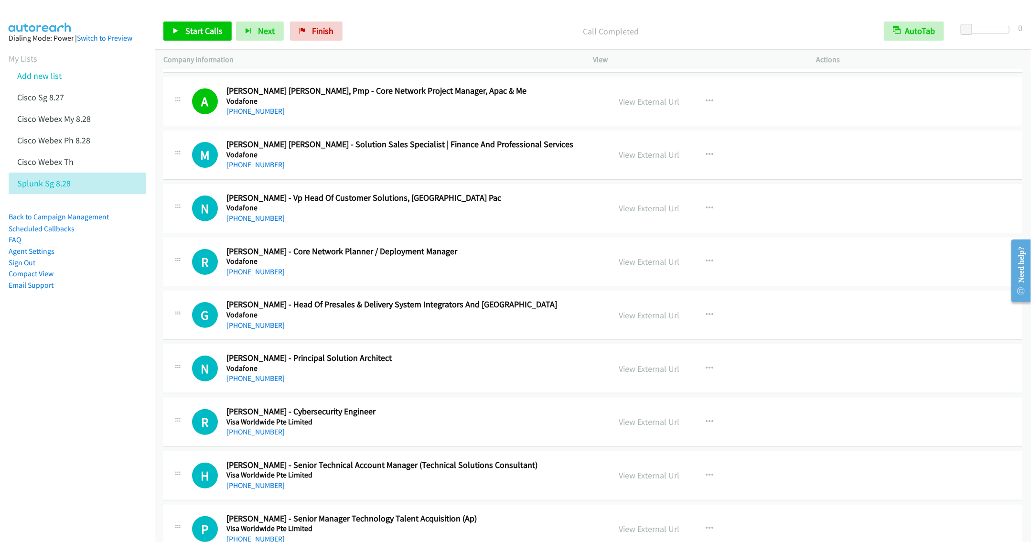
click at [449, 224] on div "[PHONE_NUMBER]" at bounding box center [411, 218] width 370 height 11
click at [482, 278] on div "[PHONE_NUMBER]" at bounding box center [411, 271] width 370 height 11
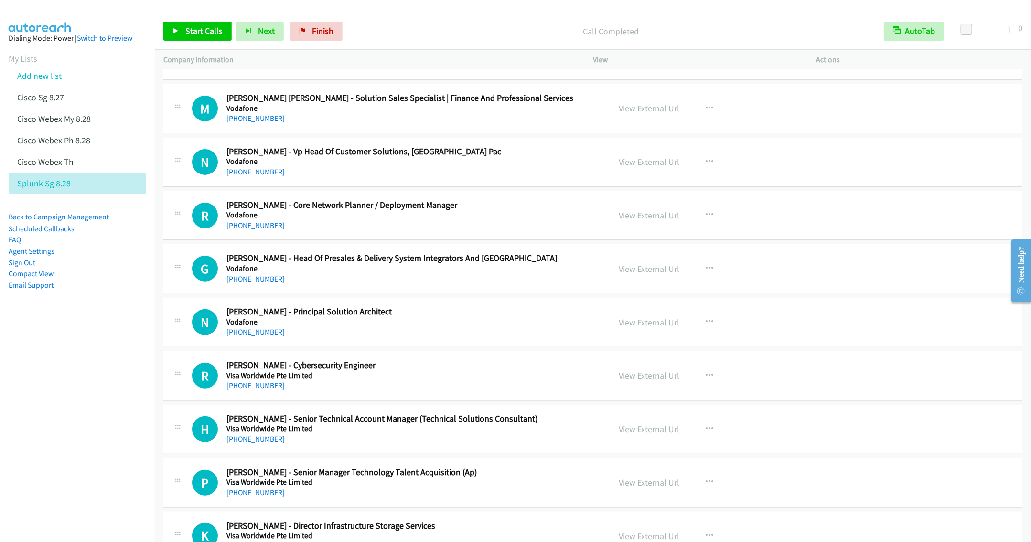
scroll to position [2150, 0]
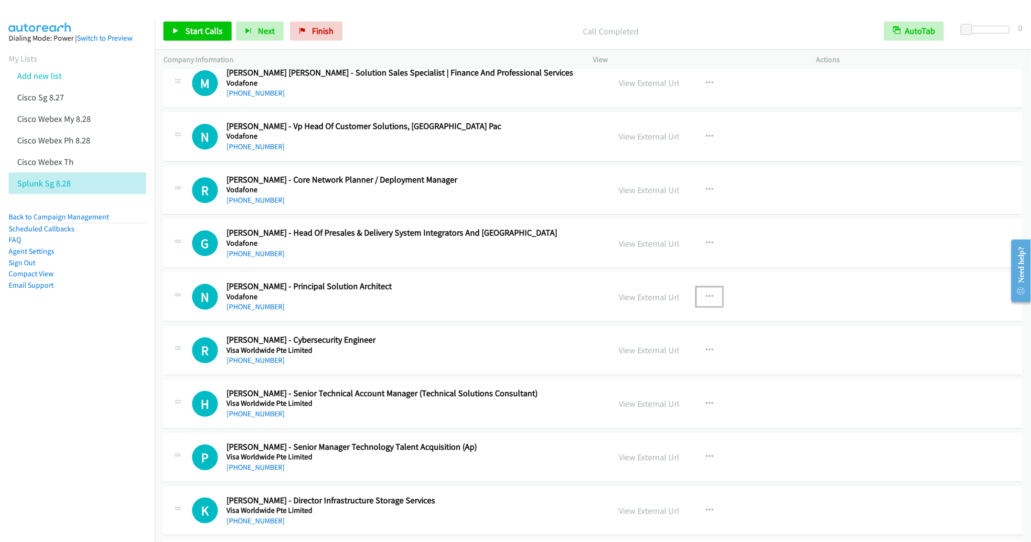
click at [706, 300] on icon "button" at bounding box center [710, 297] width 8 height 8
click at [630, 369] on link "Start Calls Here" at bounding box center [658, 359] width 127 height 19
click at [195, 33] on span "Start Calls" at bounding box center [203, 30] width 37 height 11
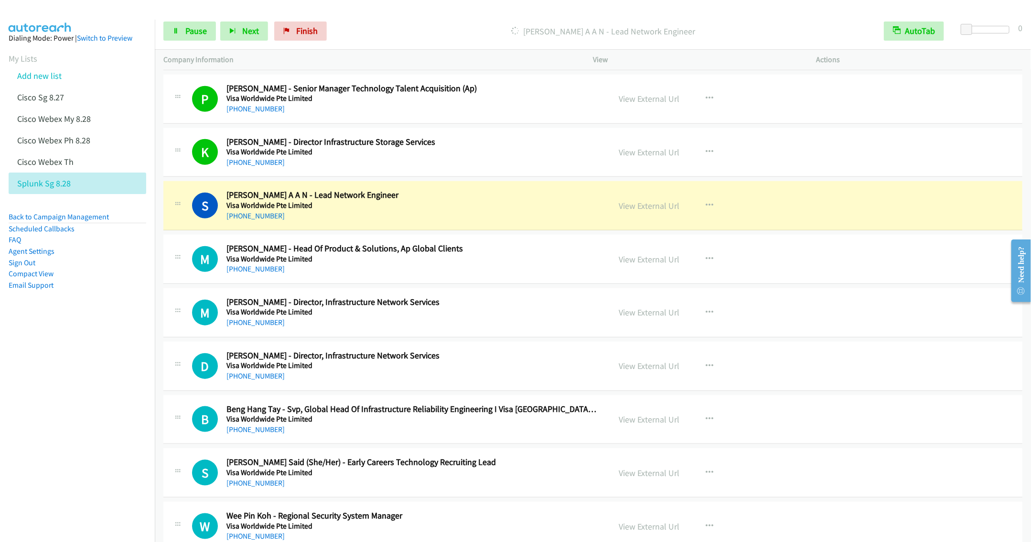
scroll to position [2580, 0]
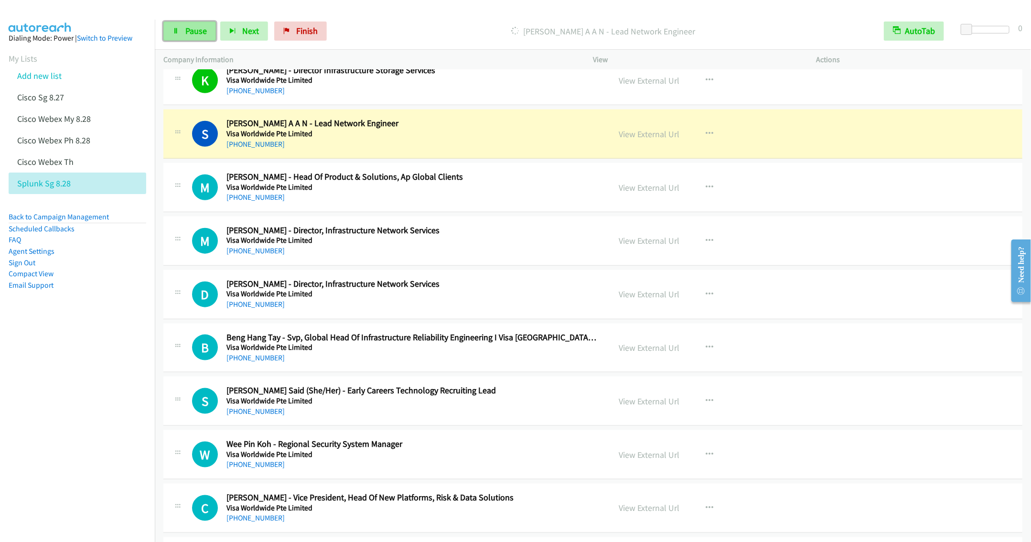
click at [188, 36] on span "Pause" at bounding box center [195, 30] width 21 height 11
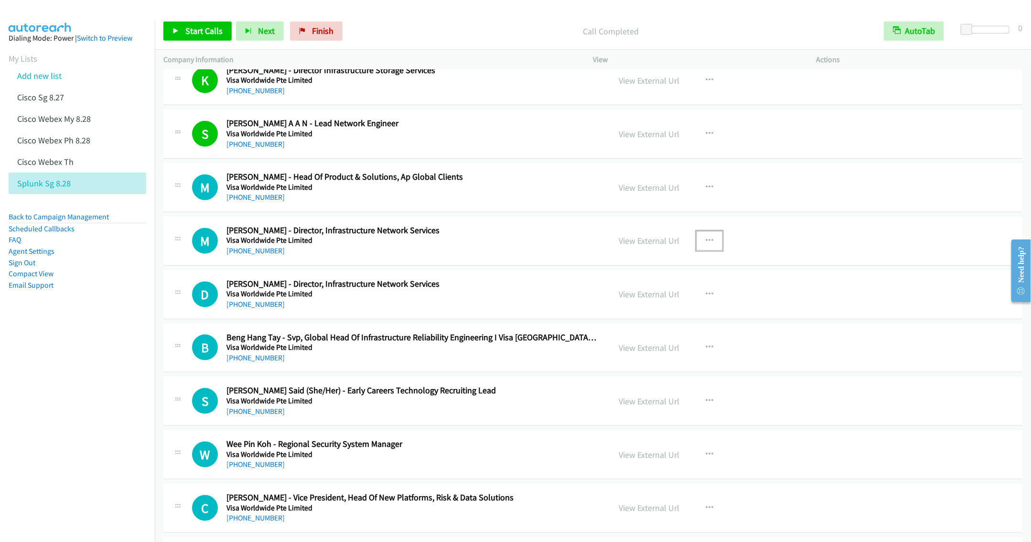
click at [704, 247] on button "button" at bounding box center [709, 240] width 26 height 19
click at [626, 312] on link "Start Calls Here" at bounding box center [658, 302] width 127 height 19
click at [190, 32] on span "Start Calls" at bounding box center [203, 30] width 37 height 11
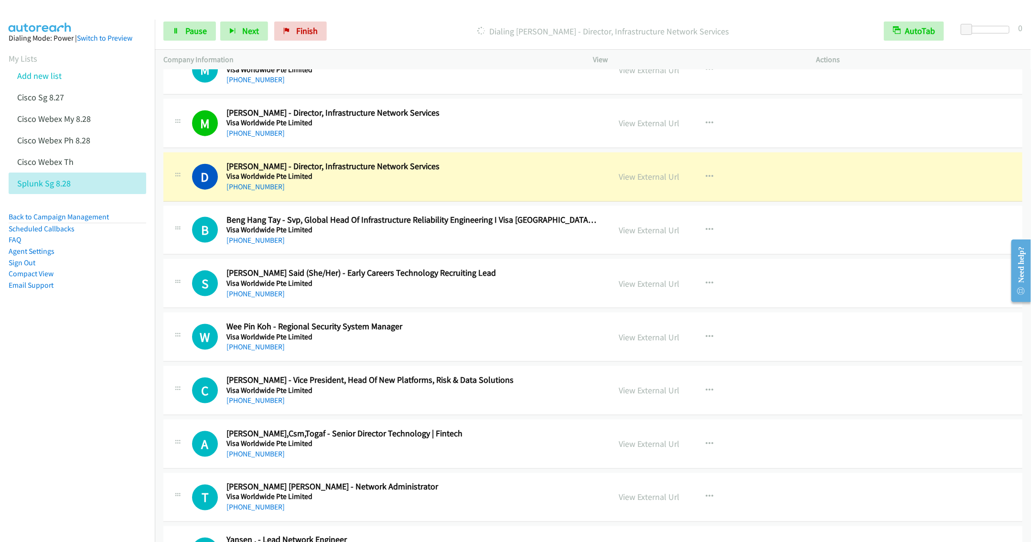
scroll to position [2723, 0]
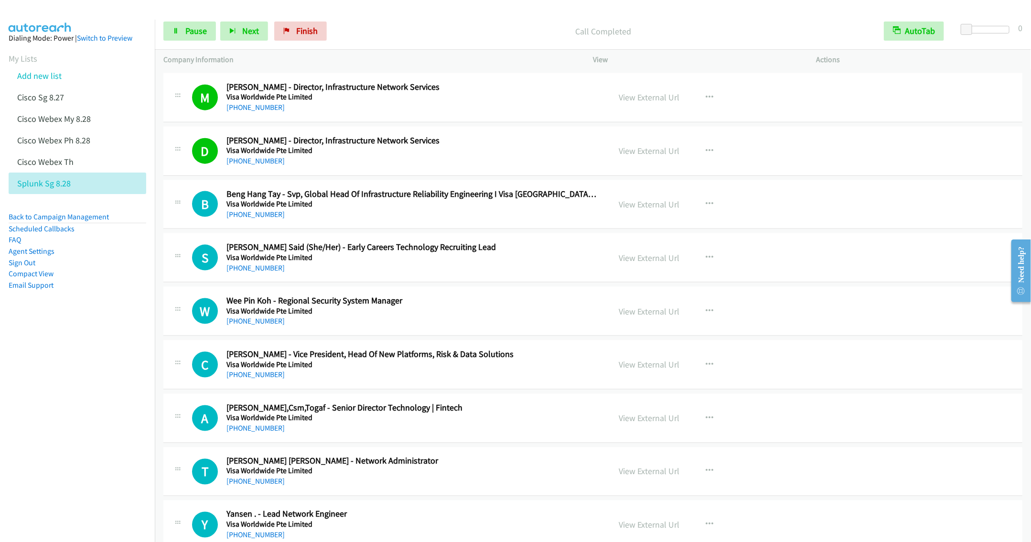
click at [287, 274] on div "[PHONE_NUMBER]" at bounding box center [411, 267] width 370 height 11
click at [391, 229] on div "B Callback Scheduled Beng Hang Tay - Svp, Global Head Of Infrastructure Reliabi…" at bounding box center [592, 204] width 859 height 49
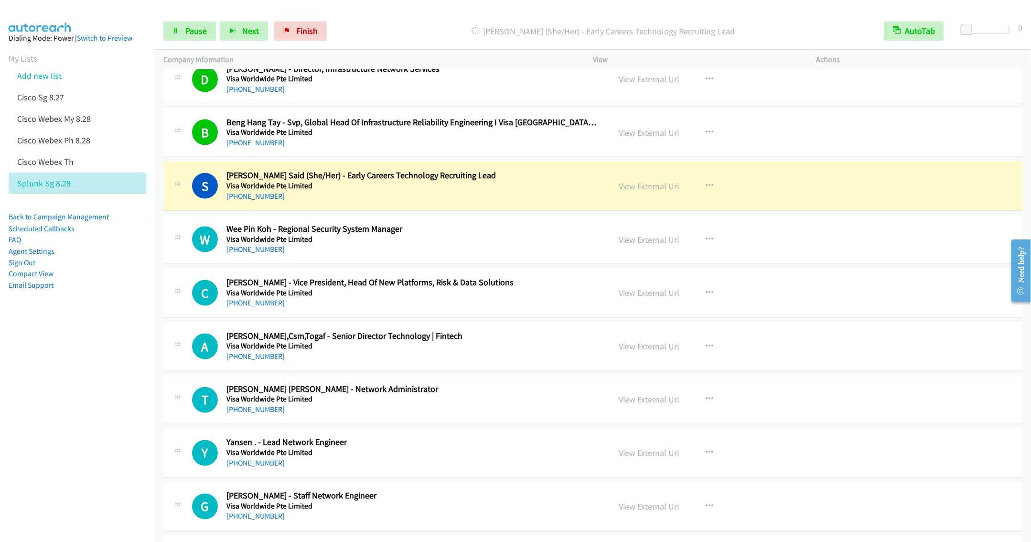
scroll to position [2866, 0]
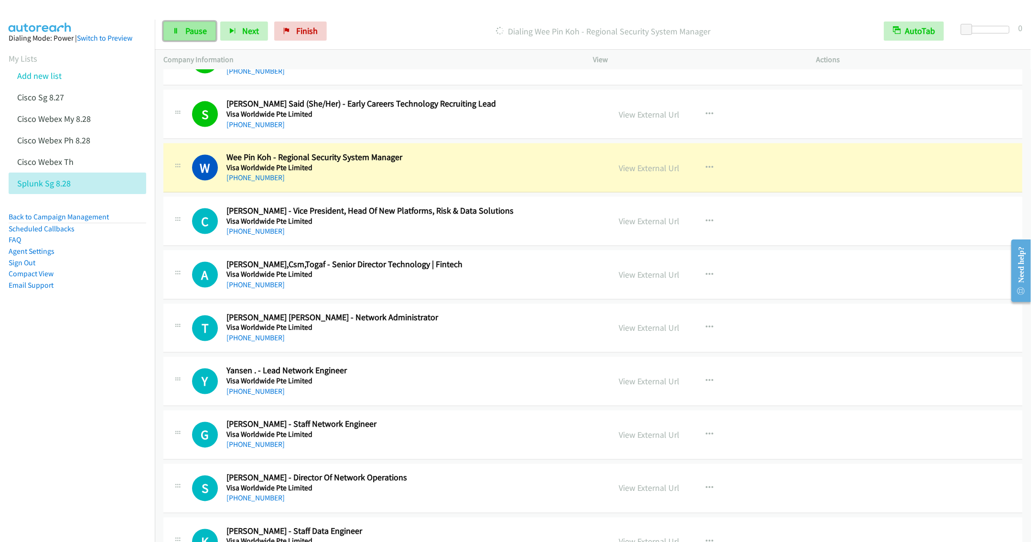
click at [179, 36] on link "Pause" at bounding box center [189, 30] width 53 height 19
